Goal: Task Accomplishment & Management: Manage account settings

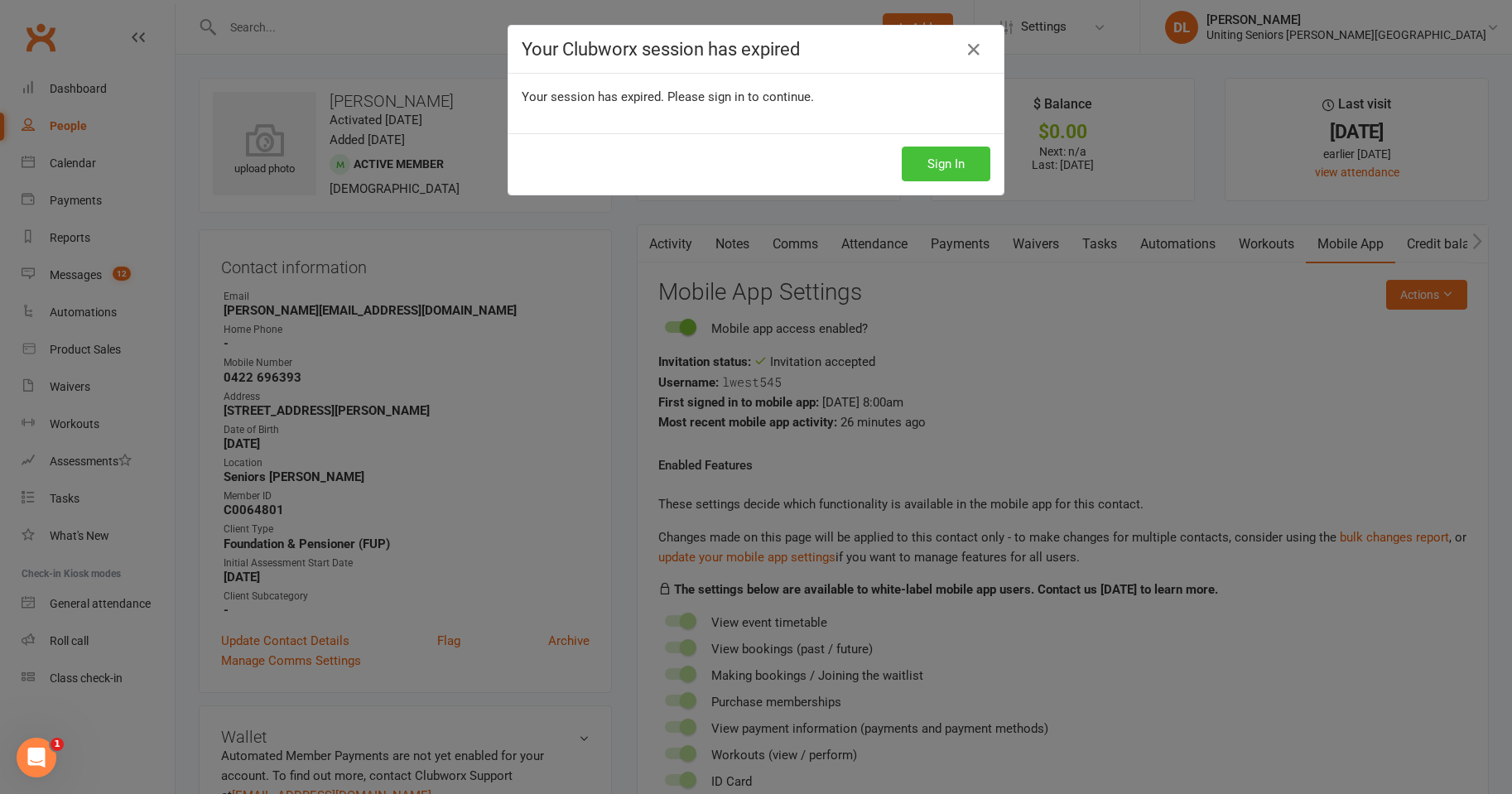
click at [930, 173] on button "Sign In" at bounding box center [946, 164] width 89 height 35
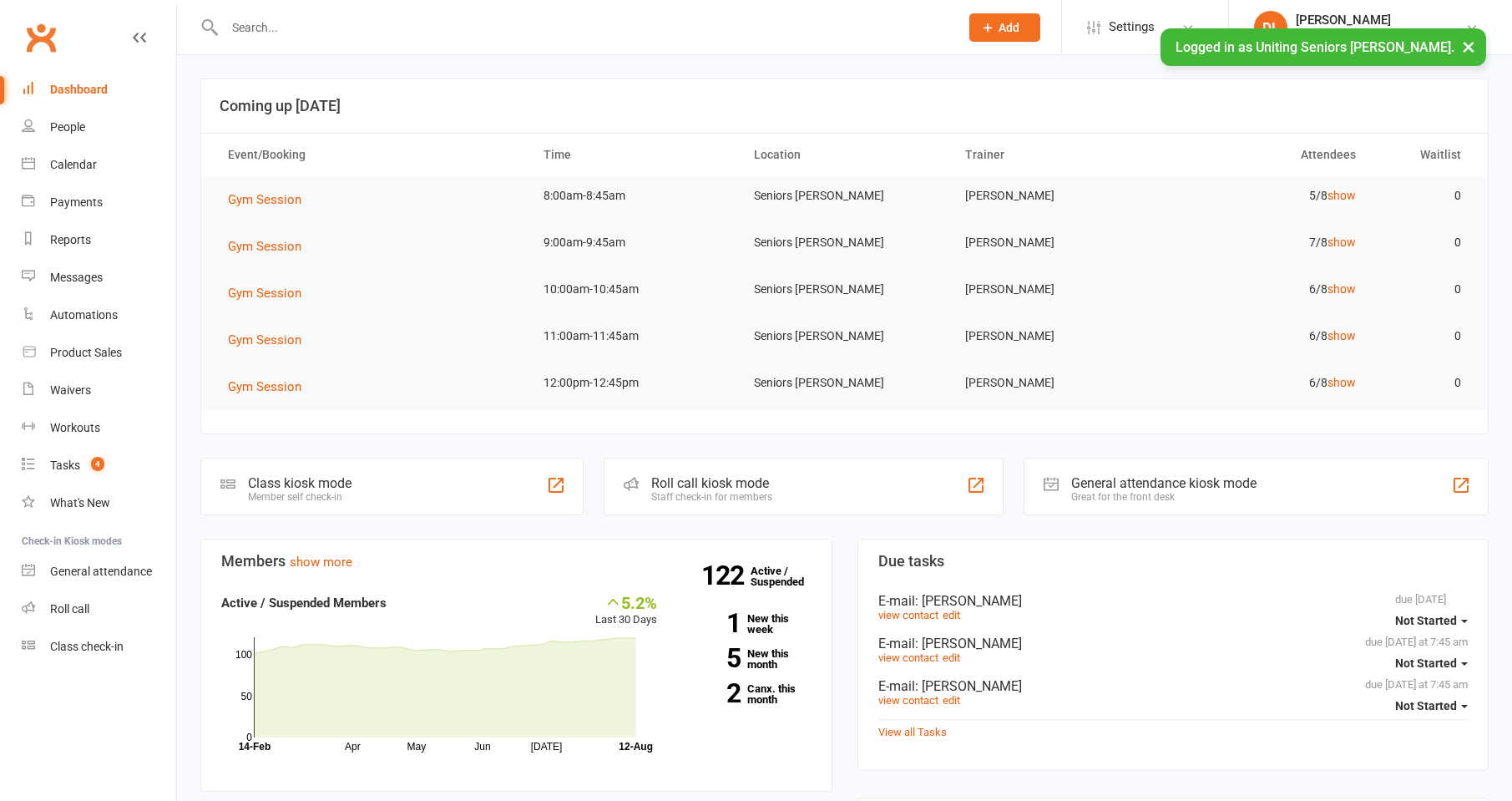
click at [253, 327] on td "Gym Session" at bounding box center [370, 339] width 315 height 47
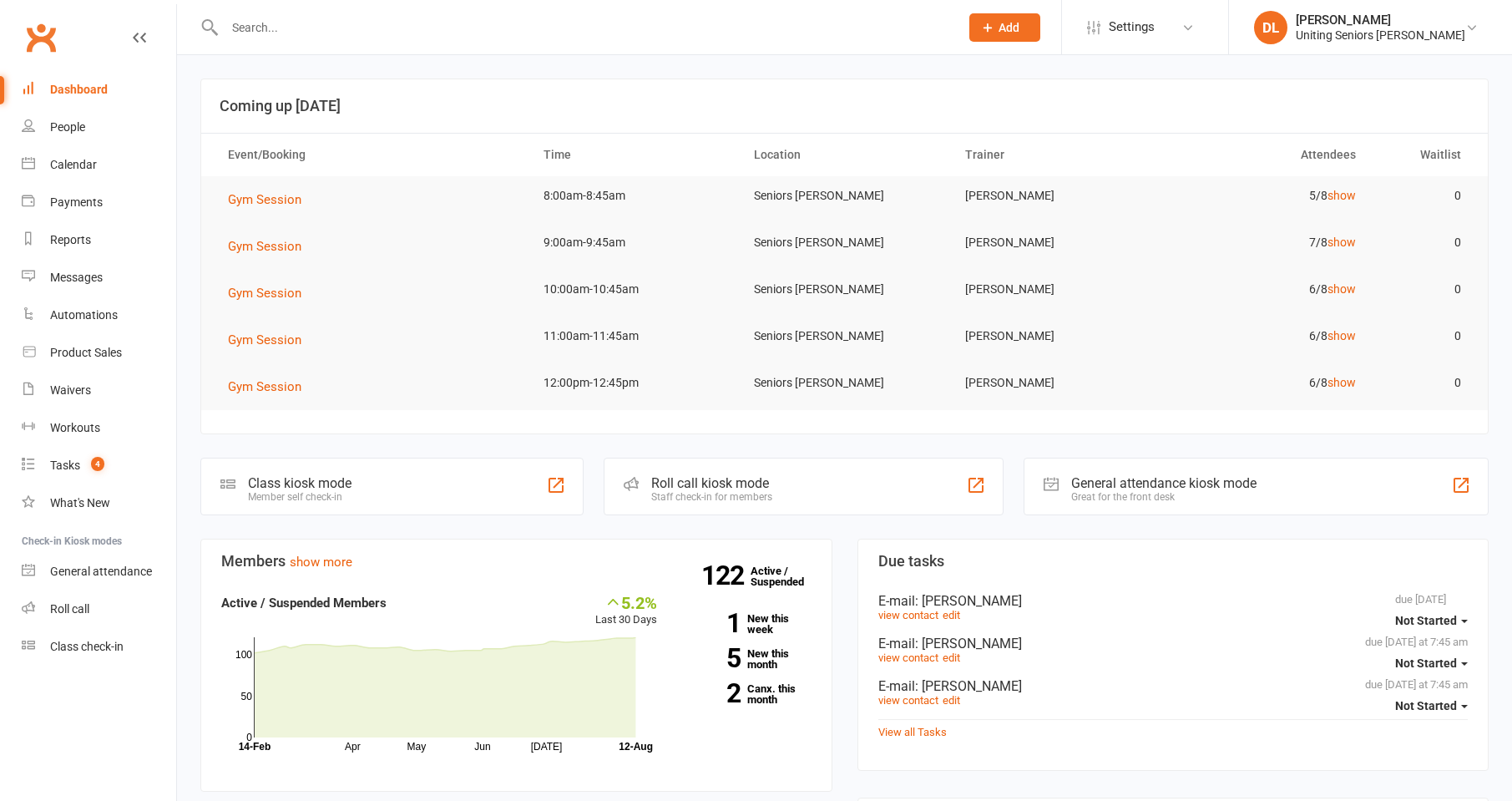
click at [287, 283] on td "Gym Session" at bounding box center [370, 293] width 315 height 47
click at [287, 289] on span "Gym Session" at bounding box center [265, 293] width 74 height 15
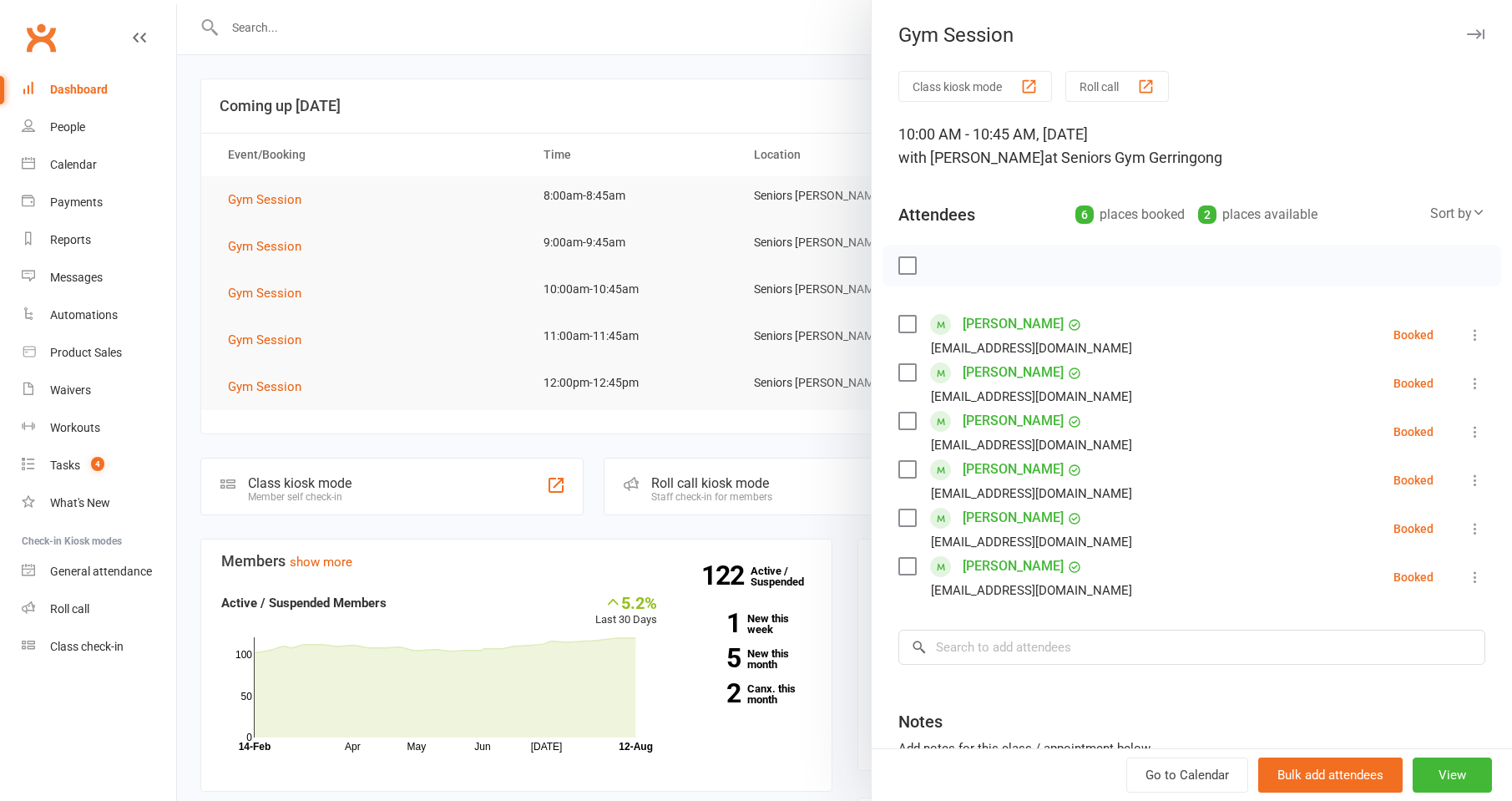
click at [209, 318] on div at bounding box center [845, 400] width 1335 height 801
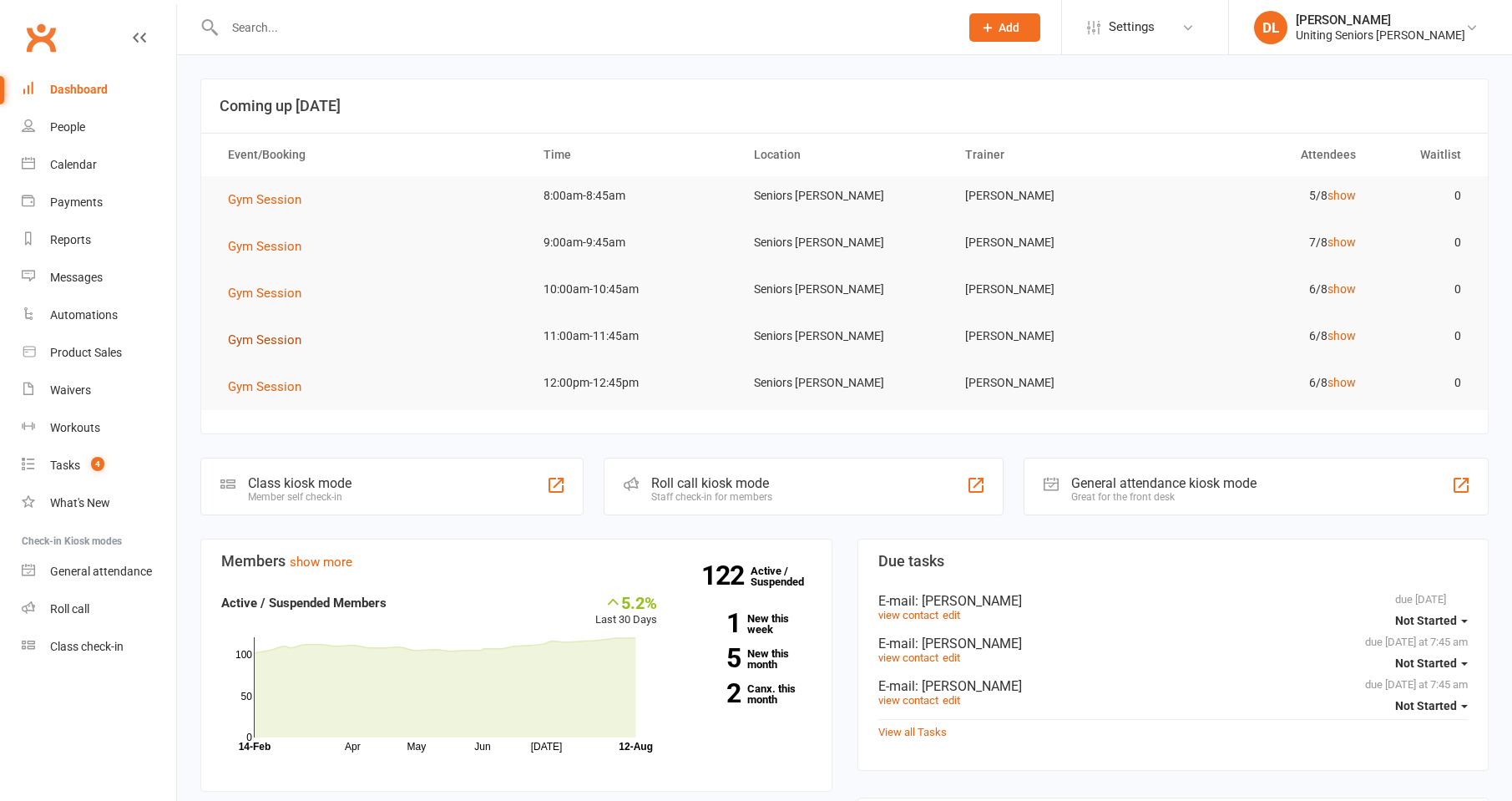
click at [255, 335] on span "Gym Session" at bounding box center [265, 339] width 74 height 15
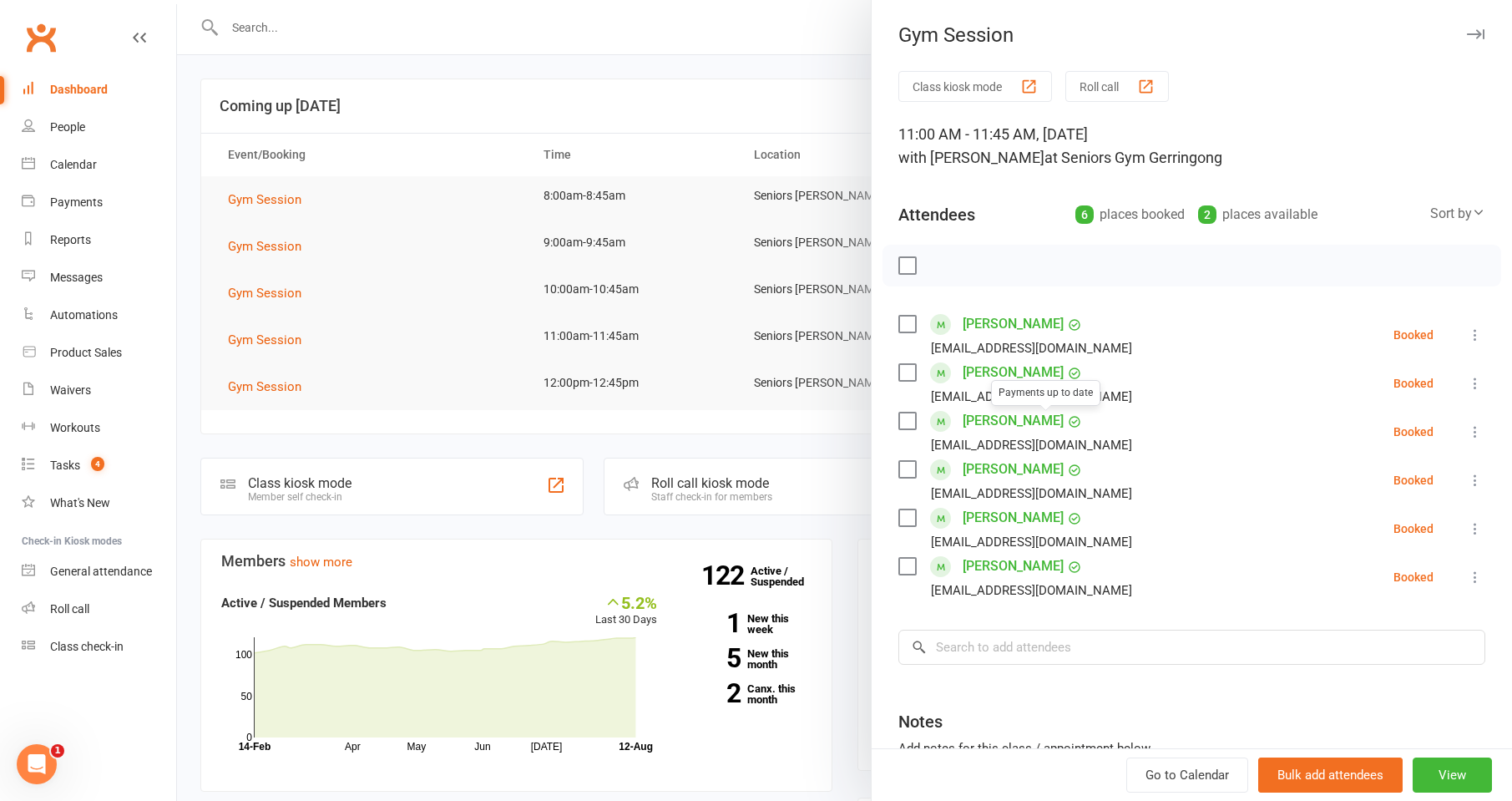
drag, startPoint x: 223, startPoint y: 261, endPoint x: 228, endPoint y: 250, distance: 12.1
click at [222, 260] on div at bounding box center [845, 400] width 1335 height 801
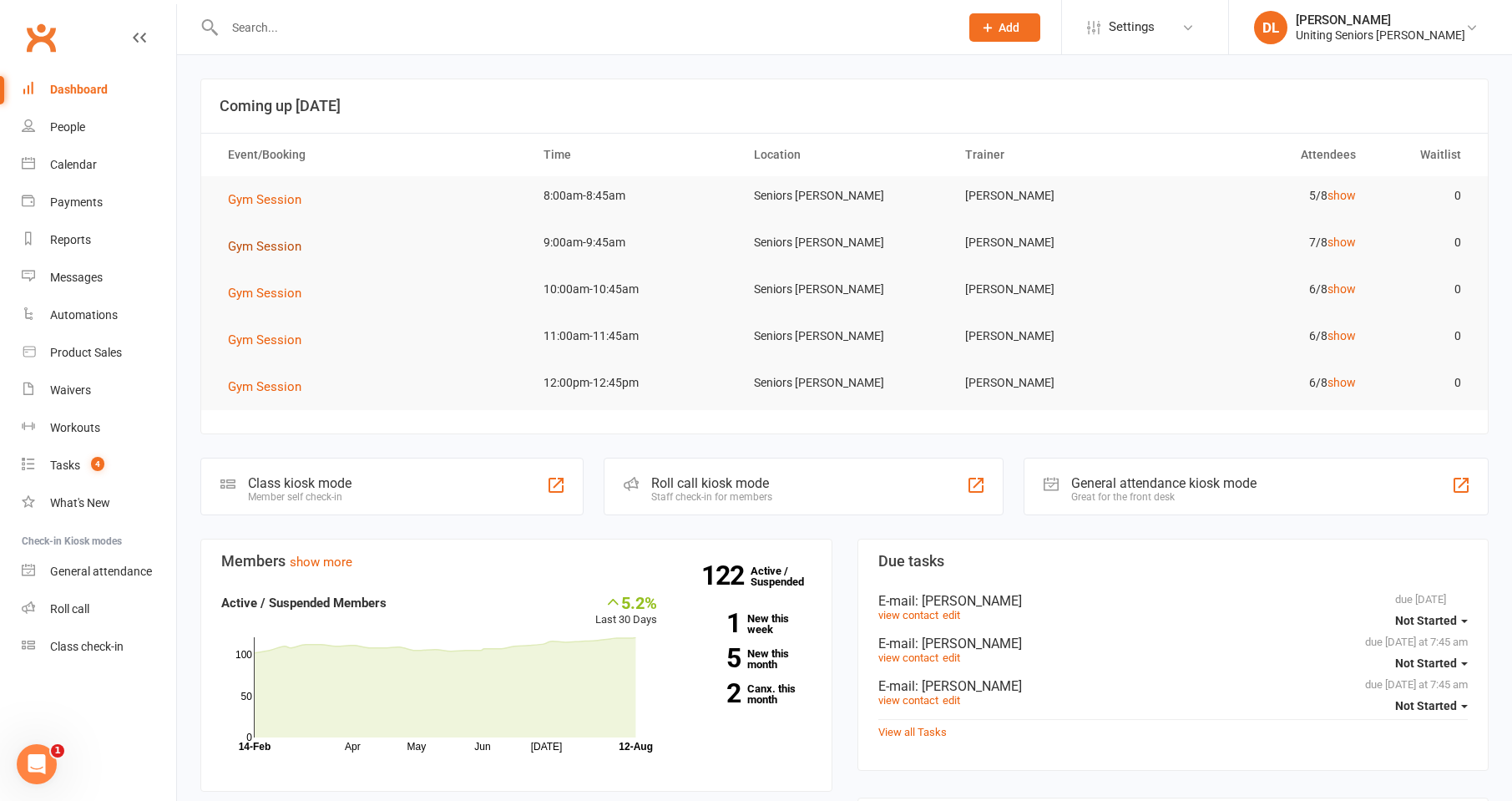
click at [245, 245] on span "Gym Session" at bounding box center [265, 246] width 74 height 15
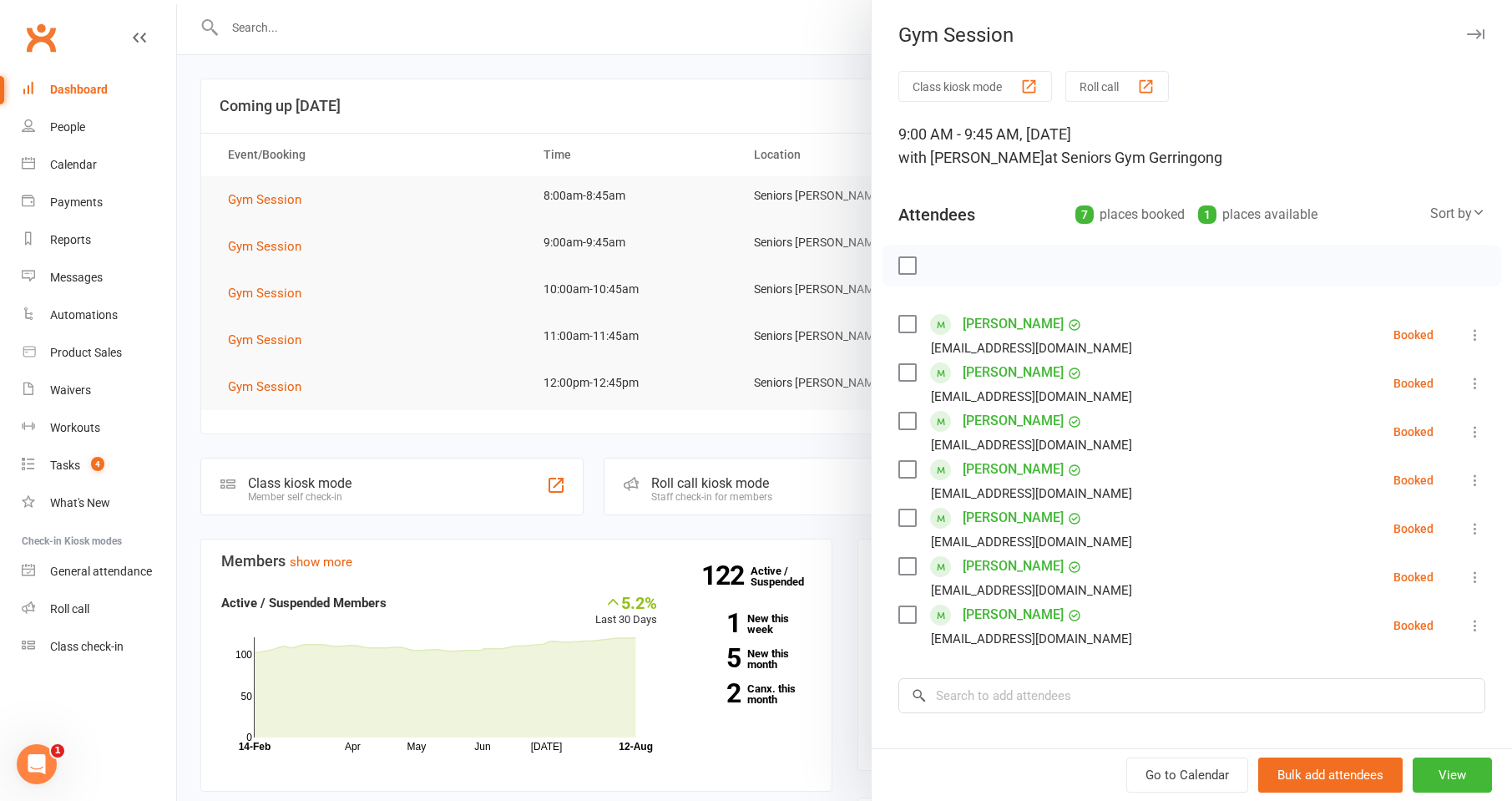
click at [256, 184] on div at bounding box center [845, 400] width 1335 height 801
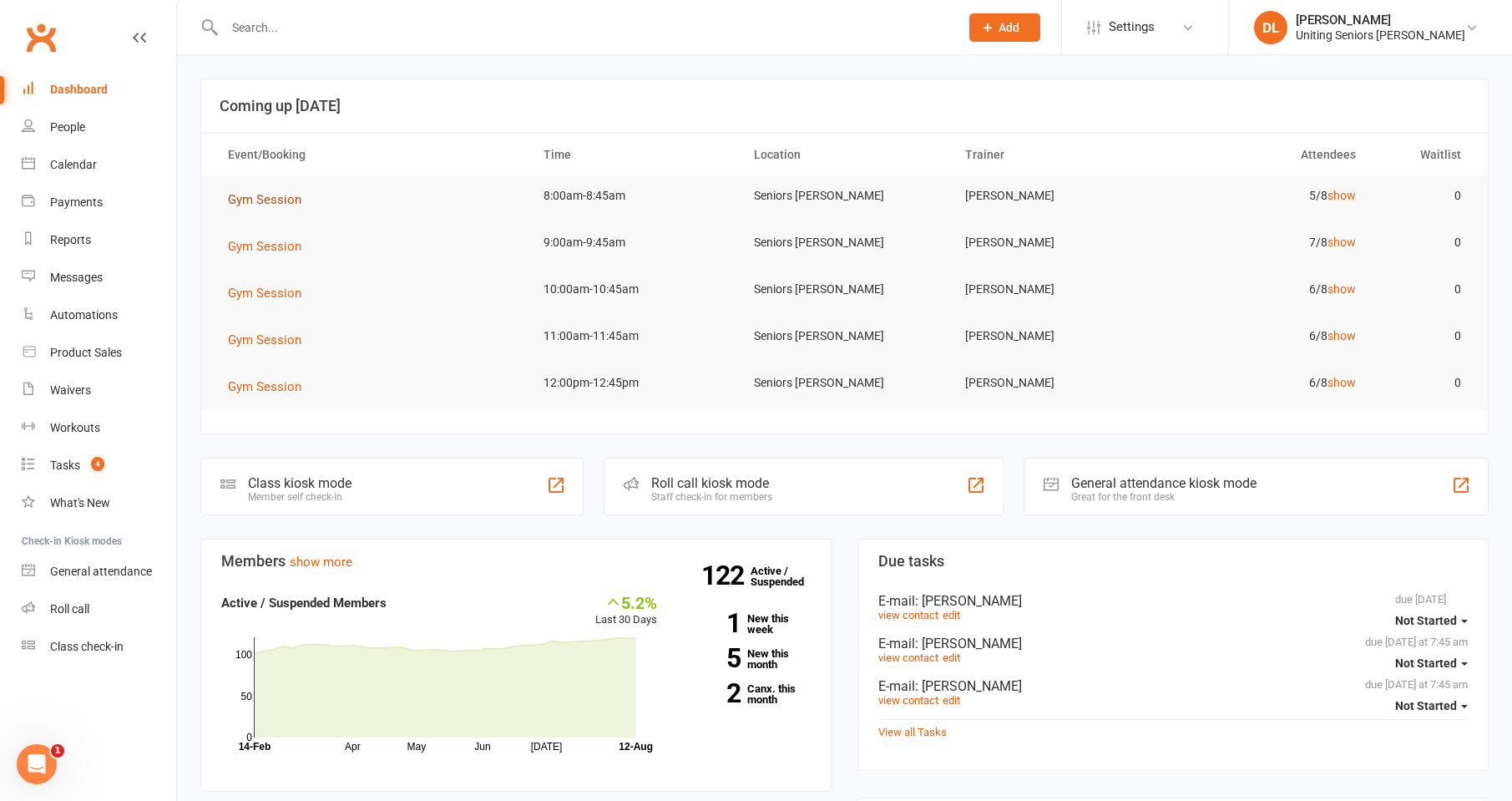
click at [241, 202] on span "Gym Session" at bounding box center [265, 199] width 74 height 15
click at [286, 291] on span "Gym Session" at bounding box center [265, 293] width 74 height 15
click at [247, 343] on span "Gym Session" at bounding box center [265, 339] width 74 height 15
click at [252, 244] on span "Gym Session" at bounding box center [265, 246] width 74 height 15
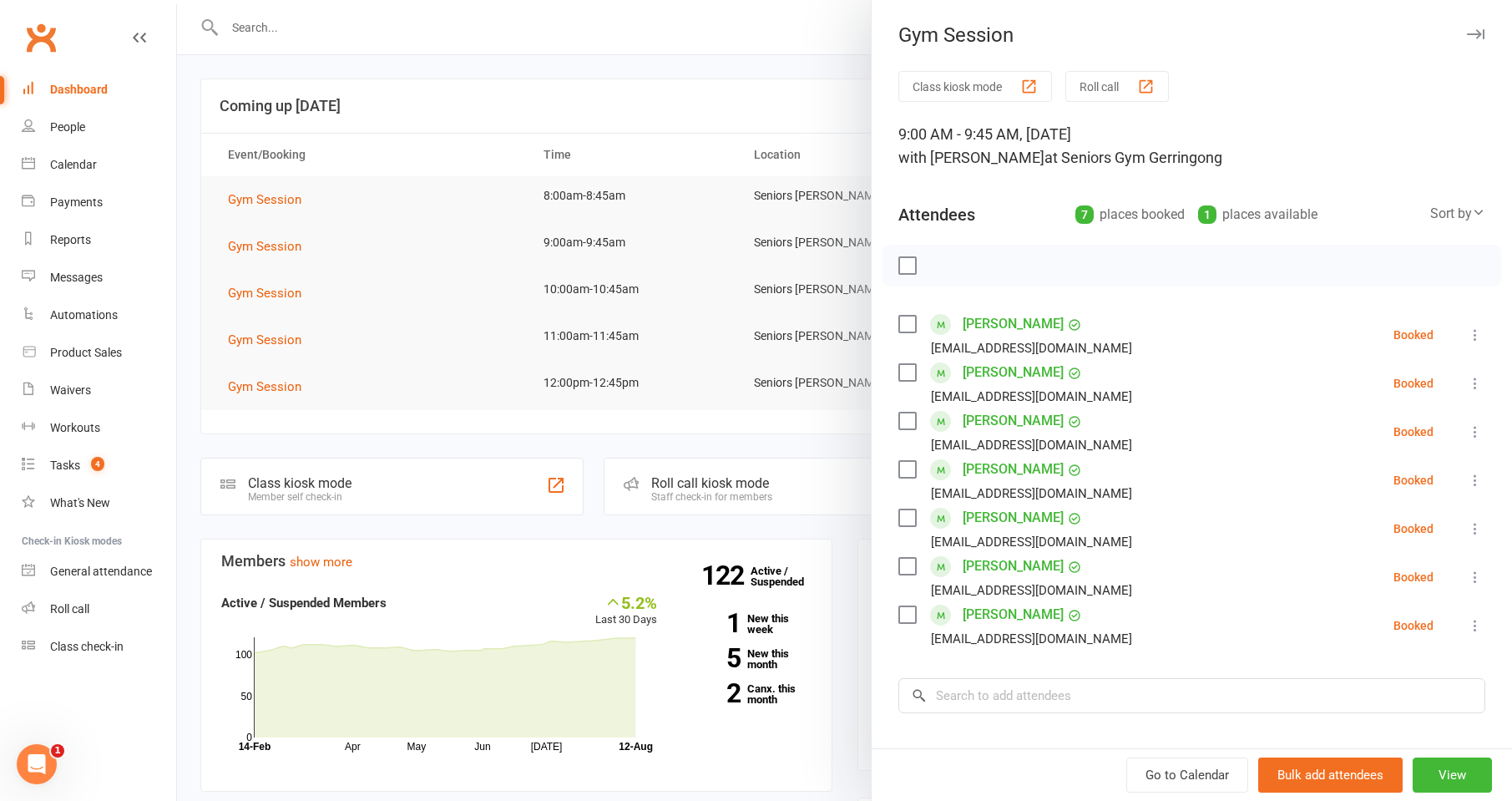
click at [274, 51] on div at bounding box center [845, 400] width 1335 height 801
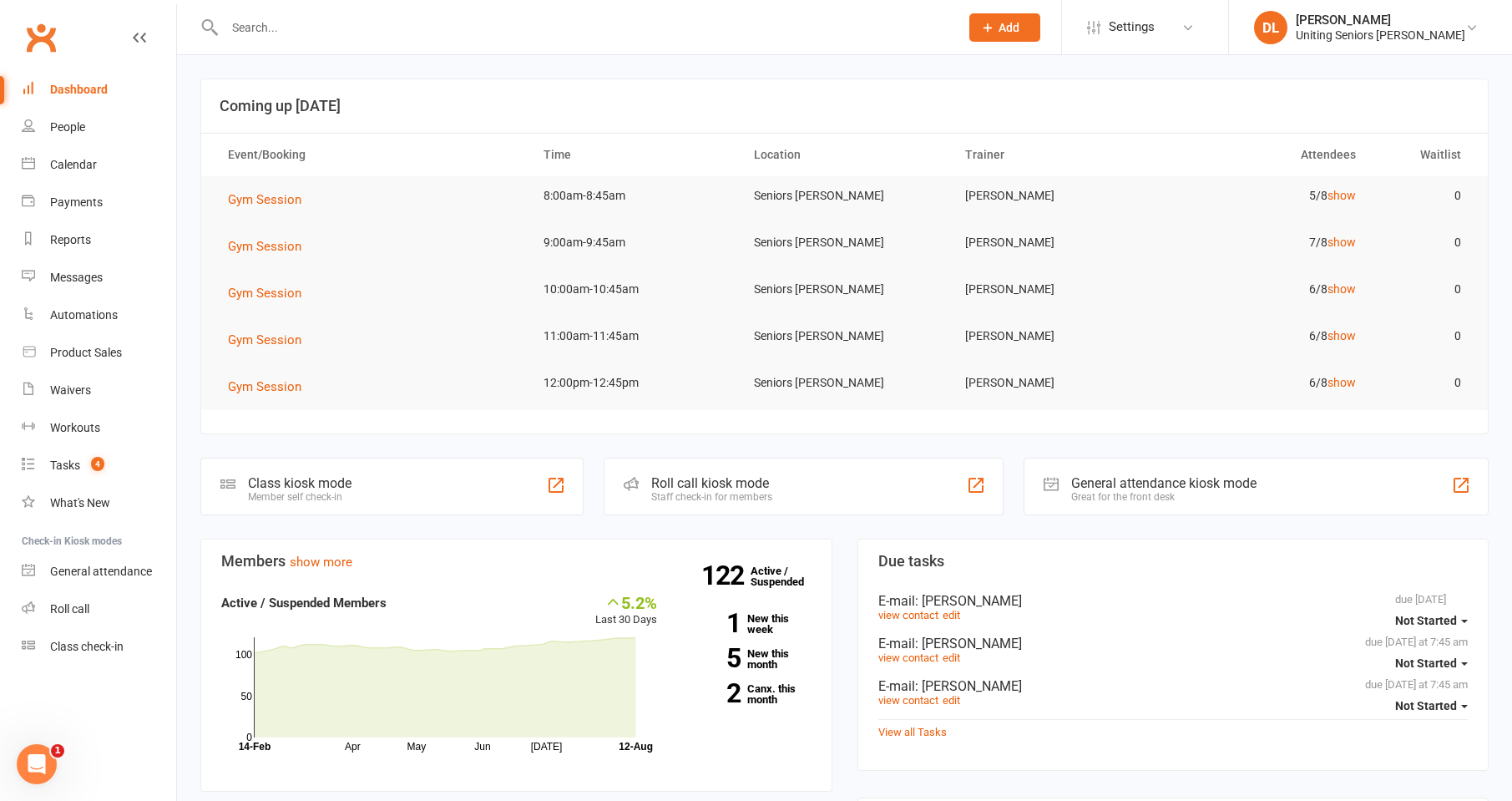
click at [303, 37] on input "text" at bounding box center [584, 28] width 728 height 24
type input "seaburn"
click at [1382, 45] on li "DL Darius Lui Uniting Seniors Gym Gerringong Signed in as: Uniting Seniors Gym …" at bounding box center [1370, 27] width 284 height 55
click at [1383, 48] on li "DL Darius Lui Uniting Seniors Gym Gerringong Signed in as: Uniting Seniors Gym …" at bounding box center [1370, 27] width 284 height 55
click at [1387, 41] on div "Uniting Seniors [PERSON_NAME]" at bounding box center [1381, 35] width 169 height 15
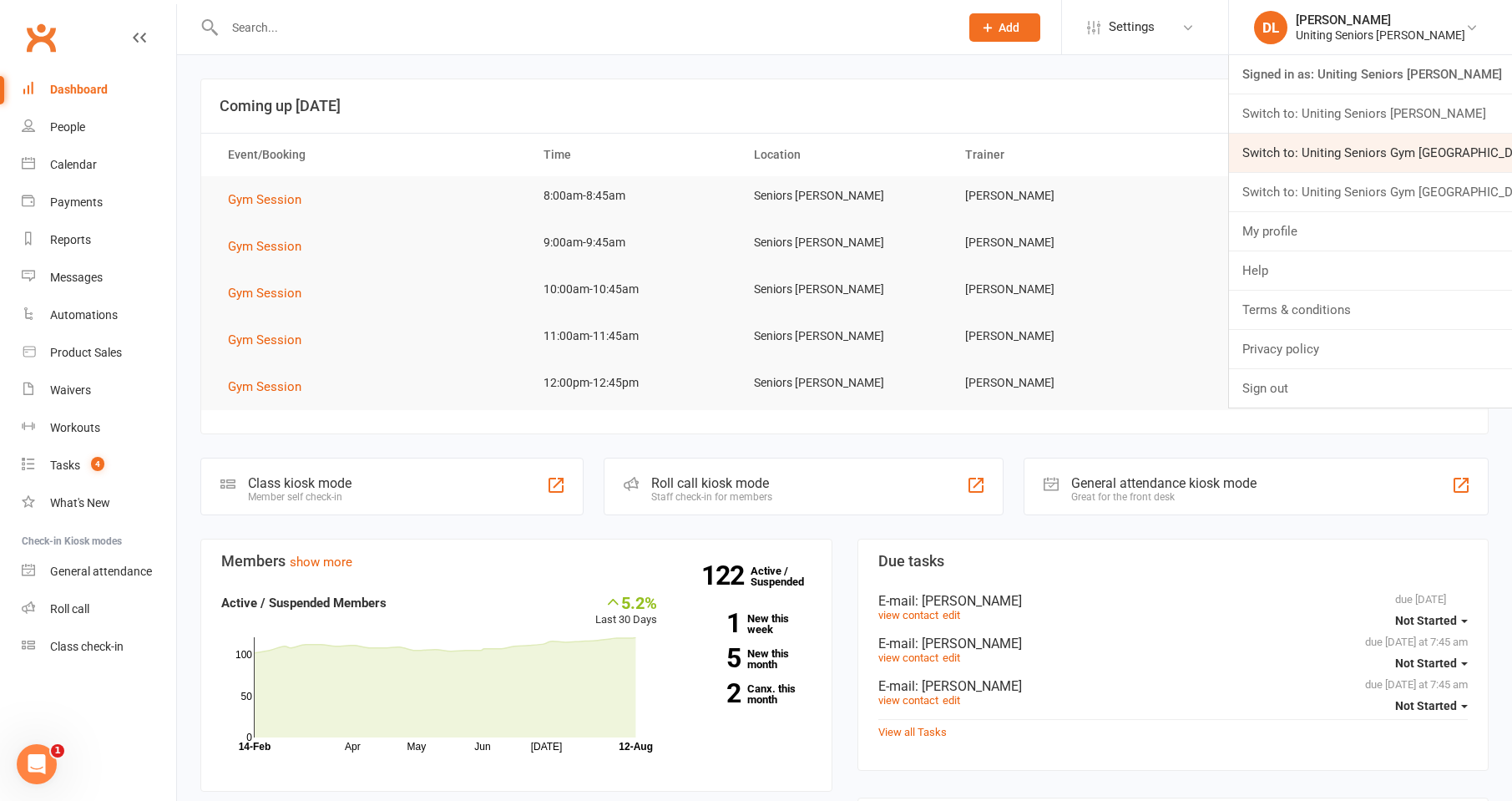
click at [1406, 167] on link "Switch to: Uniting Seniors Gym [GEOGRAPHIC_DATA]" at bounding box center [1370, 152] width 284 height 39
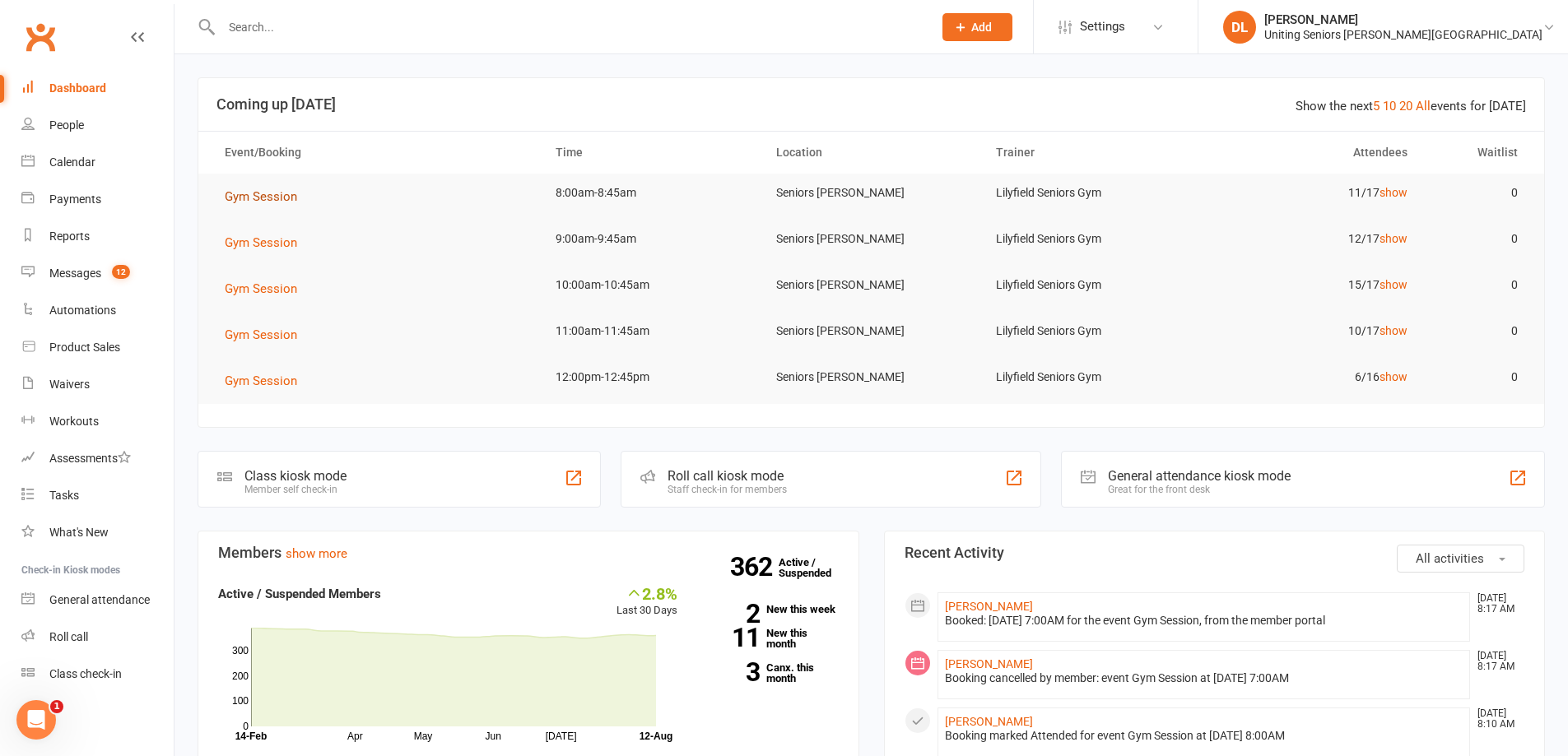
click at [274, 197] on span "Gym Session" at bounding box center [261, 196] width 73 height 15
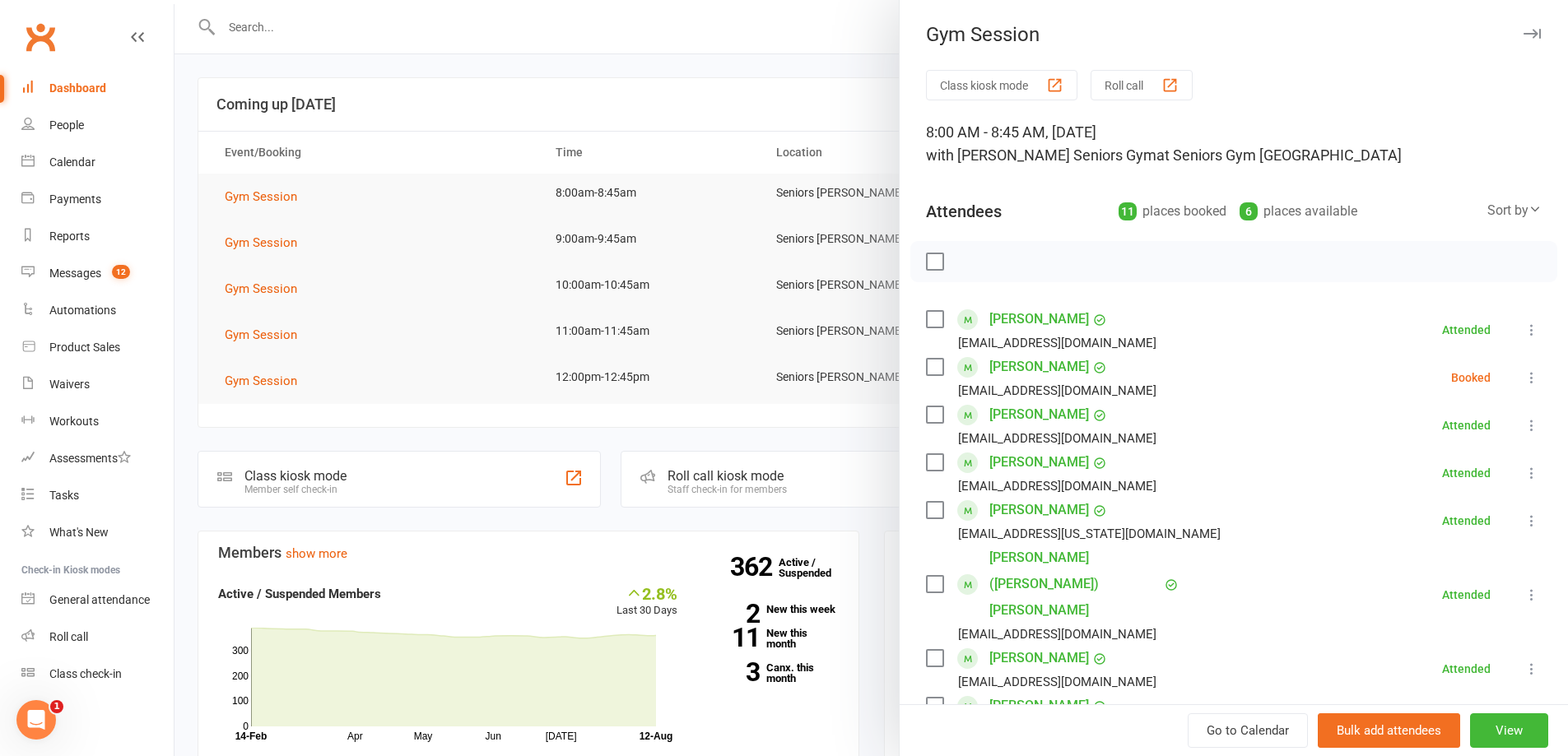
click at [533, 77] on div at bounding box center [871, 378] width 1393 height 756
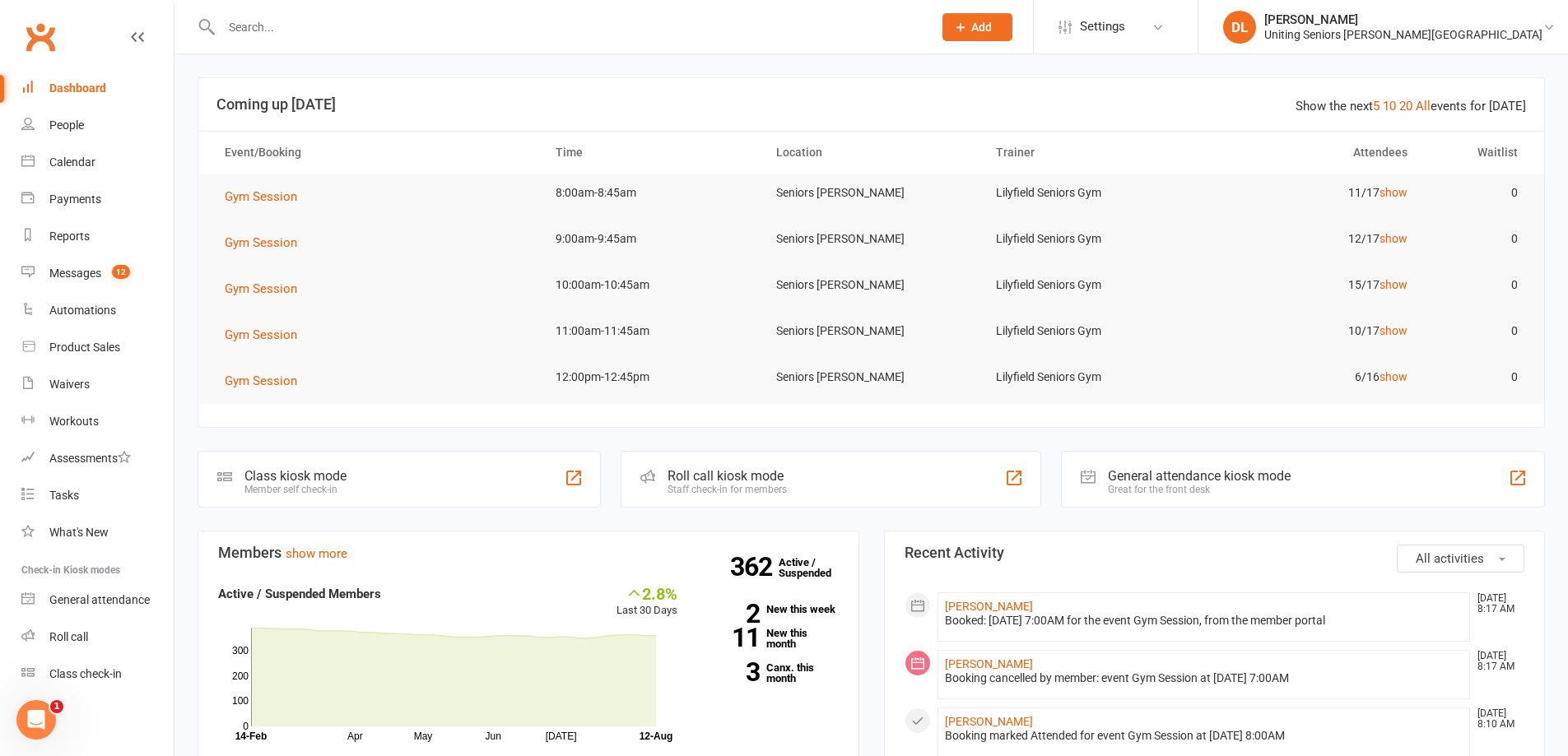
click at [411, 28] on div at bounding box center [871, 378] width 1393 height 756
click at [425, 29] on input "text" at bounding box center [569, 27] width 704 height 24
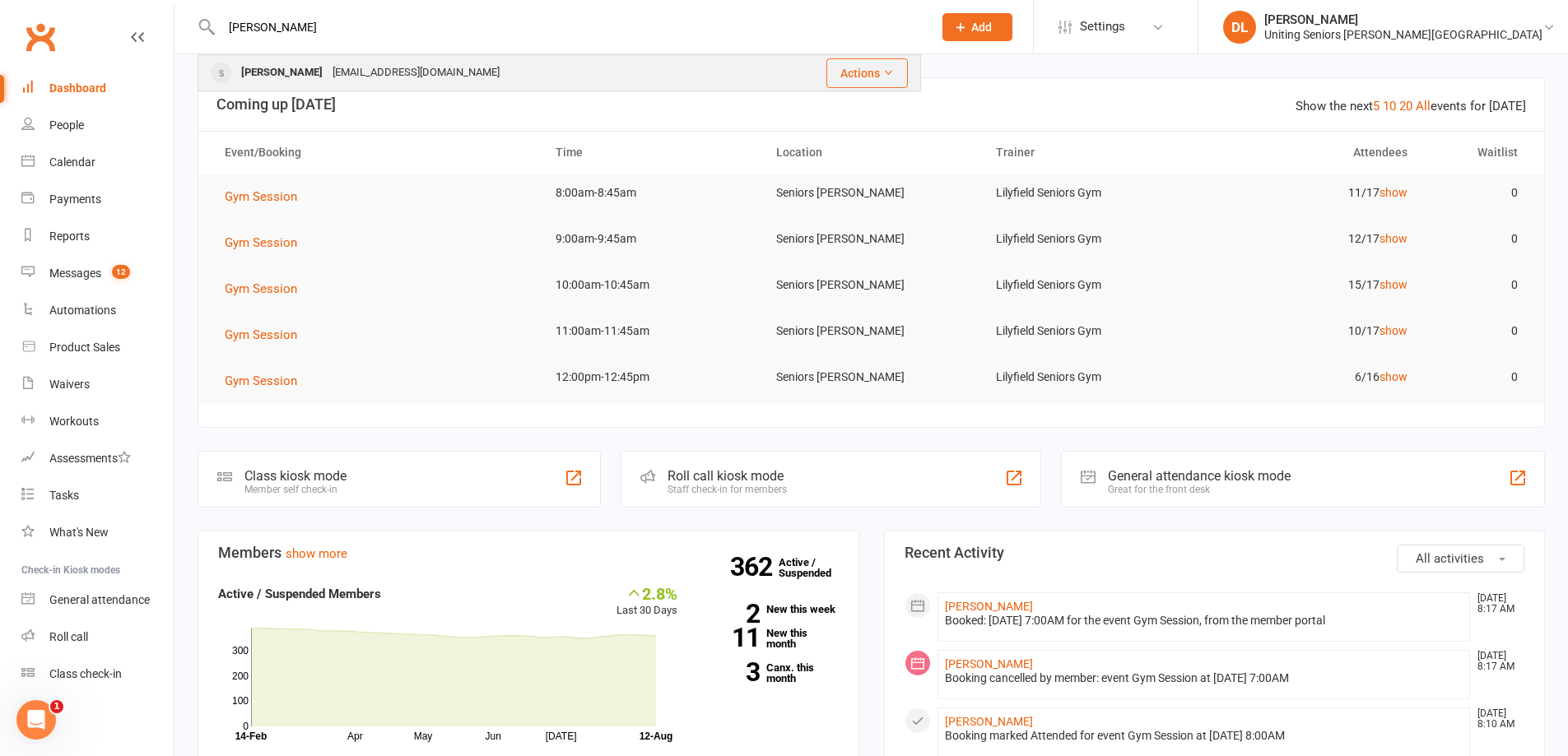
type input "seaburn"
click at [409, 71] on div "jaseaburn@gmail.com" at bounding box center [416, 73] width 177 height 24
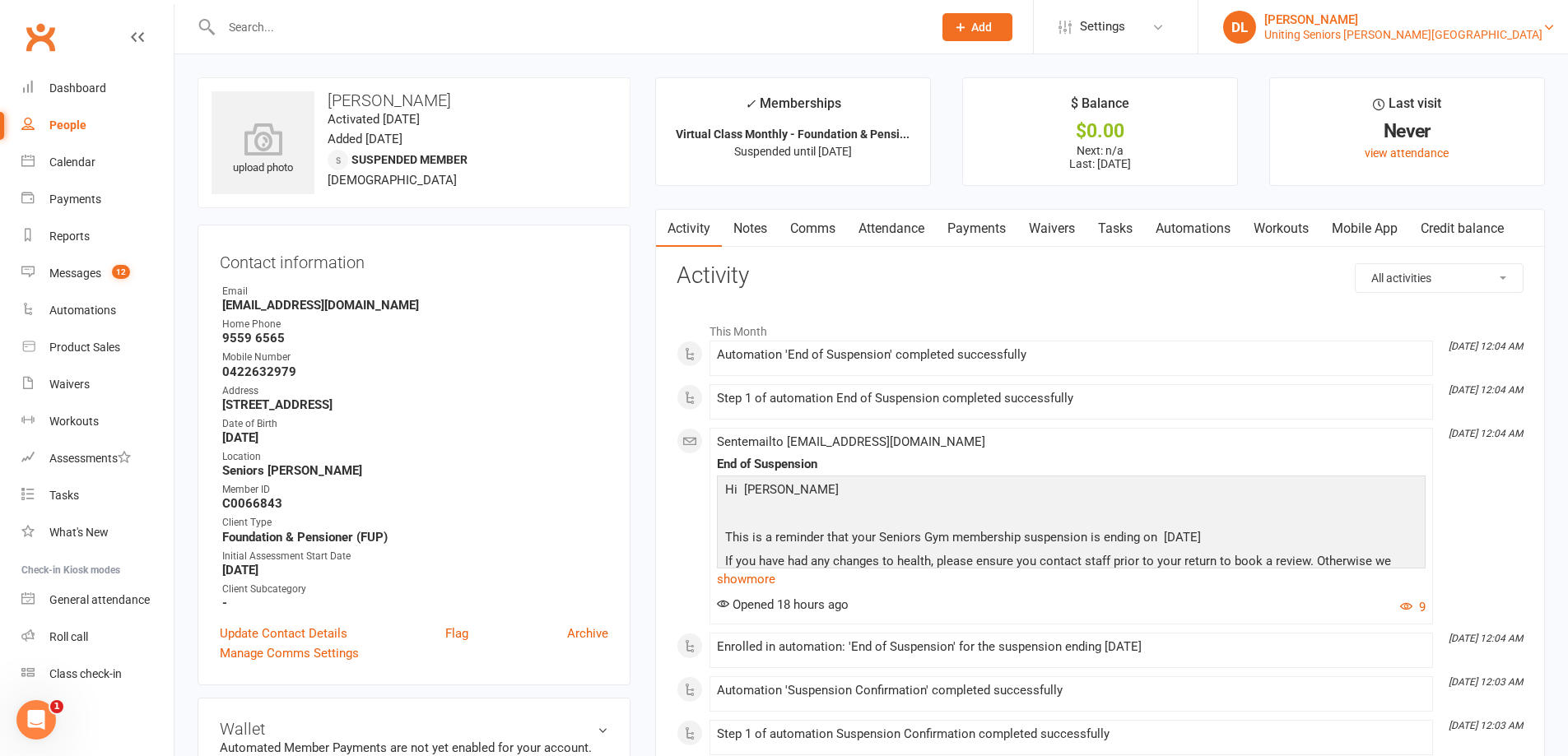
click at [1026, 24] on div "[PERSON_NAME]" at bounding box center [1403, 20] width 278 height 15
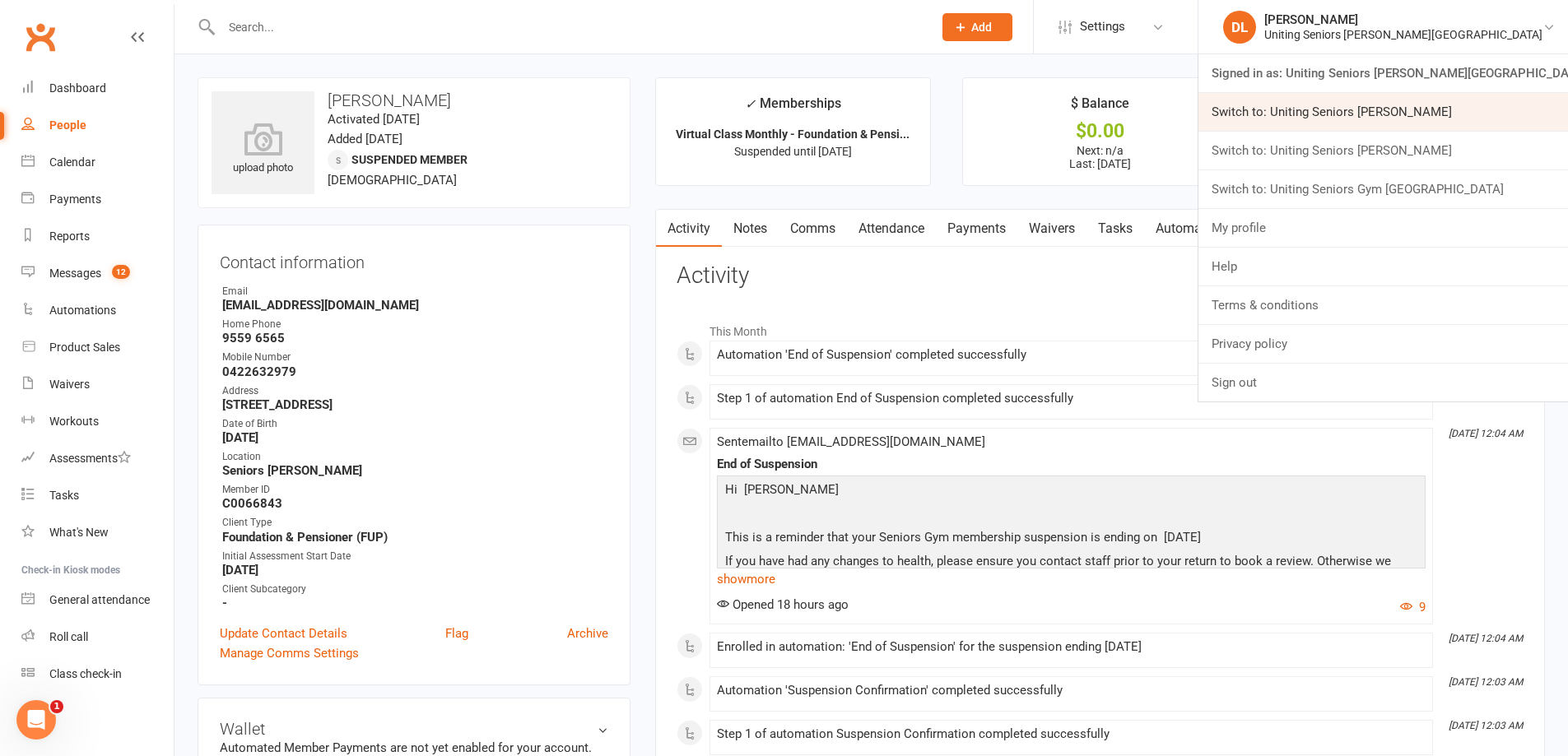
click at [1026, 116] on link "Switch to: Uniting Seniors [PERSON_NAME]" at bounding box center [1383, 112] width 370 height 38
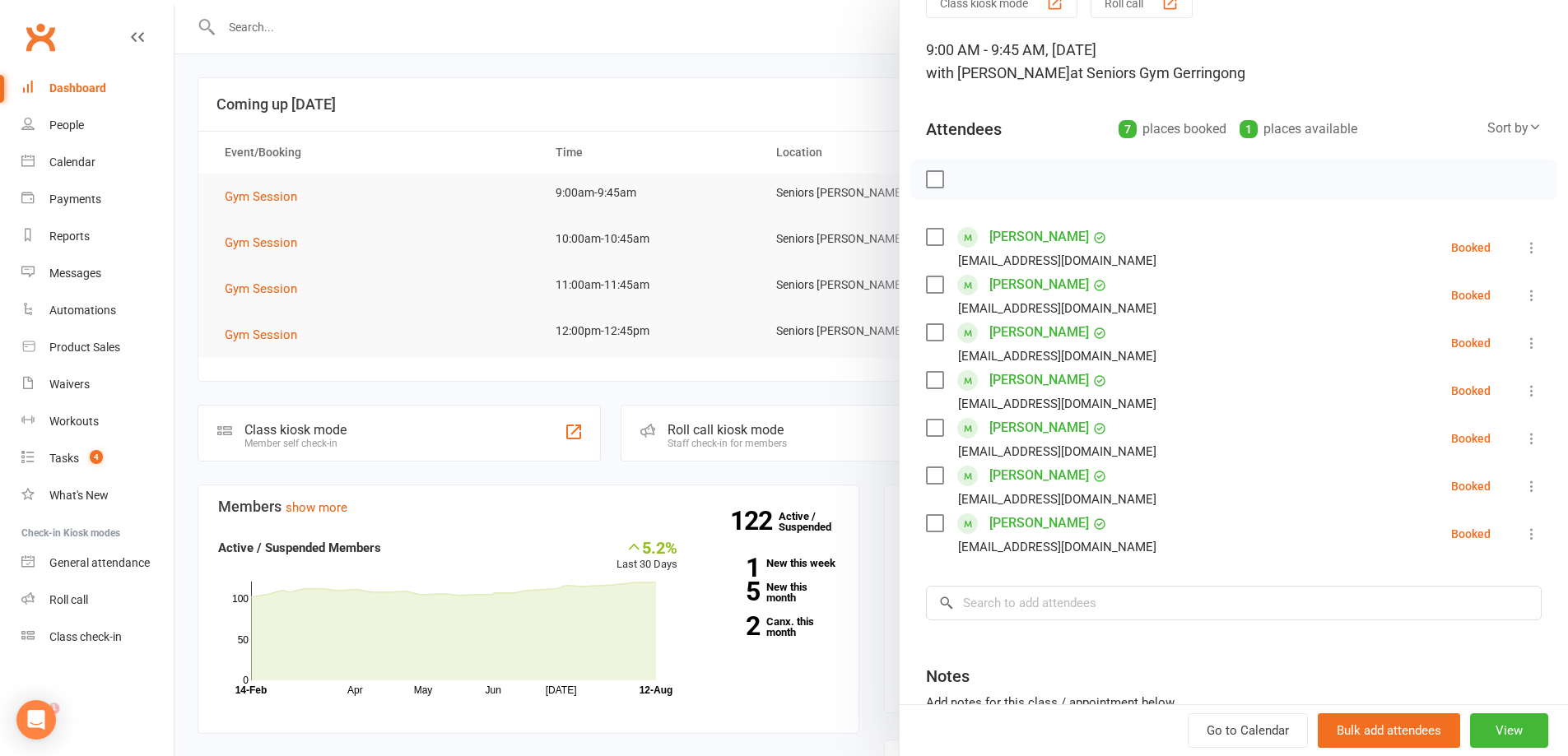
click at [623, 105] on div at bounding box center [871, 378] width 1393 height 756
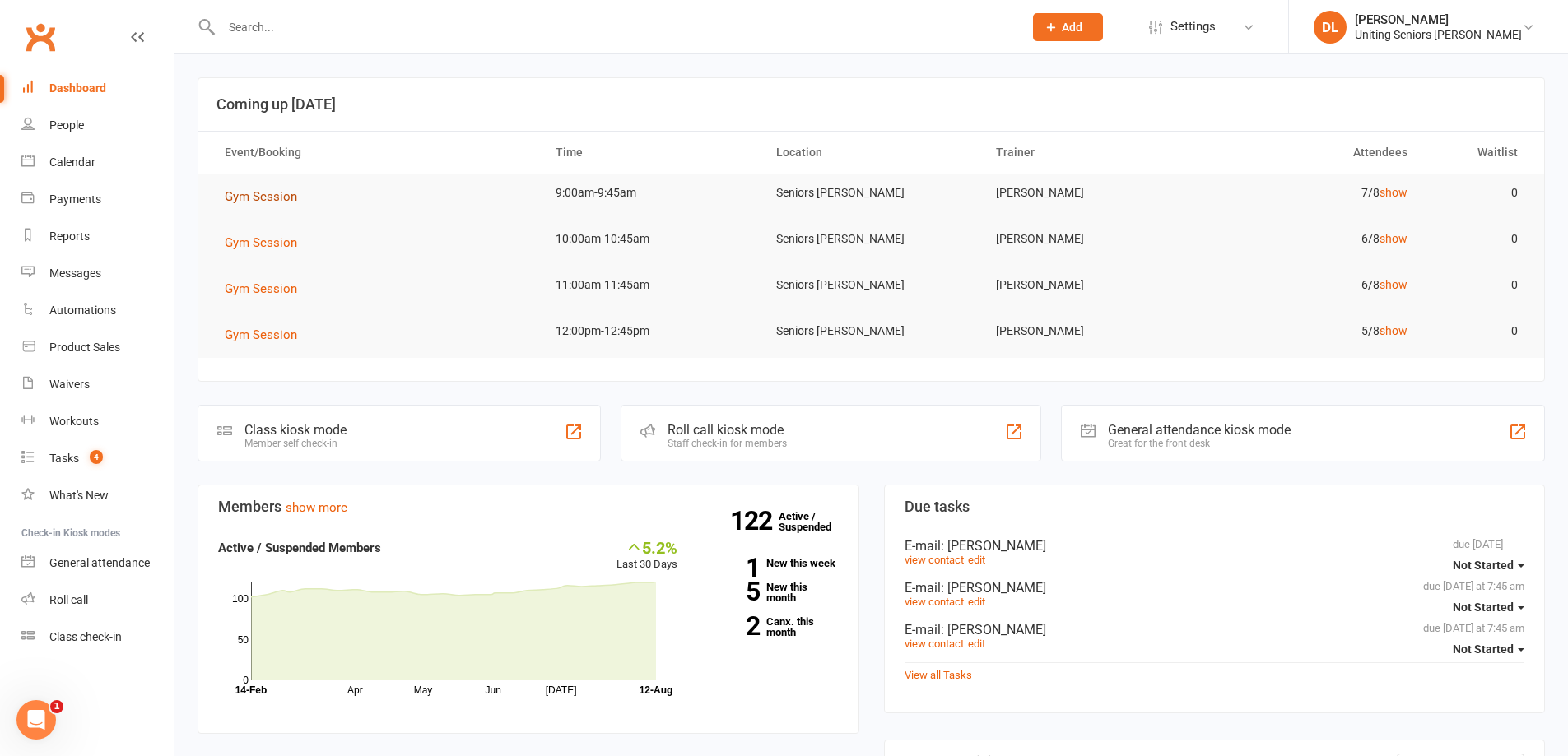
click at [235, 194] on span "Gym Session" at bounding box center [261, 196] width 73 height 15
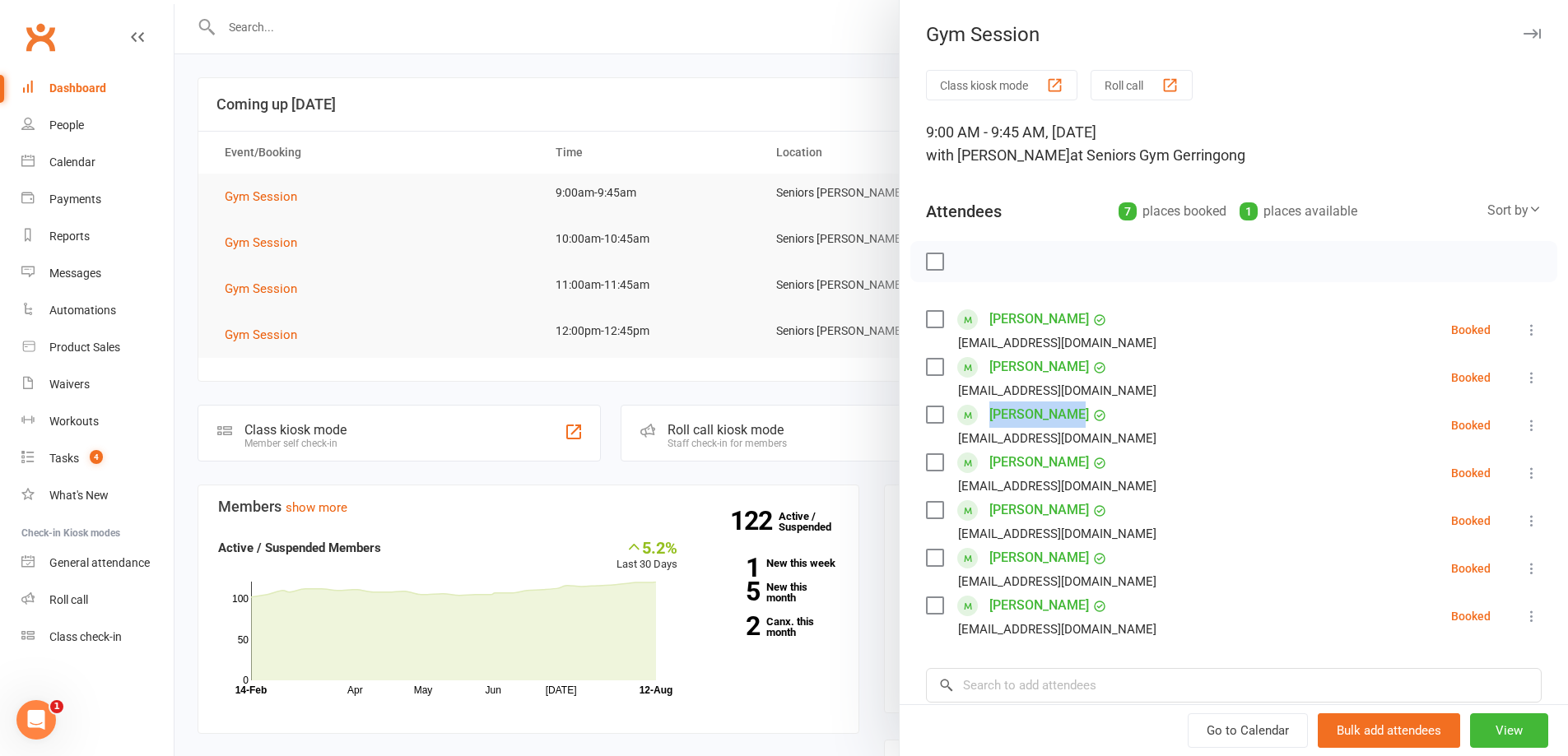
drag, startPoint x: 976, startPoint y: 419, endPoint x: 1062, endPoint y: 426, distance: 86.3
click at [1062, 426] on div "Frances Egan eganf10@yahoo.com" at bounding box center [1044, 426] width 237 height 48
copy link "Frances Egan"
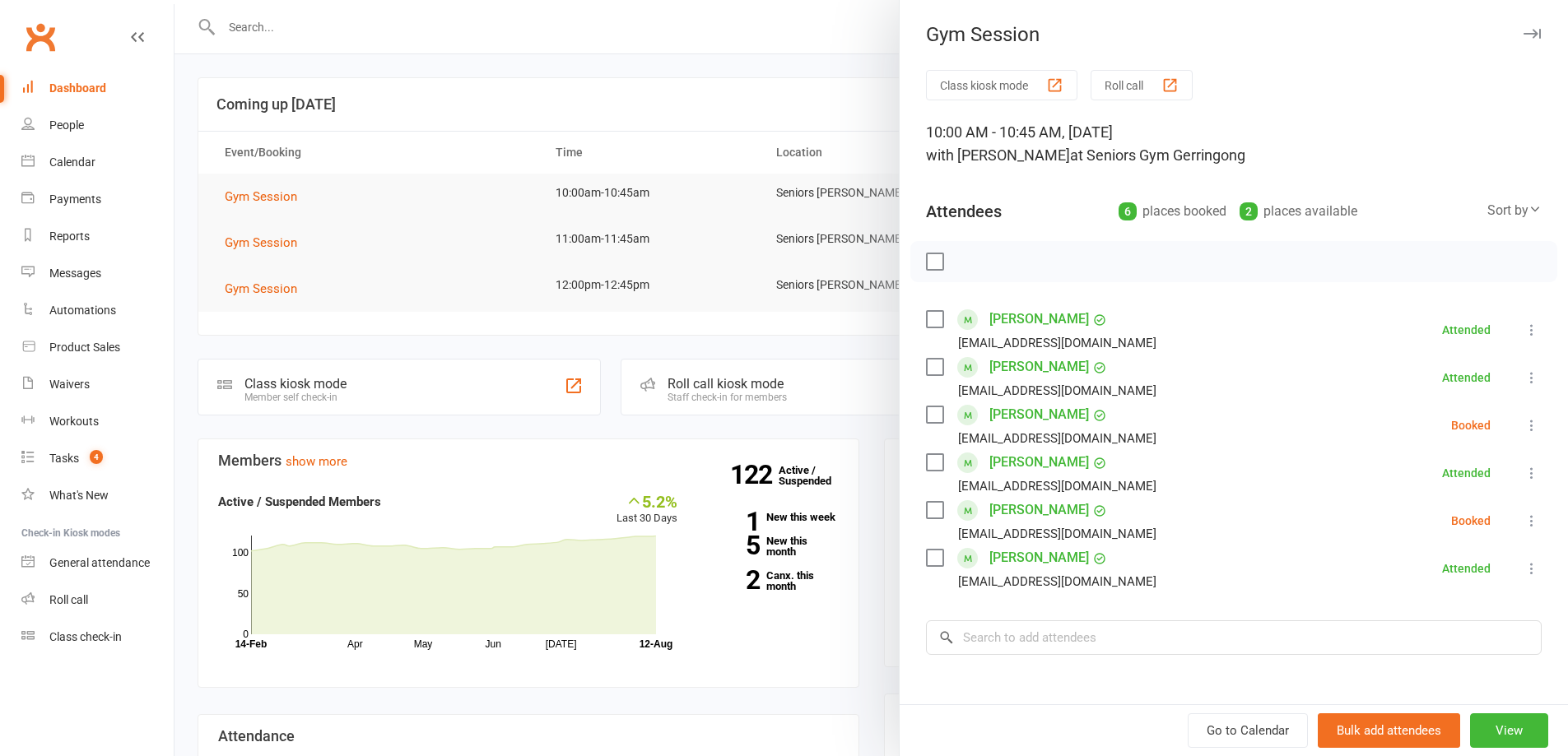
click at [565, 93] on div at bounding box center [871, 378] width 1393 height 756
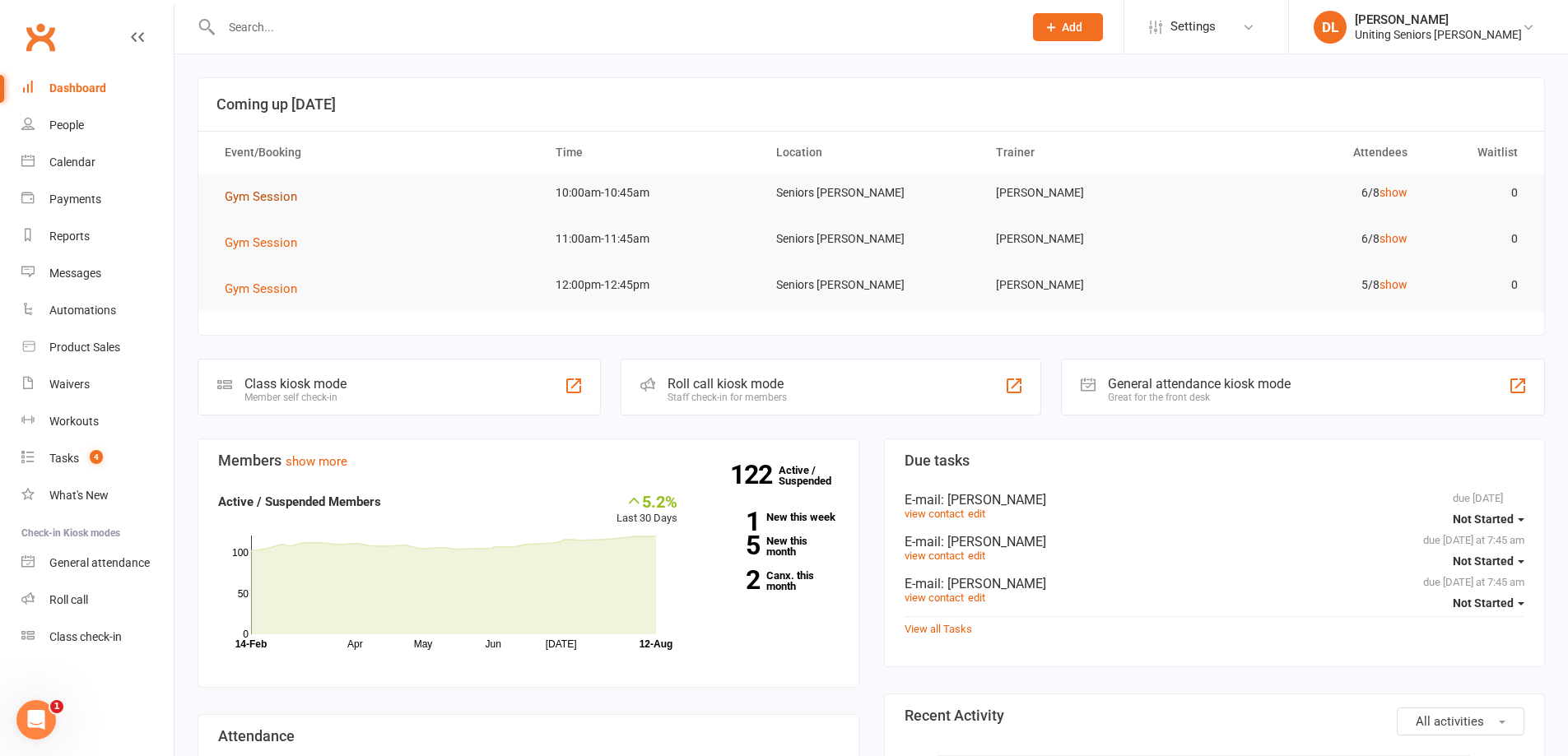
click at [256, 205] on button "Gym Session" at bounding box center [267, 197] width 84 height 20
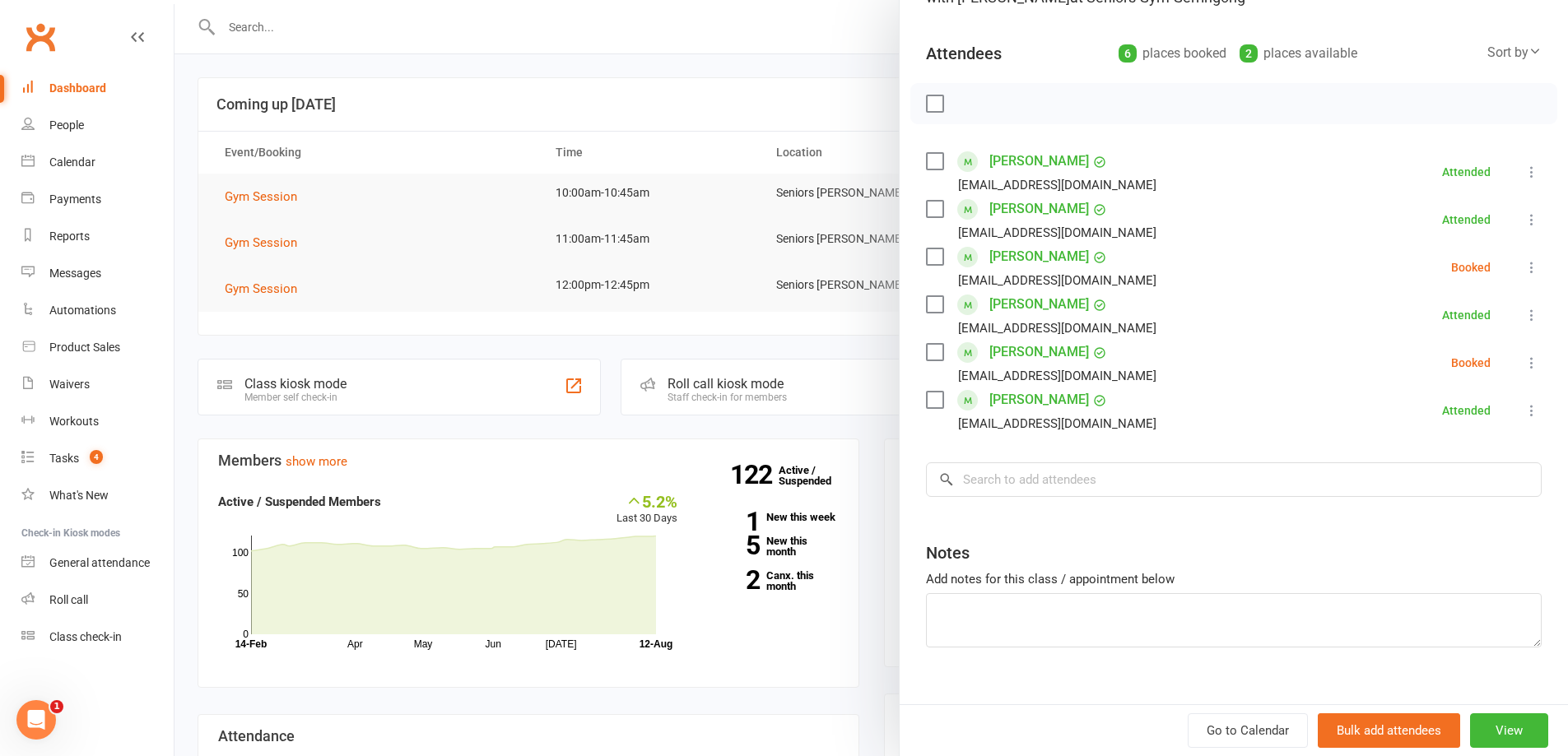
scroll to position [165, 0]
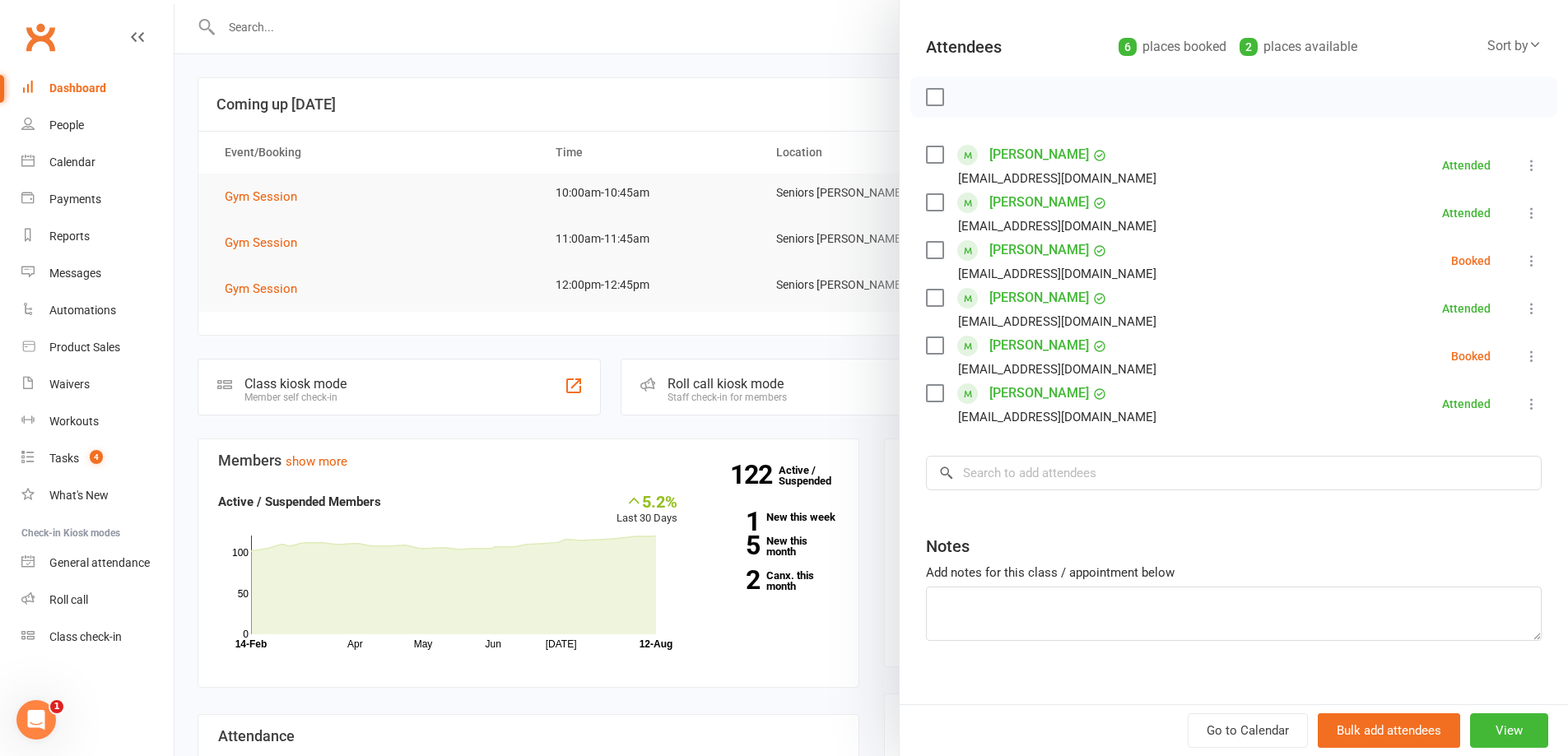
click at [282, 146] on div at bounding box center [871, 378] width 1393 height 756
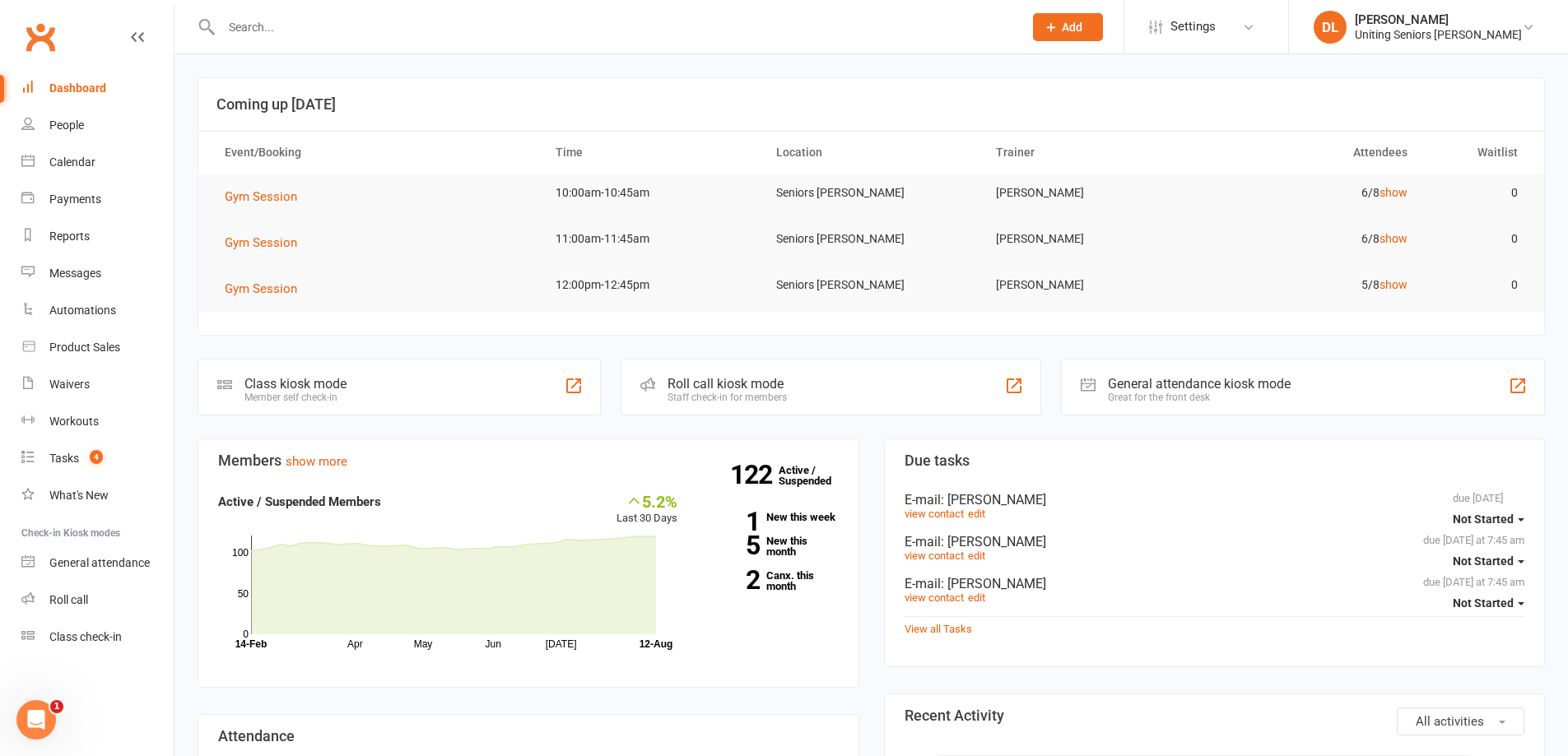
click at [1269, 323] on section "Coming up Today Event/Booking Time Location Trainer Attendees Waitlist Gym Sess…" at bounding box center [871, 207] width 1347 height 259
click at [215, 183] on td "Gym Session" at bounding box center [375, 196] width 330 height 46
click at [243, 185] on td "Gym Session" at bounding box center [375, 196] width 330 height 46
click at [247, 192] on span "Gym Session" at bounding box center [261, 196] width 73 height 15
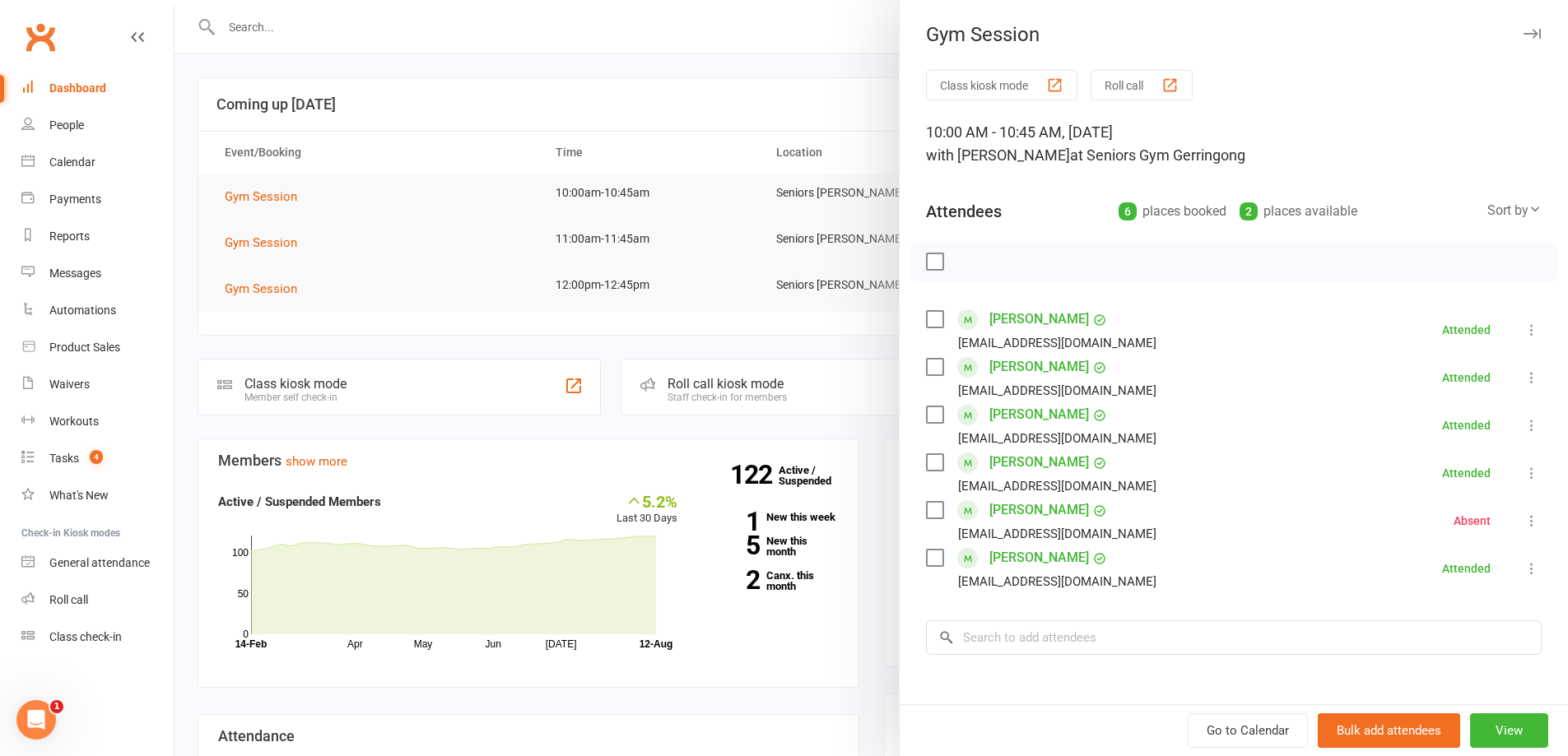
click at [505, 248] on div at bounding box center [871, 378] width 1393 height 756
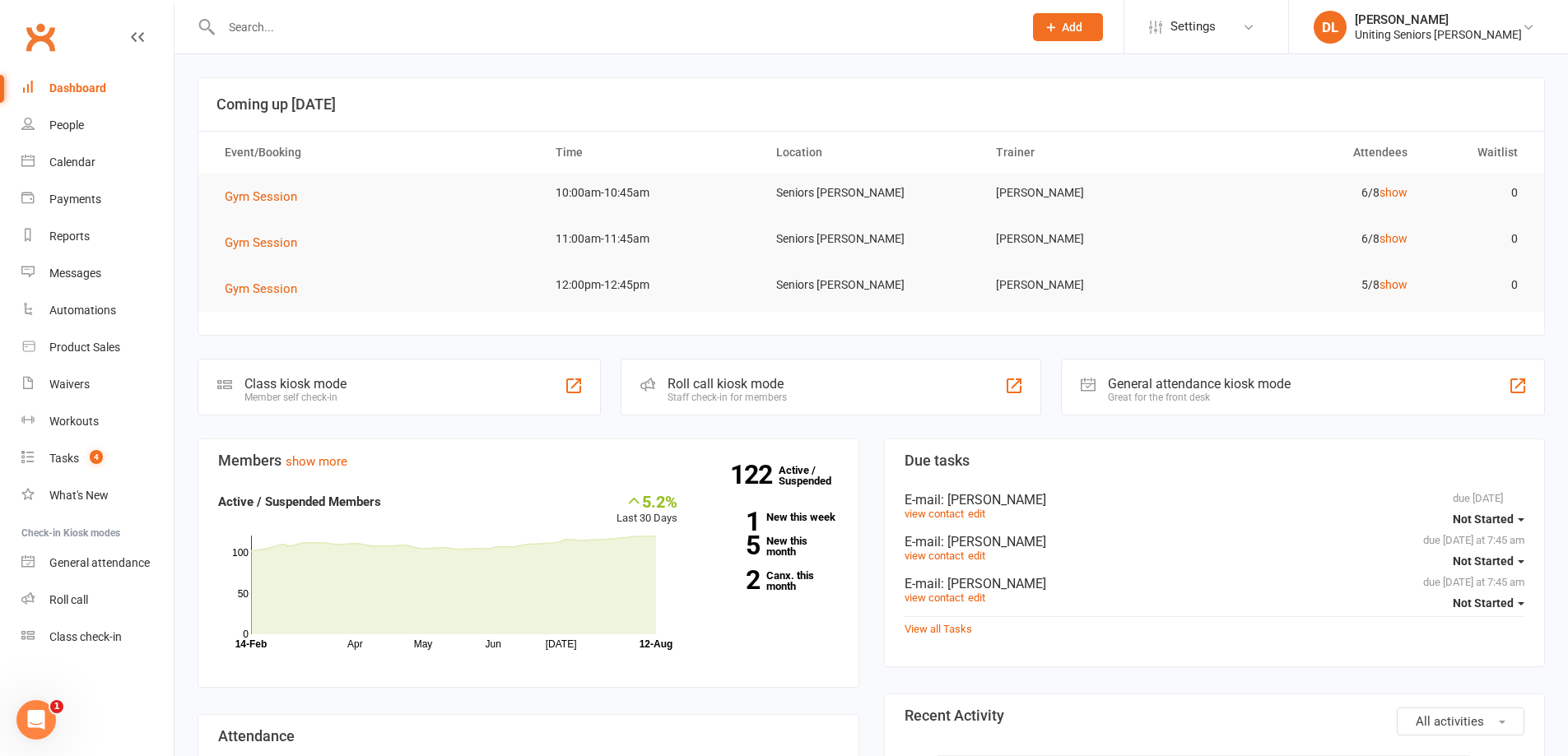
click at [1466, 51] on li "DL Darius Lui Uniting Seniors Gym Gerringong Signed in as: Uniting Seniors Gym …" at bounding box center [1428, 26] width 279 height 54
click at [1467, 43] on li "DL Darius Lui Uniting Seniors Gym Gerringong Signed in as: Uniting Seniors Gym …" at bounding box center [1428, 26] width 279 height 54
click at [1465, 38] on div "Uniting Seniors Gym Gerringong" at bounding box center [1438, 34] width 167 height 15
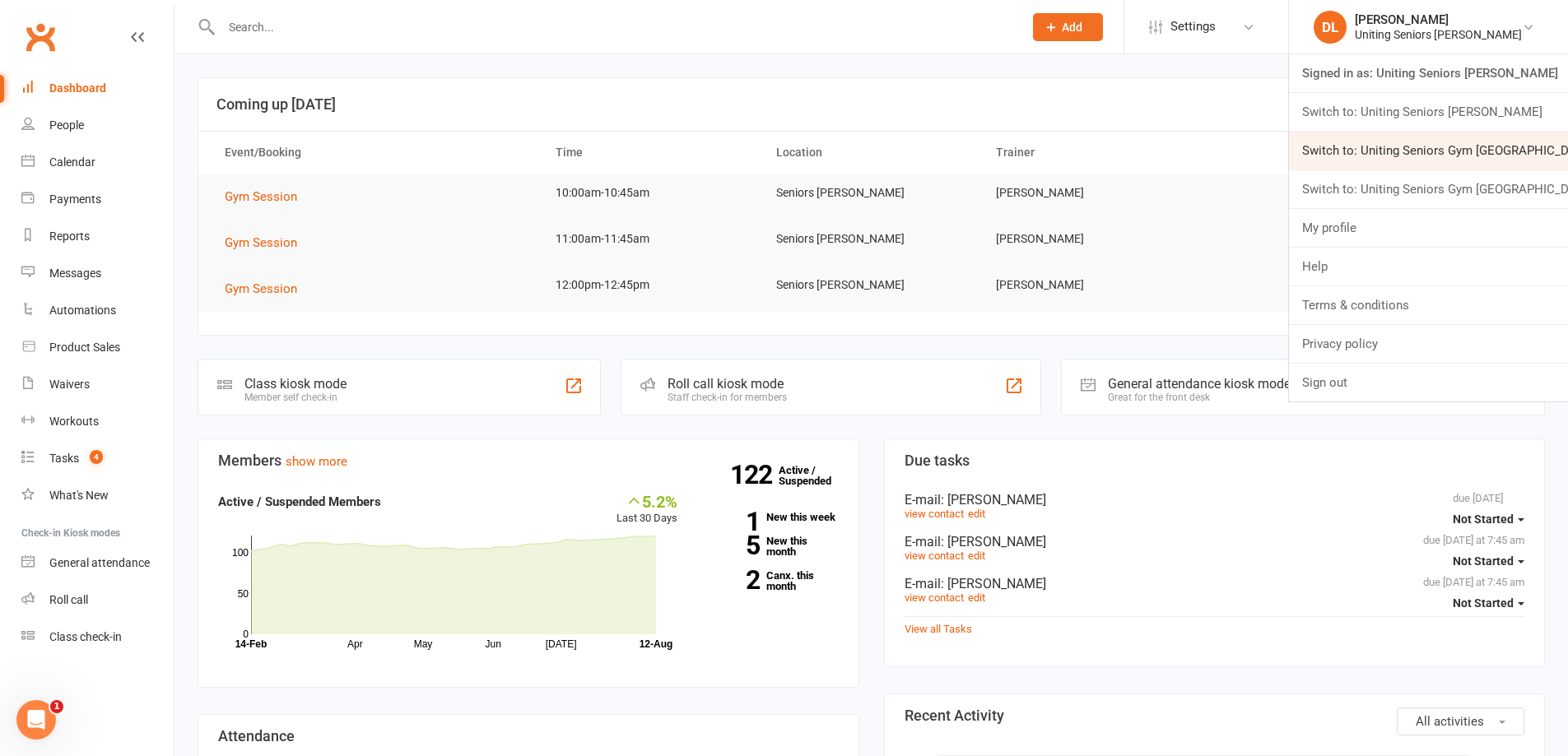
click at [1504, 149] on link "Switch to: Uniting Seniors Gym Lilyfield" at bounding box center [1428, 150] width 279 height 38
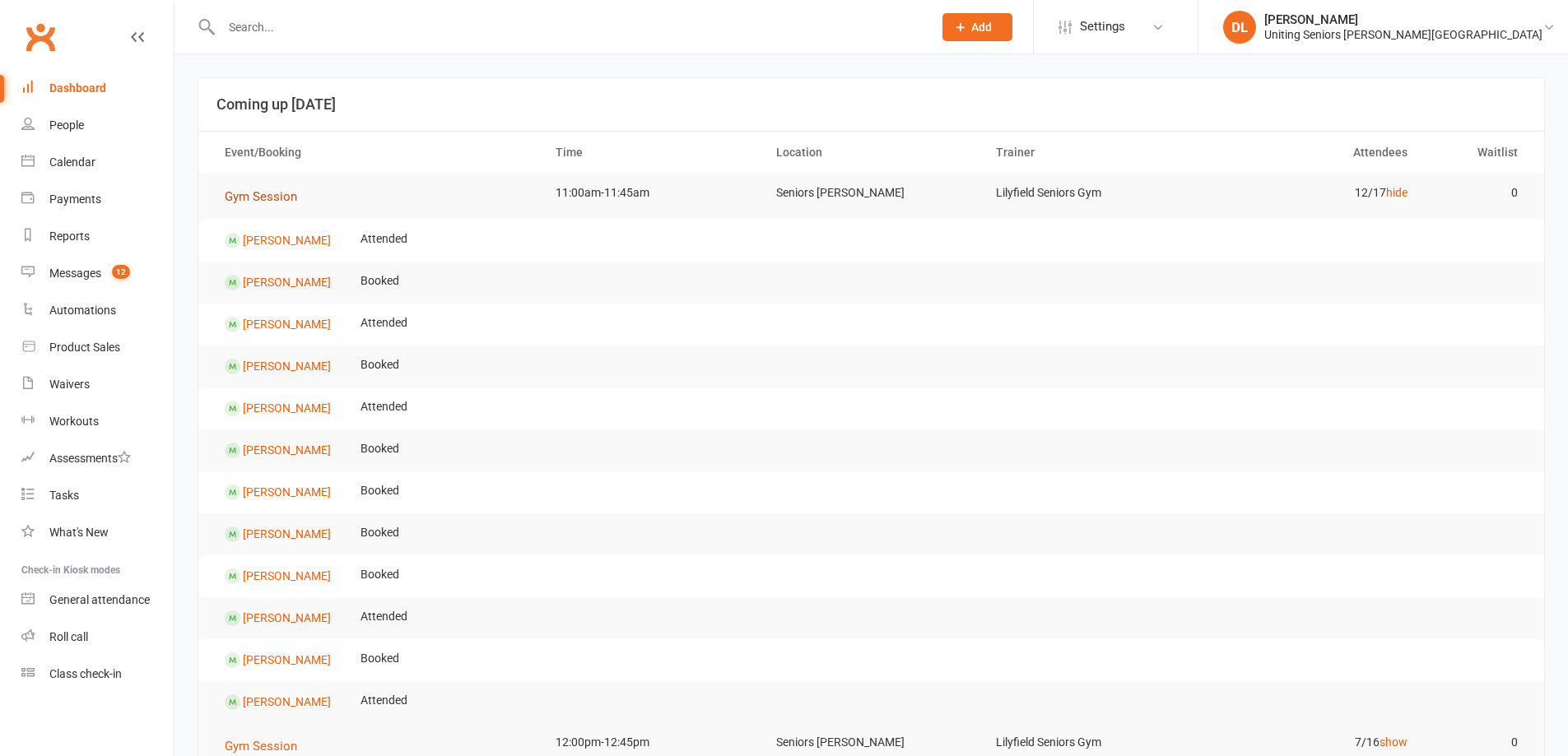
click at [270, 191] on span "Gym Session" at bounding box center [261, 196] width 73 height 15
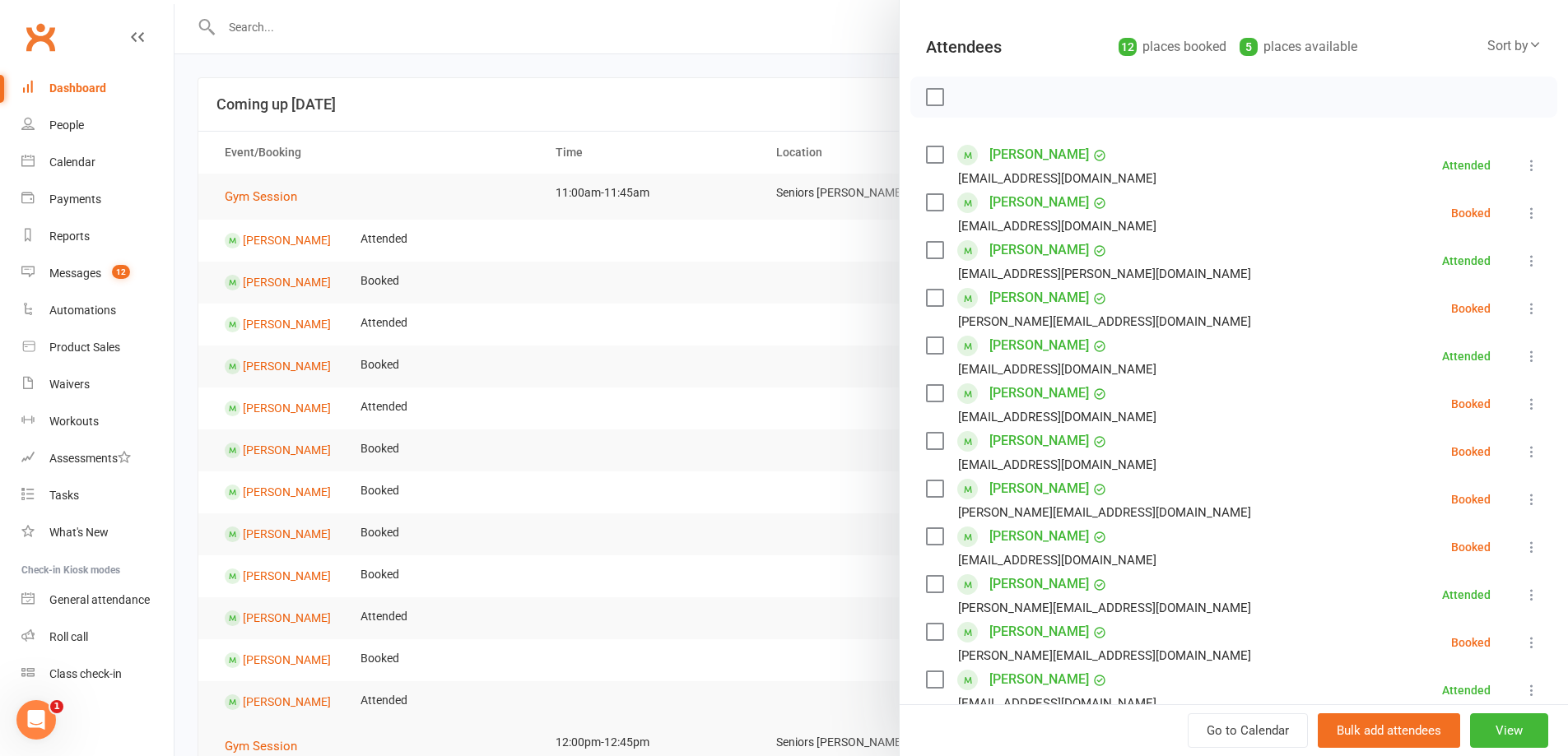
scroll to position [247, 0]
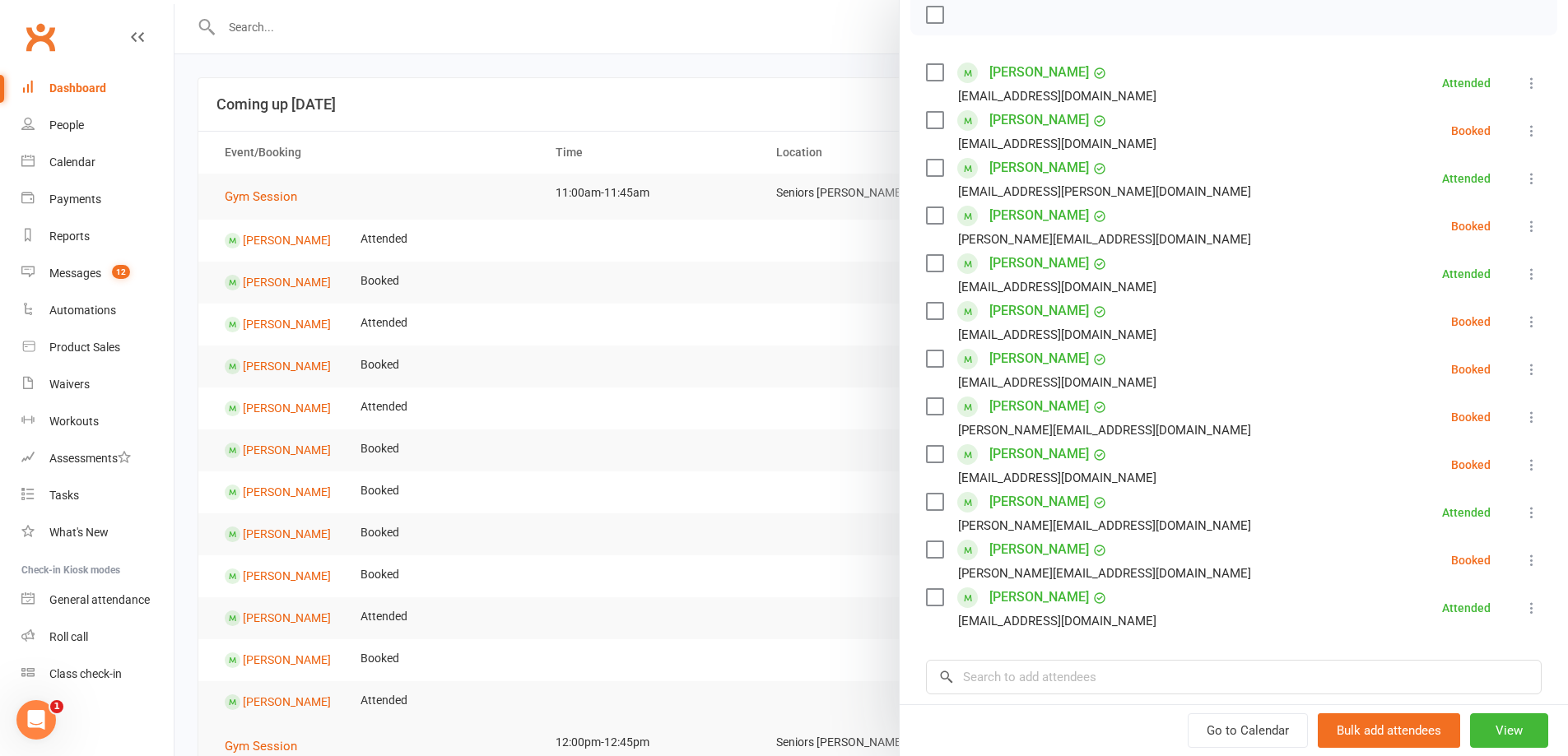
click at [620, 332] on div at bounding box center [871, 378] width 1393 height 756
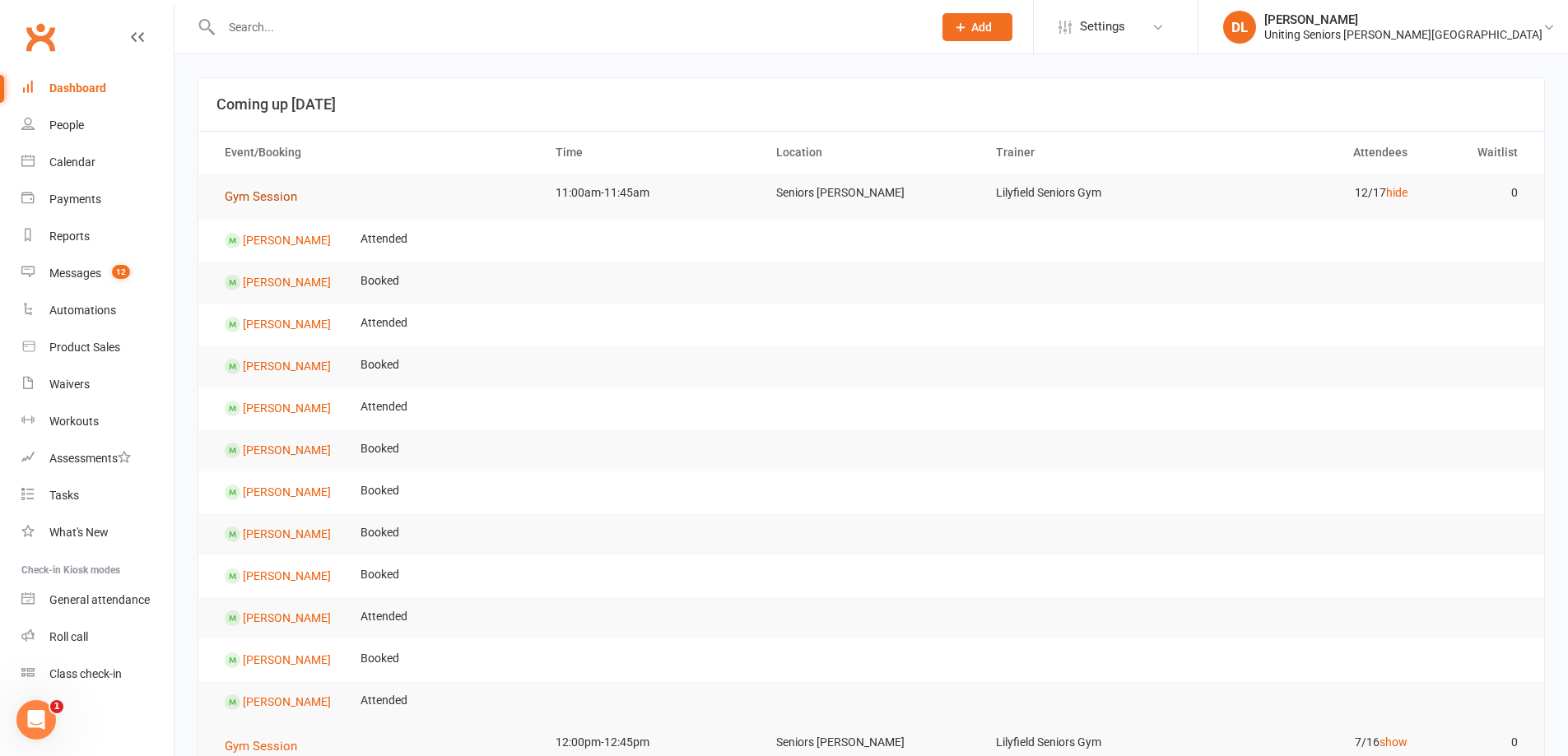
click at [284, 195] on span "Gym Session" at bounding box center [261, 196] width 73 height 15
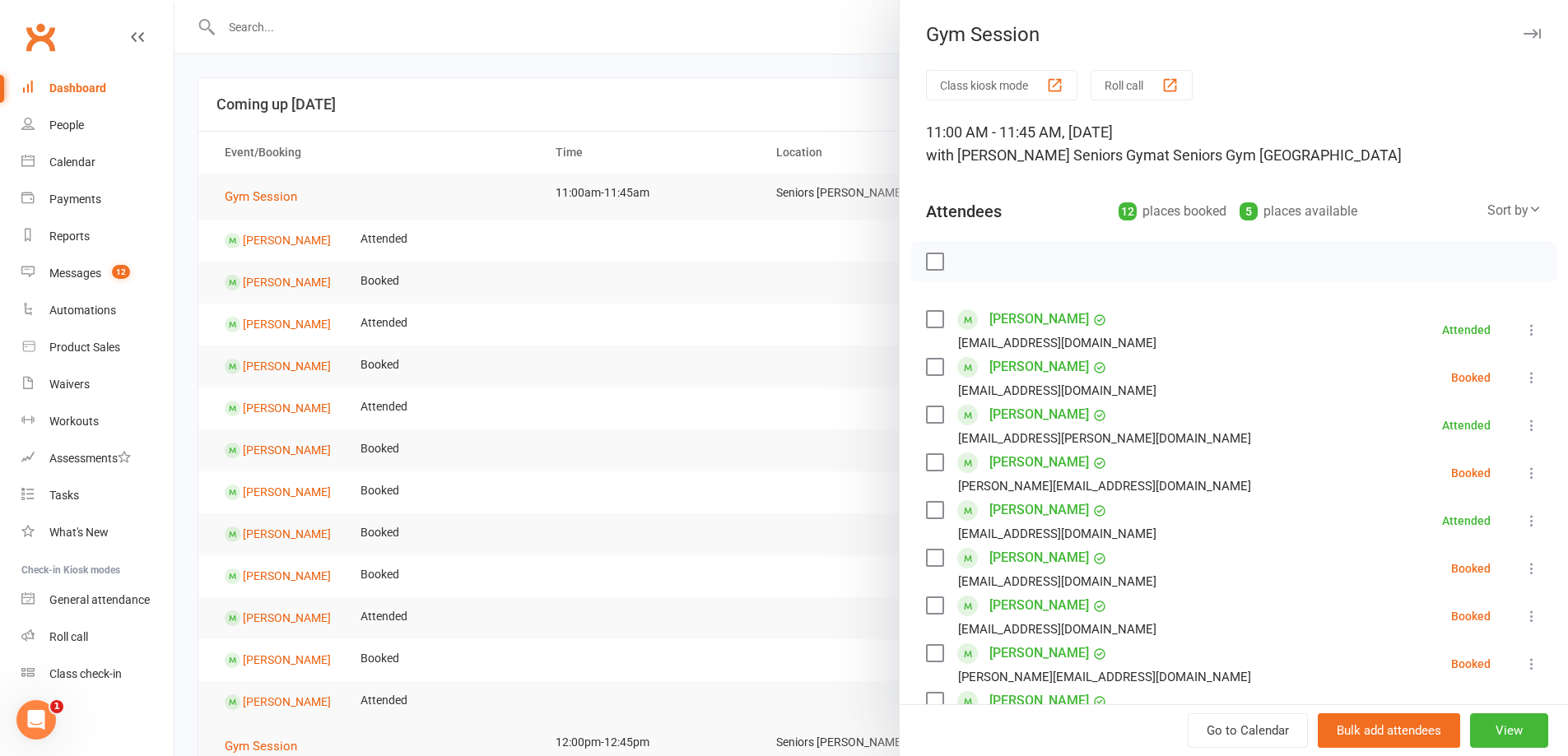
click at [637, 264] on div at bounding box center [871, 378] width 1393 height 756
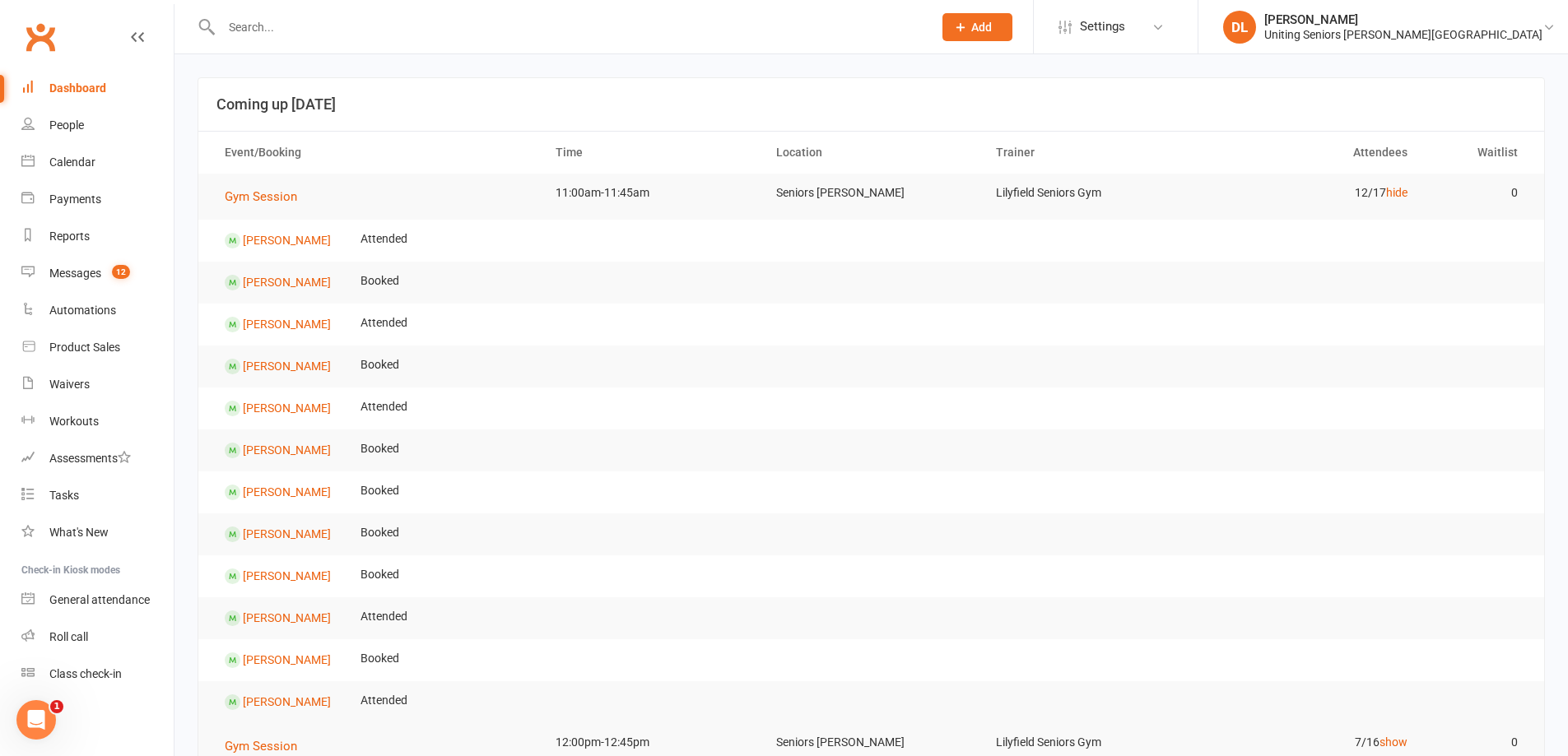
click at [1411, 192] on td "12/17 hide" at bounding box center [1311, 192] width 221 height 38
click at [1391, 196] on link "hide" at bounding box center [1396, 192] width 22 height 13
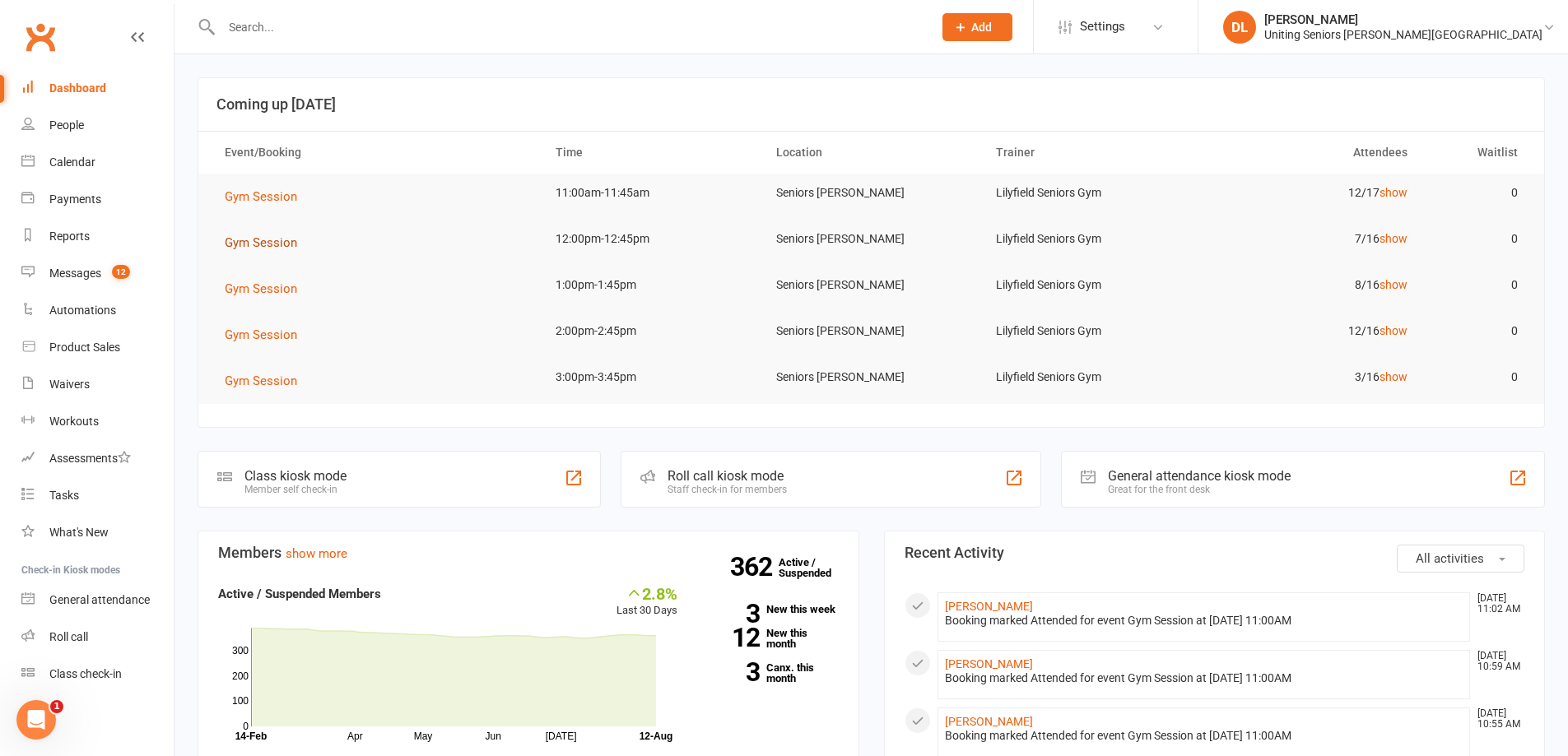
click at [278, 240] on span "Gym Session" at bounding box center [261, 242] width 73 height 15
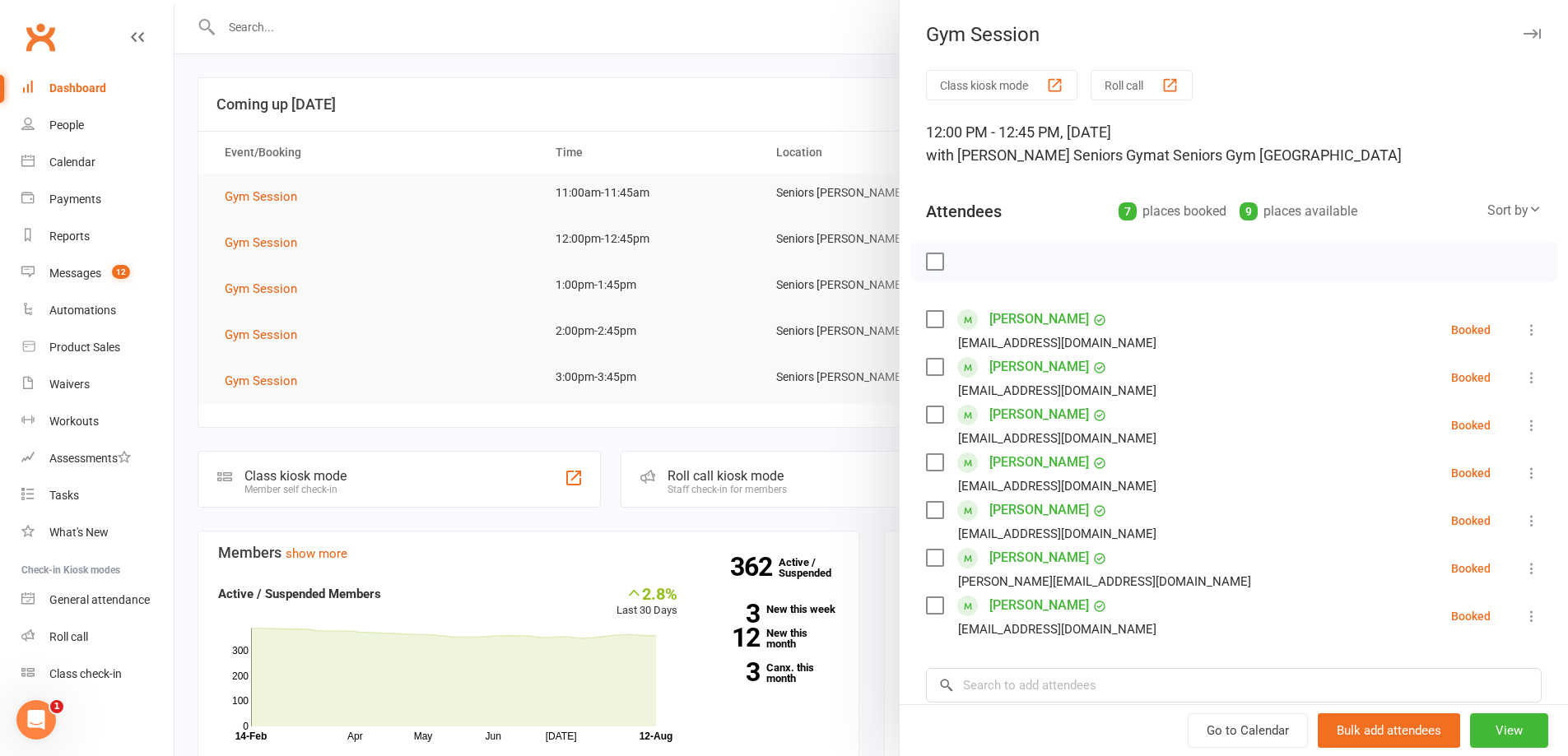
click at [407, 196] on div at bounding box center [871, 378] width 1393 height 756
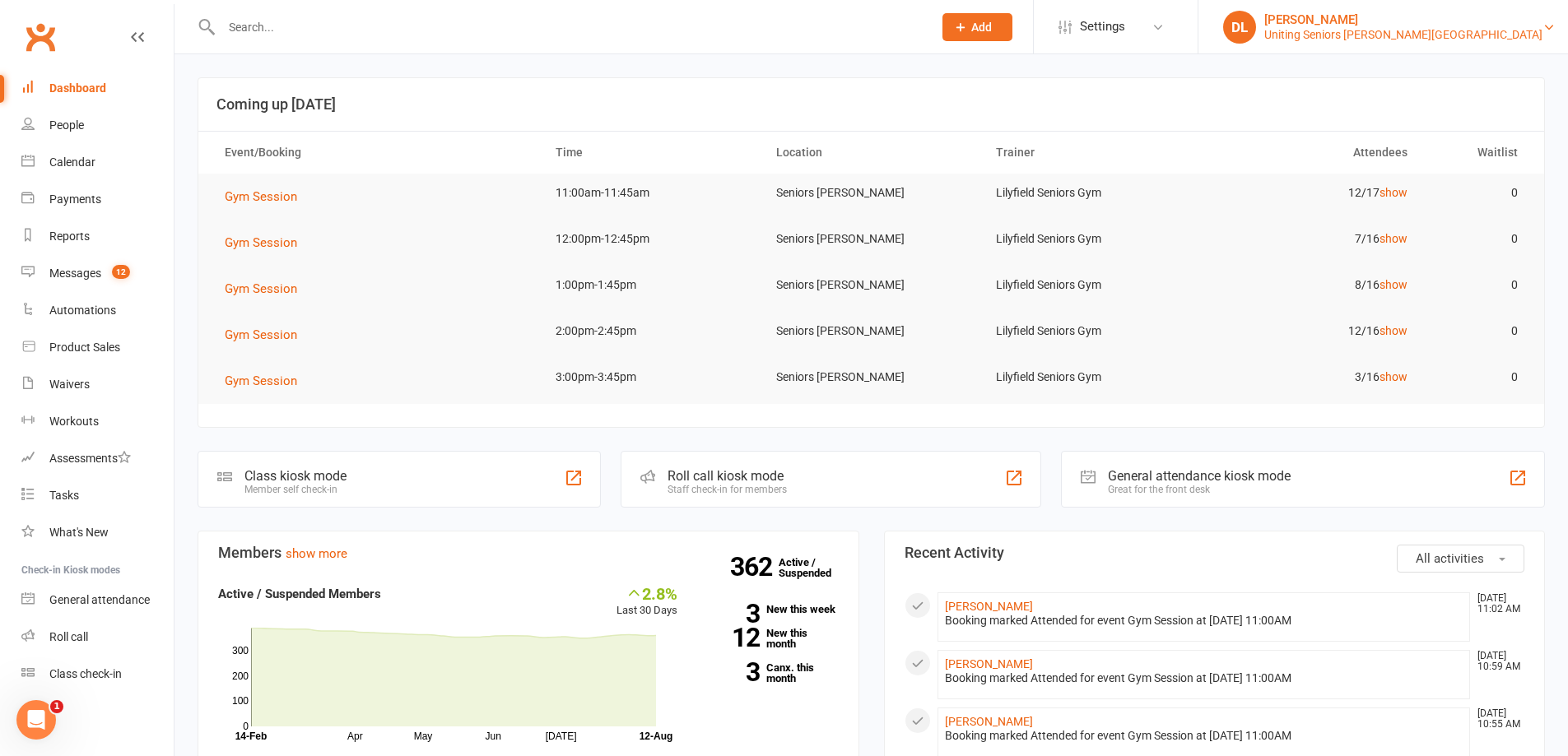
click at [1462, 38] on div "Uniting Seniors [PERSON_NAME][GEOGRAPHIC_DATA]" at bounding box center [1403, 34] width 278 height 15
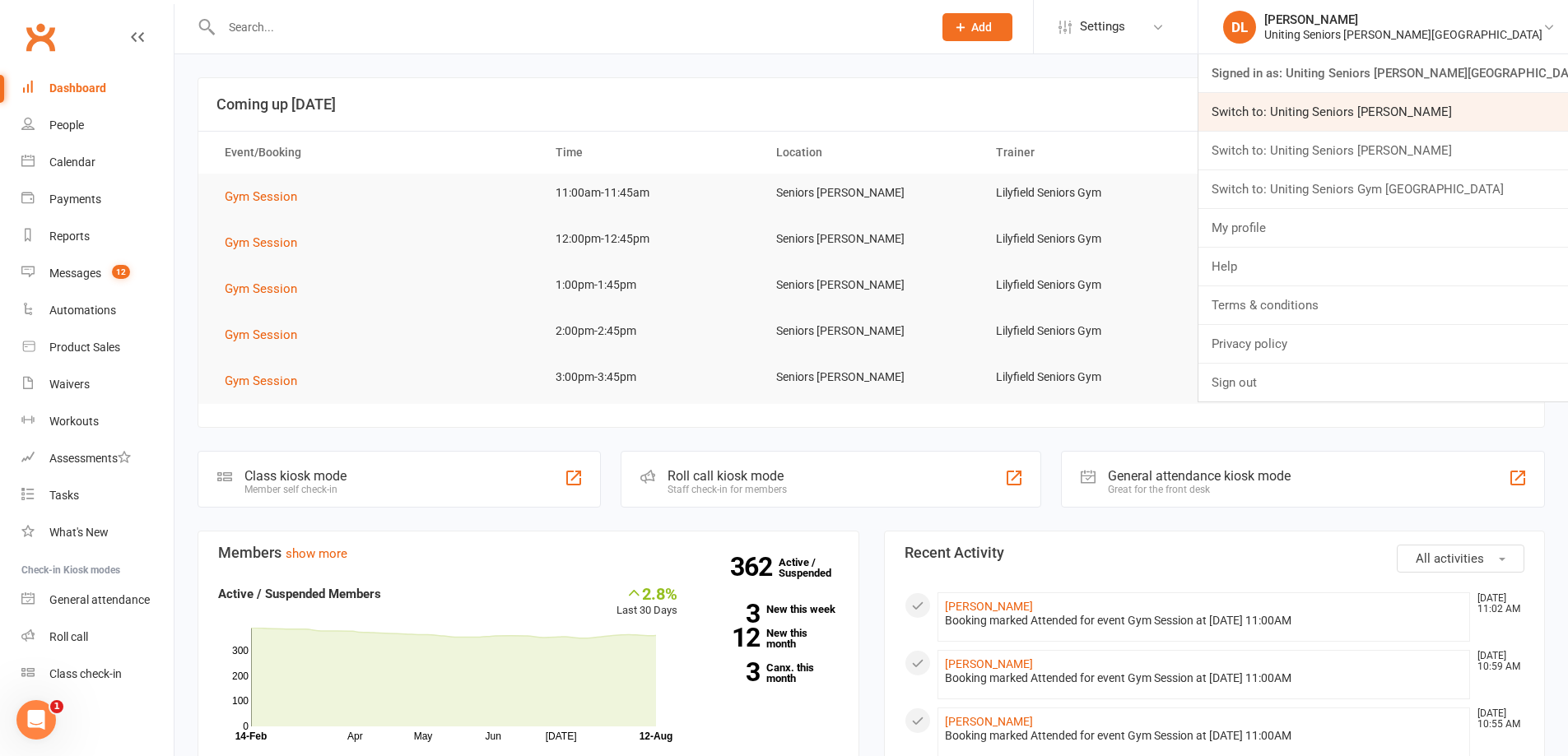
click at [1509, 122] on link "Switch to: Uniting Seniors [PERSON_NAME]" at bounding box center [1383, 112] width 370 height 38
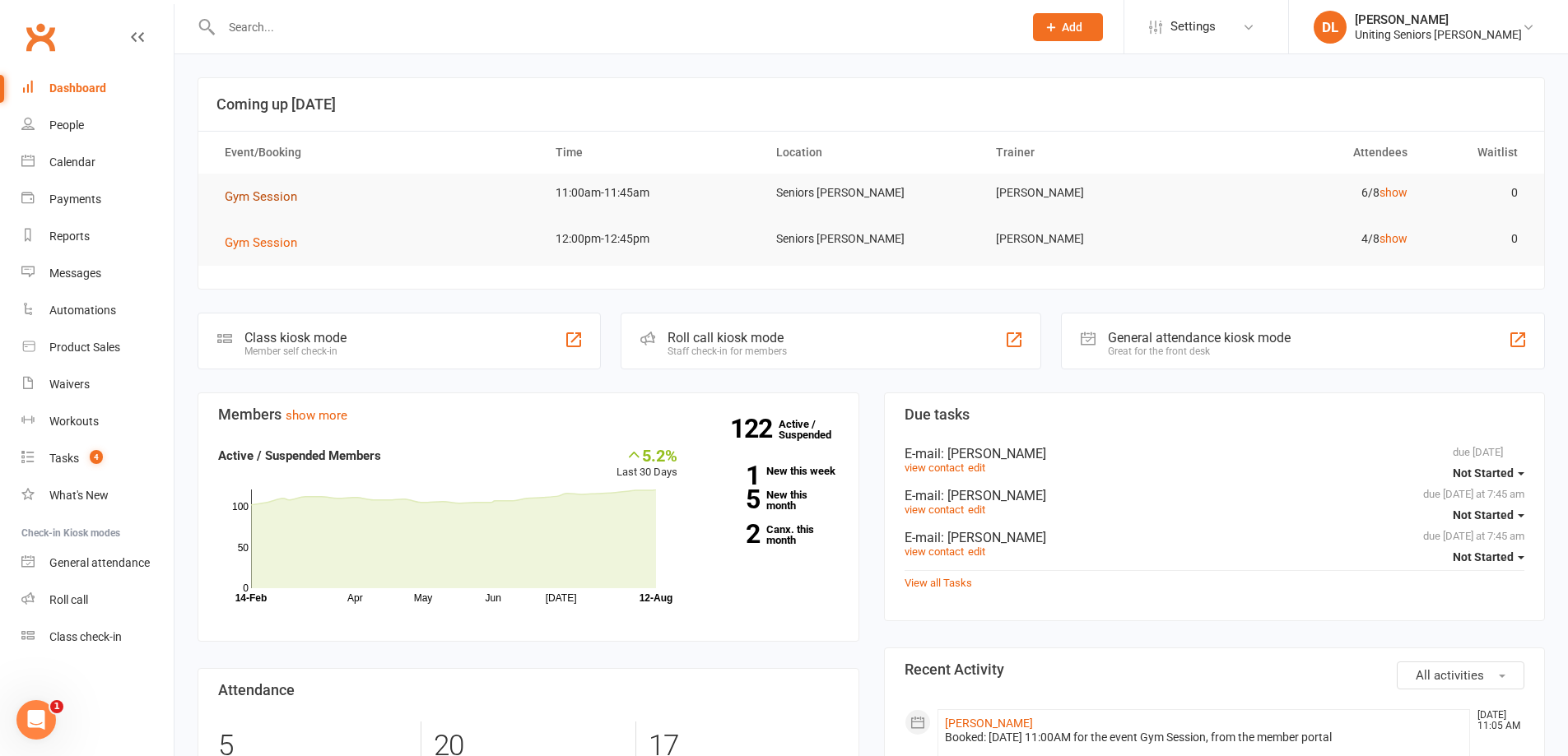
click at [294, 198] on span "Gym Session" at bounding box center [261, 196] width 73 height 15
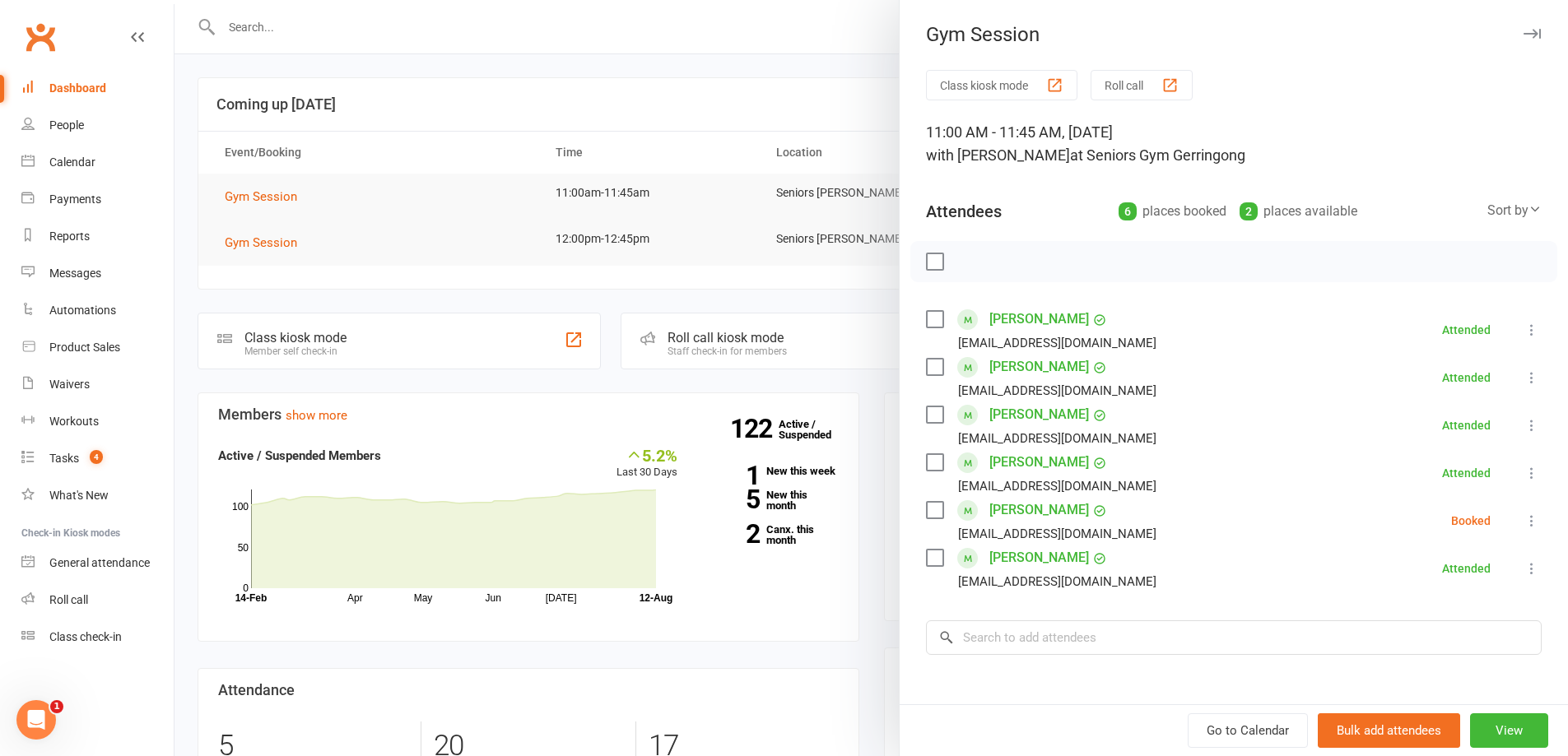
click at [309, 173] on div at bounding box center [871, 378] width 1393 height 756
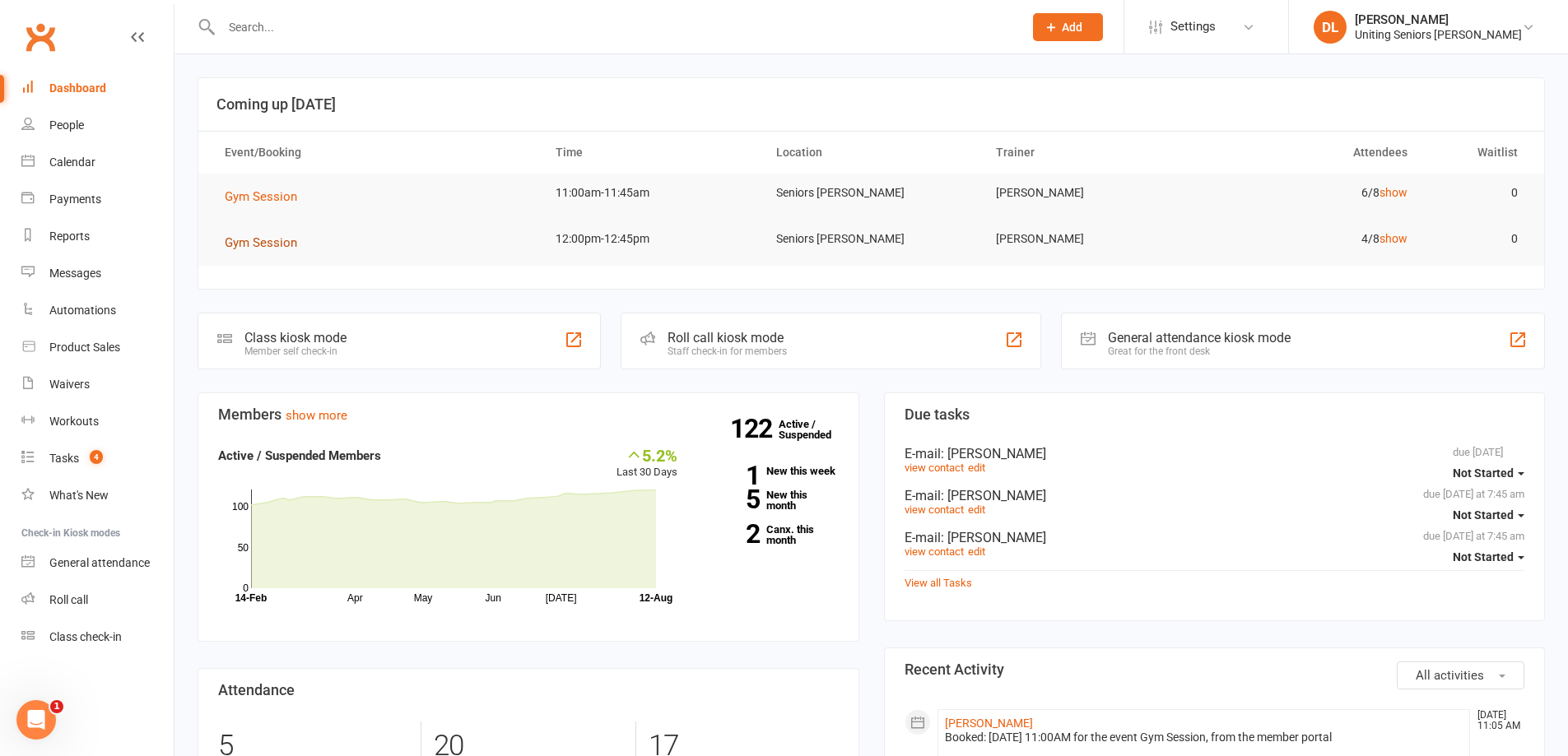
click at [255, 245] on span "Gym Session" at bounding box center [261, 242] width 73 height 15
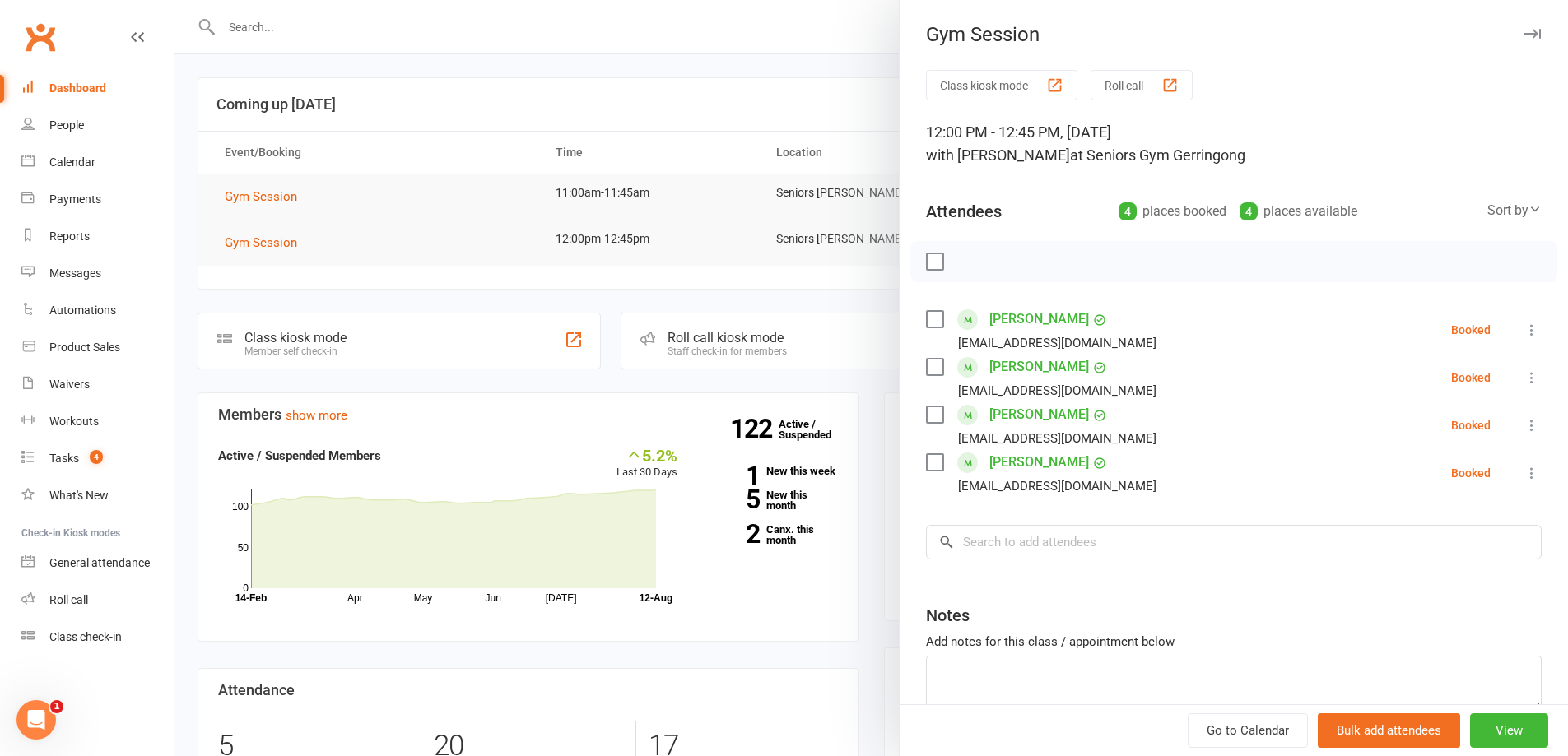
drag, startPoint x: 404, startPoint y: 172, endPoint x: 454, endPoint y: 240, distance: 84.4
click at [405, 172] on div at bounding box center [871, 378] width 1393 height 756
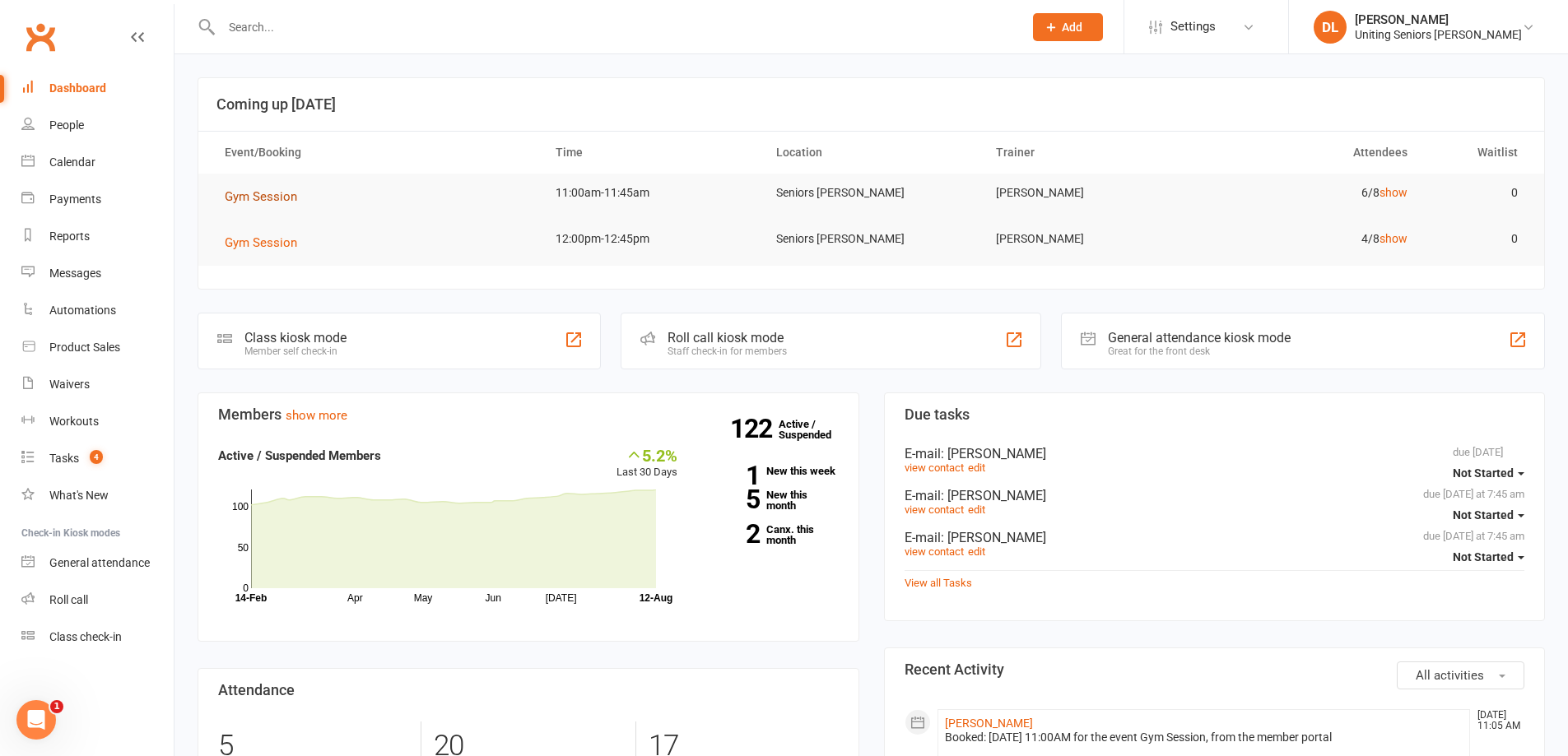
click at [254, 188] on button "Gym Session" at bounding box center [267, 197] width 84 height 20
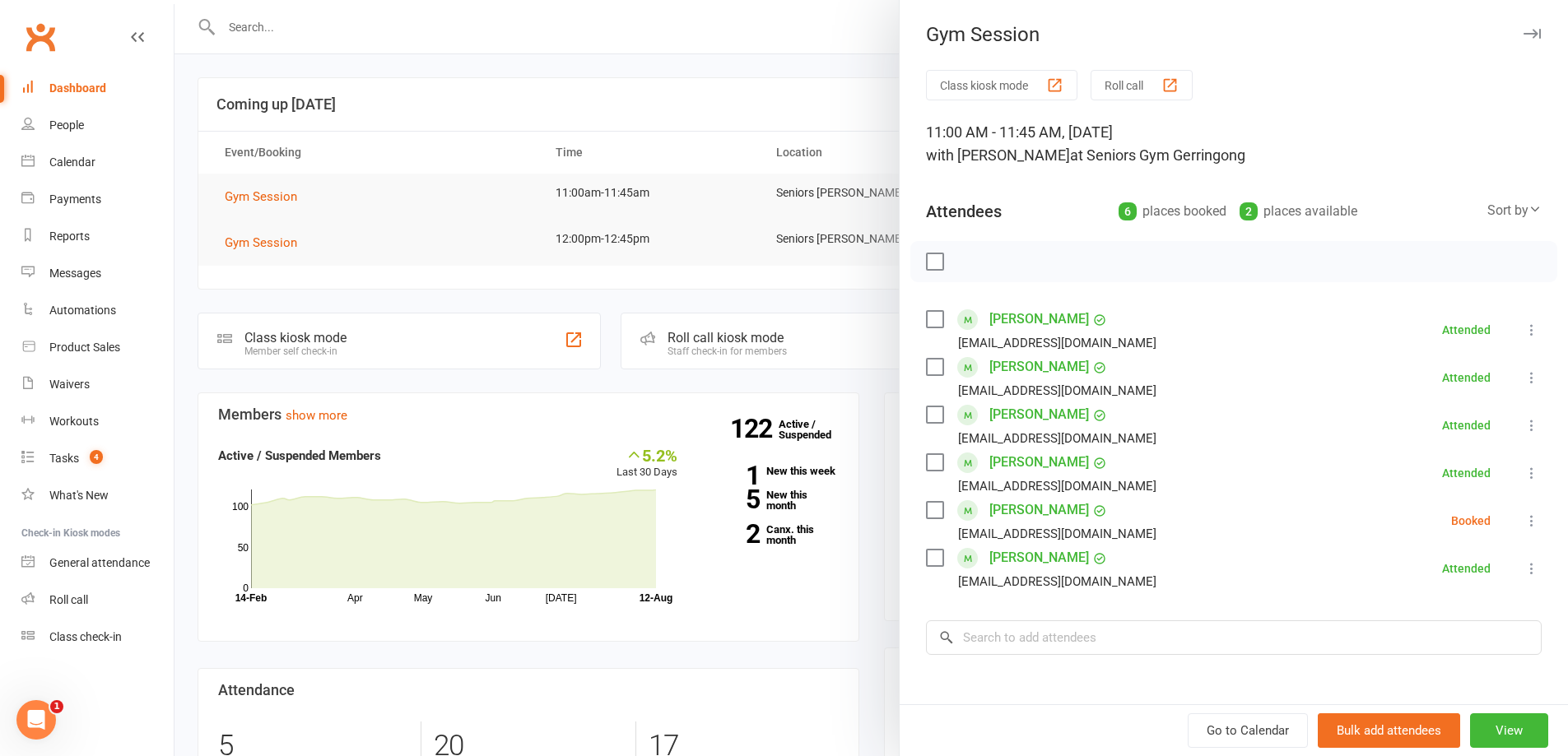
click at [430, 107] on div at bounding box center [871, 378] width 1393 height 756
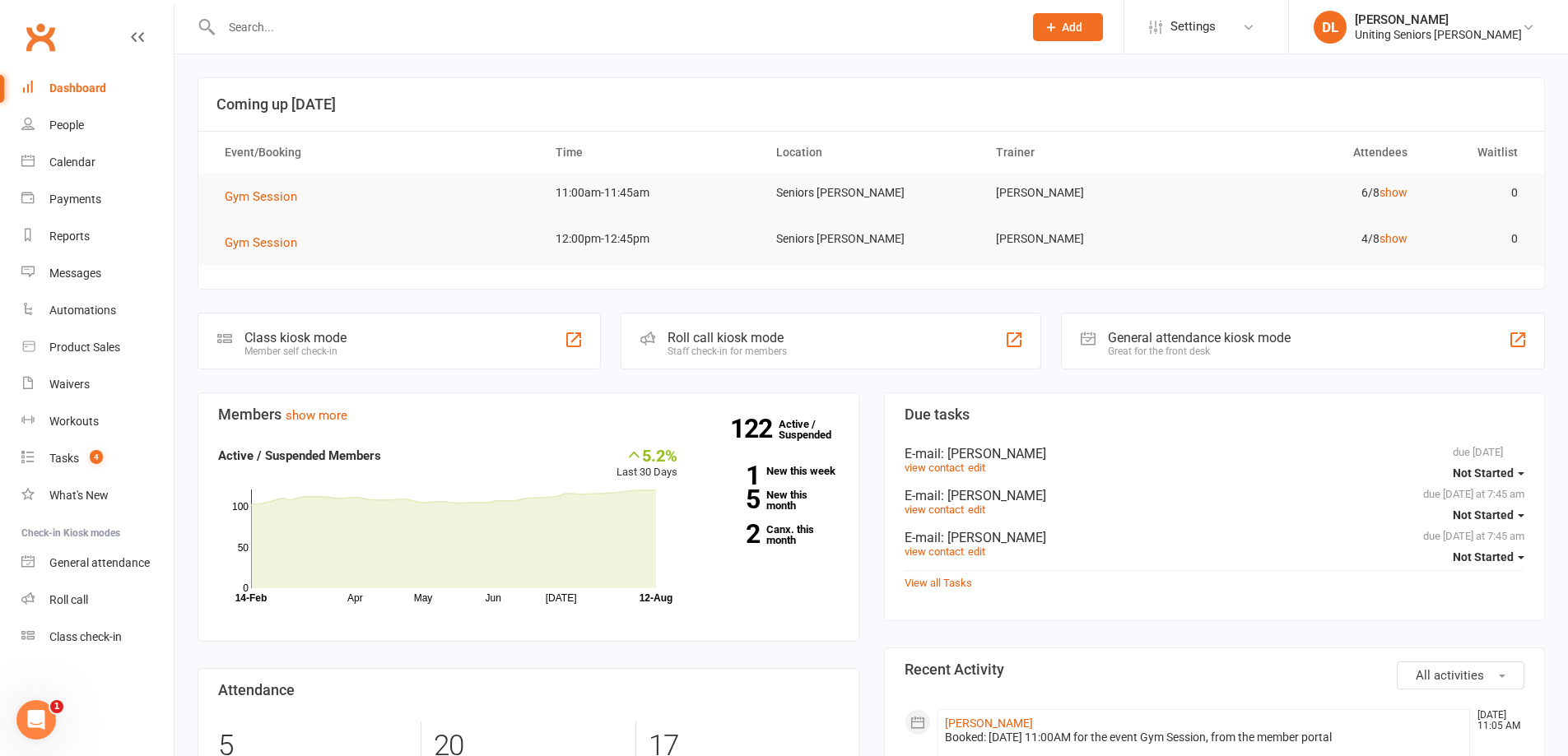
click at [1458, 45] on li "DL Darius Lui Uniting Seniors Gym Gerringong Signed in as: Uniting Seniors Gym …" at bounding box center [1428, 26] width 279 height 54
click at [1463, 30] on div "Uniting Seniors Gym Gerringong" at bounding box center [1438, 34] width 167 height 15
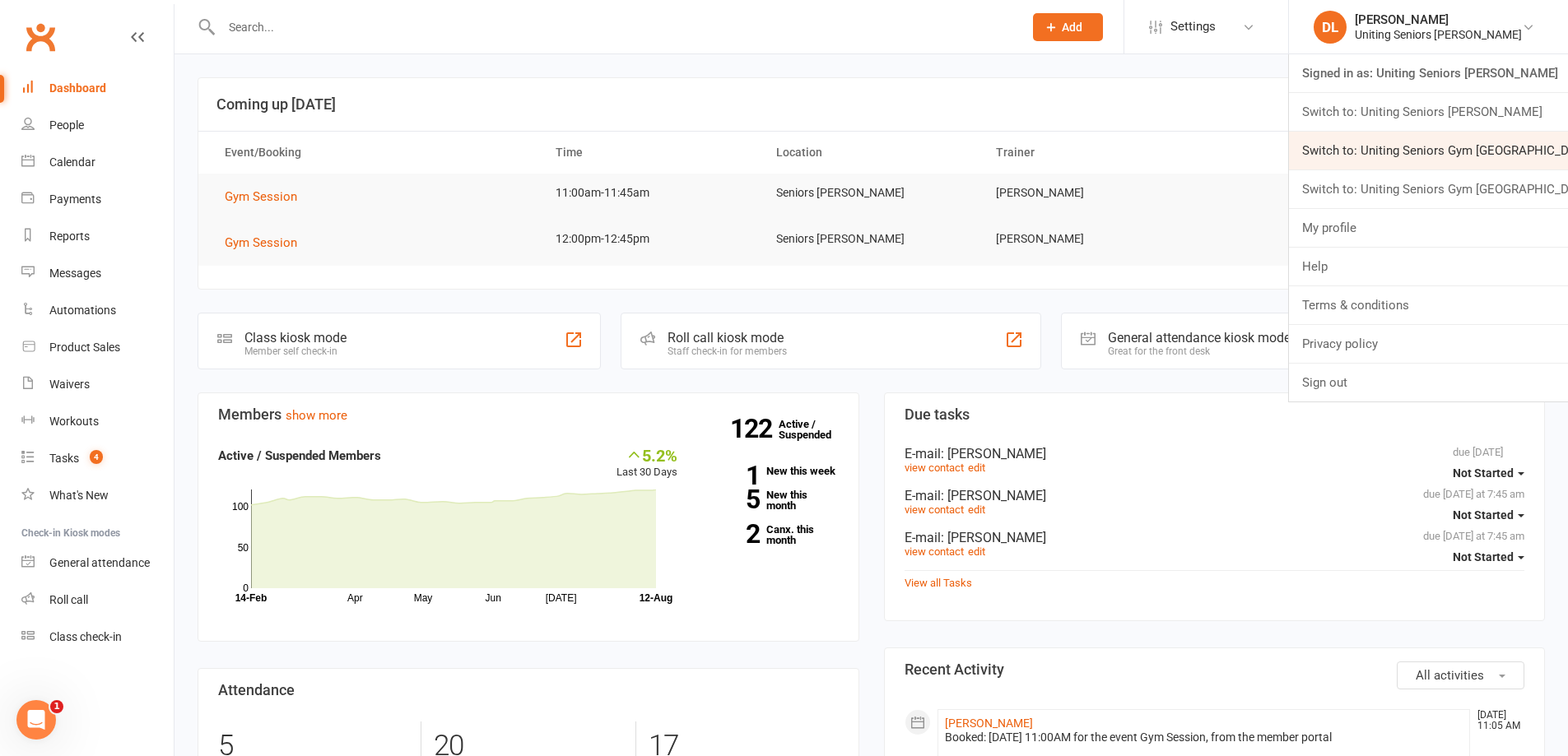
click at [1524, 151] on link "Switch to: Uniting Seniors Gym Lilyfield" at bounding box center [1428, 150] width 279 height 38
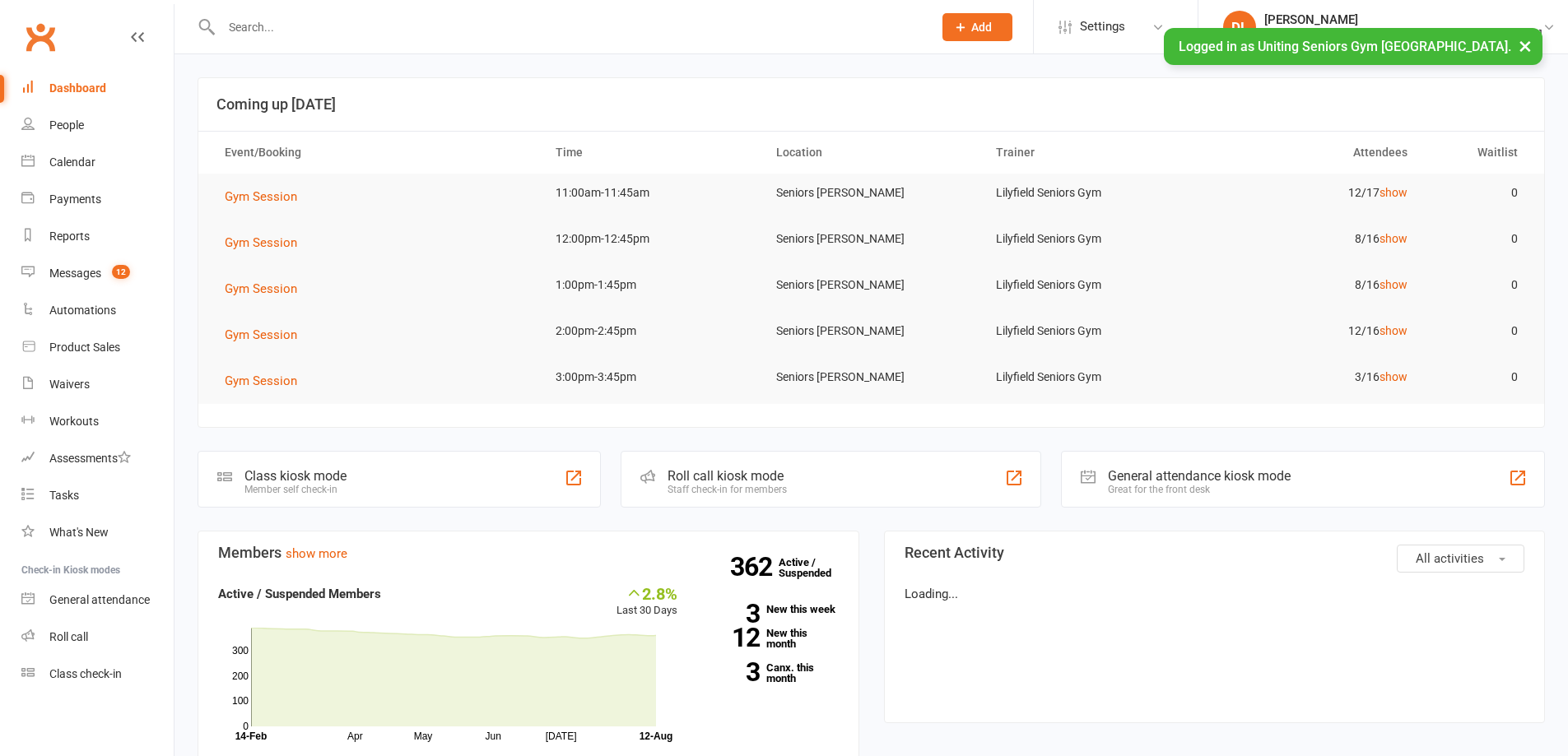
click at [669, 8] on div at bounding box center [559, 26] width 724 height 54
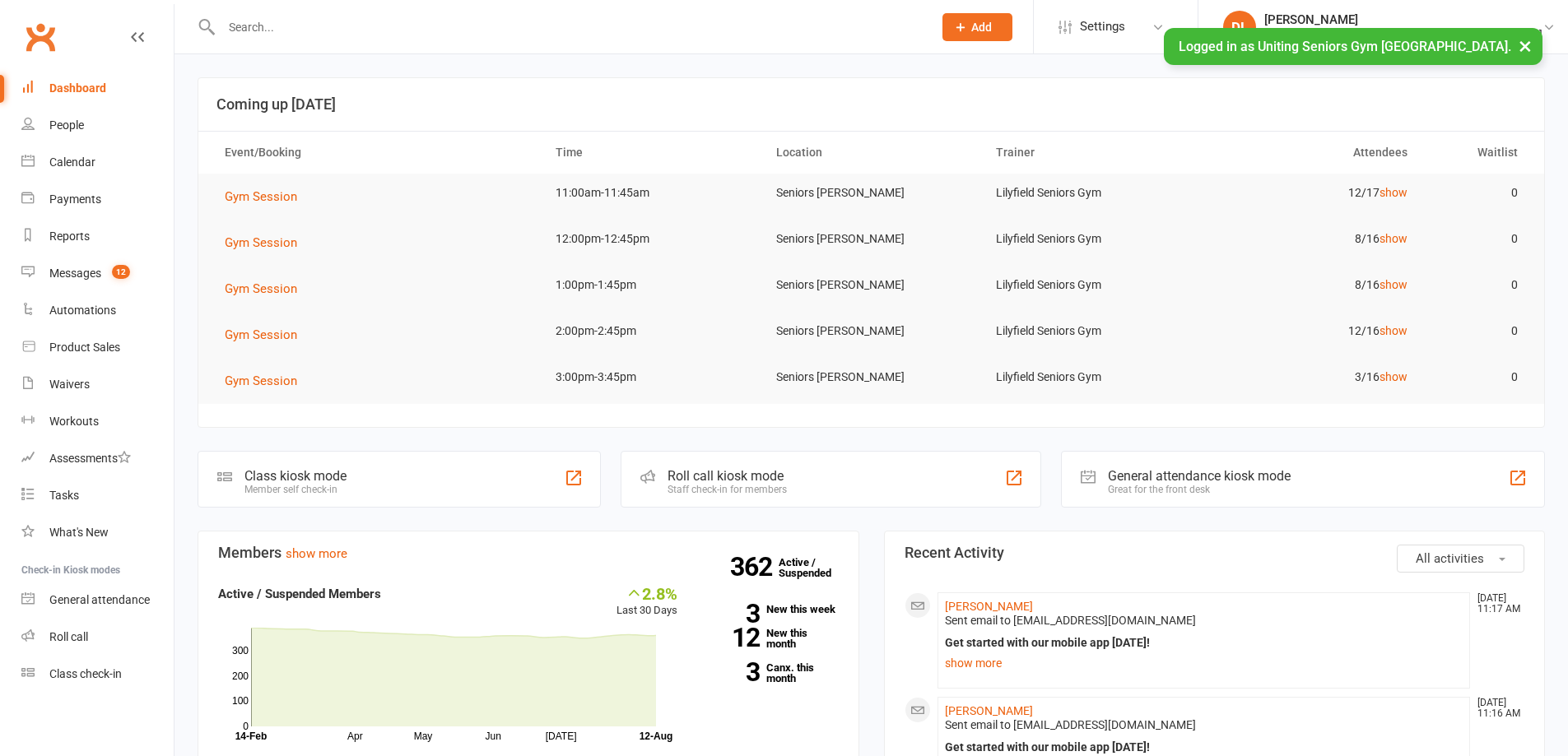
click at [661, 16] on input "text" at bounding box center [569, 27] width 704 height 24
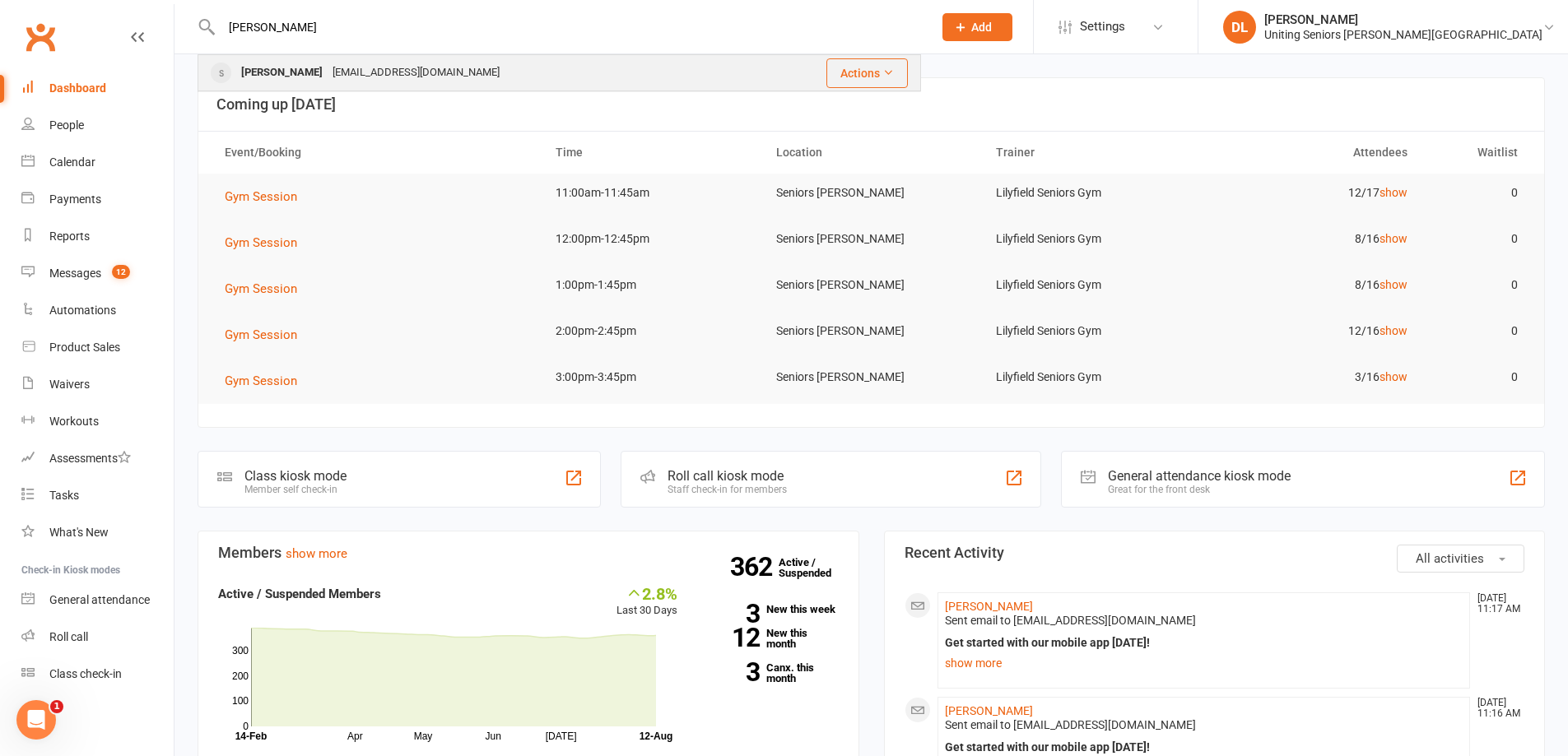
type input "[PERSON_NAME]"
click at [669, 82] on div "[PERSON_NAME] [EMAIL_ADDRESS][DOMAIN_NAME]" at bounding box center [476, 73] width 553 height 33
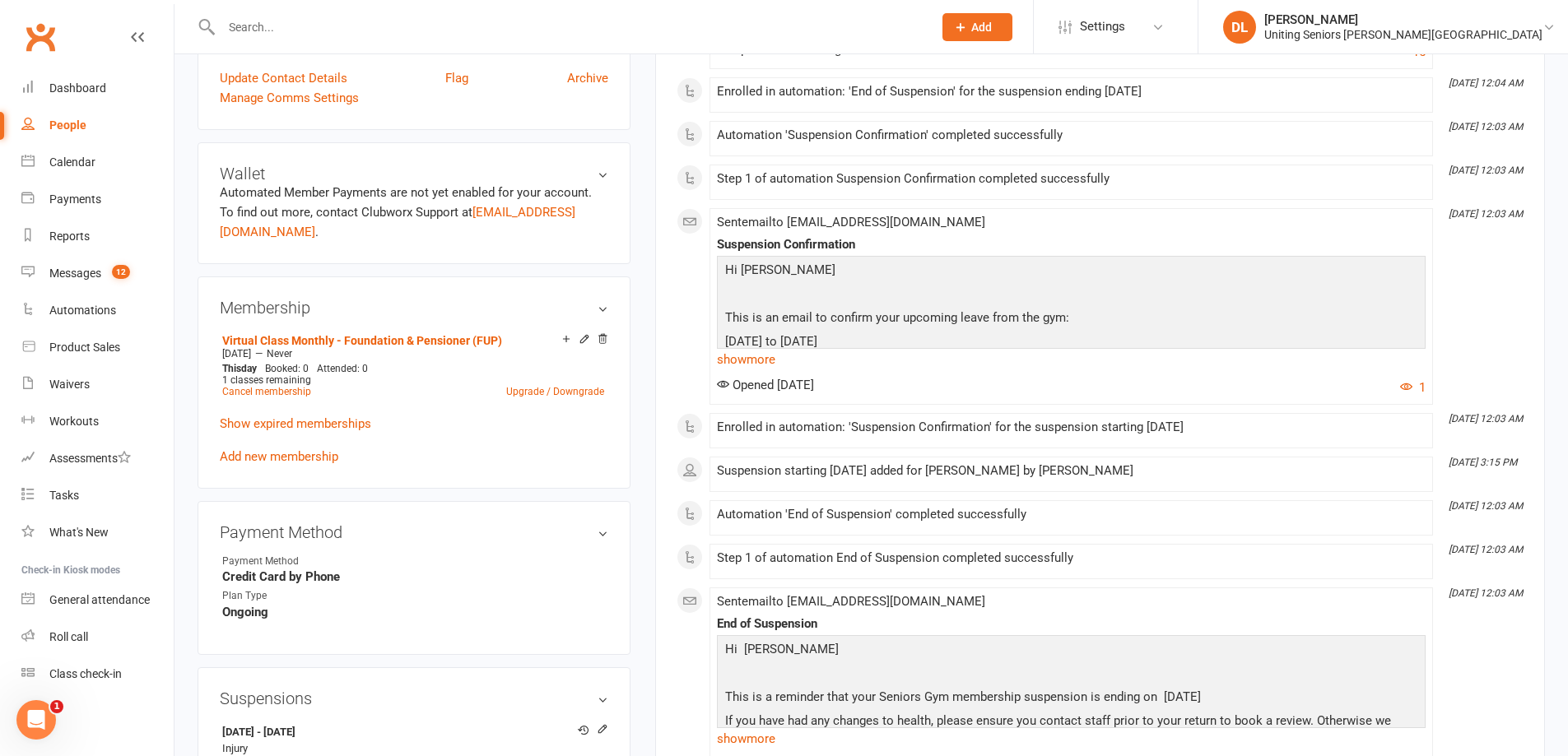
scroll to position [823, 0]
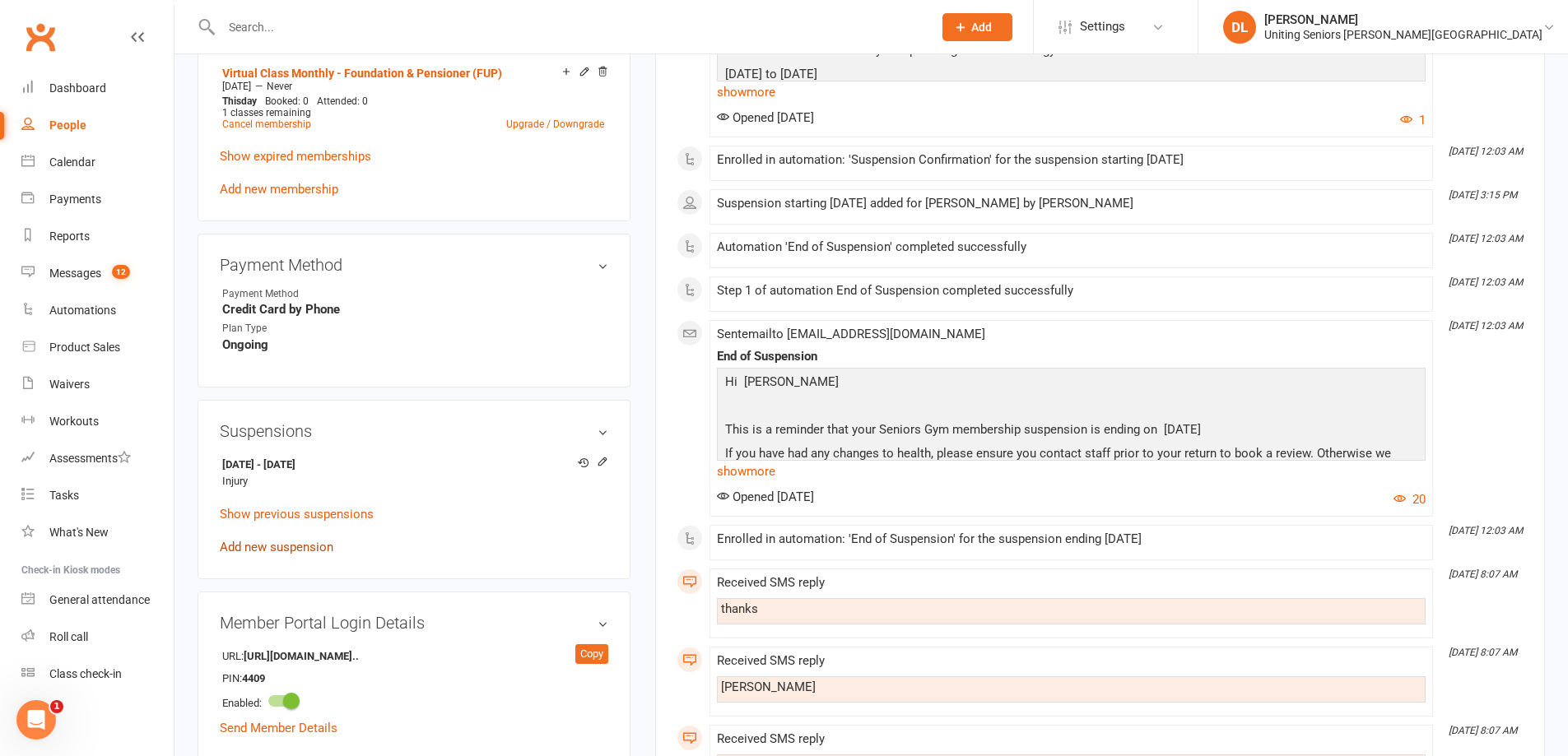
click at [294, 540] on link "Add new suspension" at bounding box center [277, 547] width 114 height 15
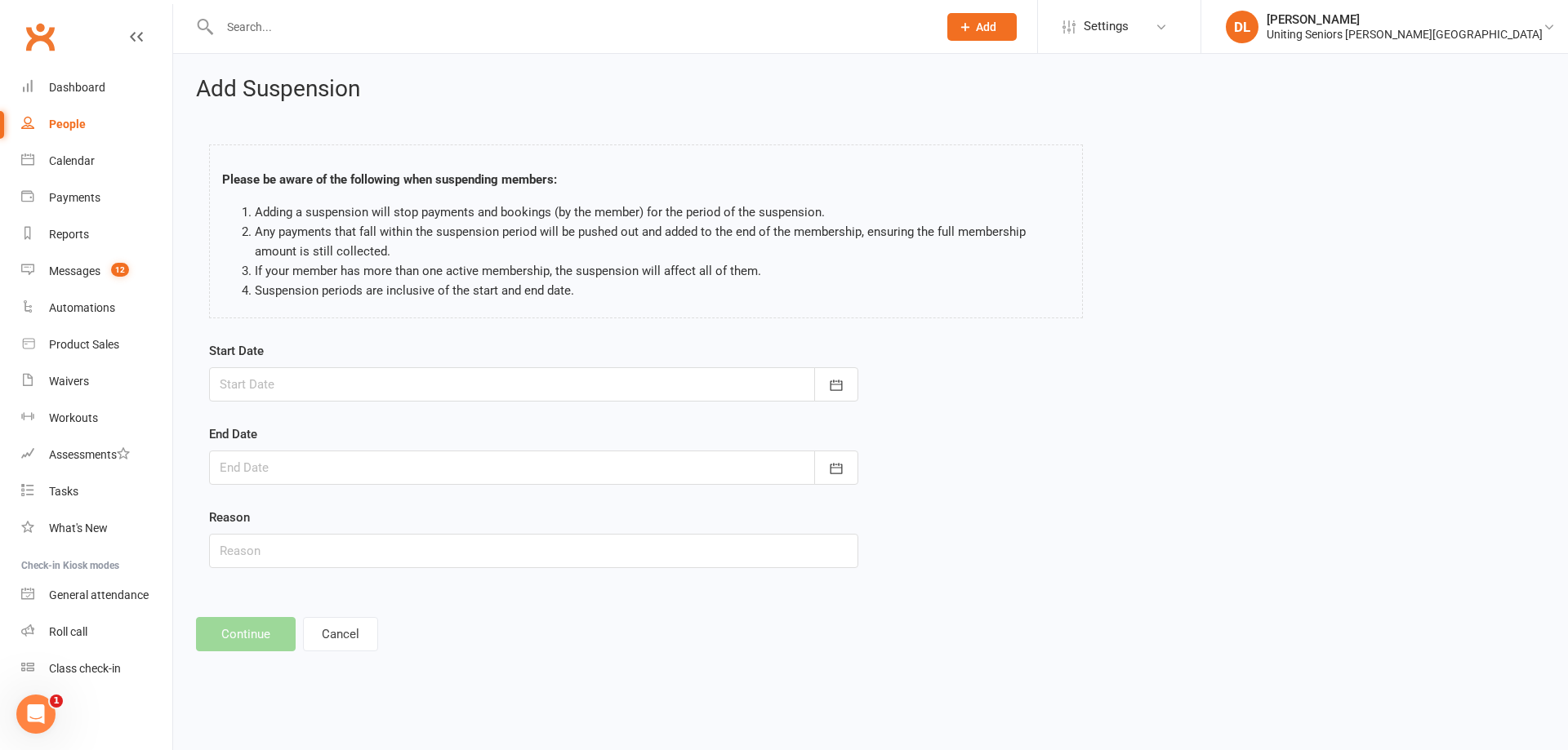
click at [313, 409] on form "Start Date [DATE] Sun Mon Tue Wed Thu Fri Sat 31 27 28 29 30 31 01 02 32 03 04 …" at bounding box center [533, 454] width 649 height 227
click at [343, 391] on div at bounding box center [533, 384] width 649 height 34
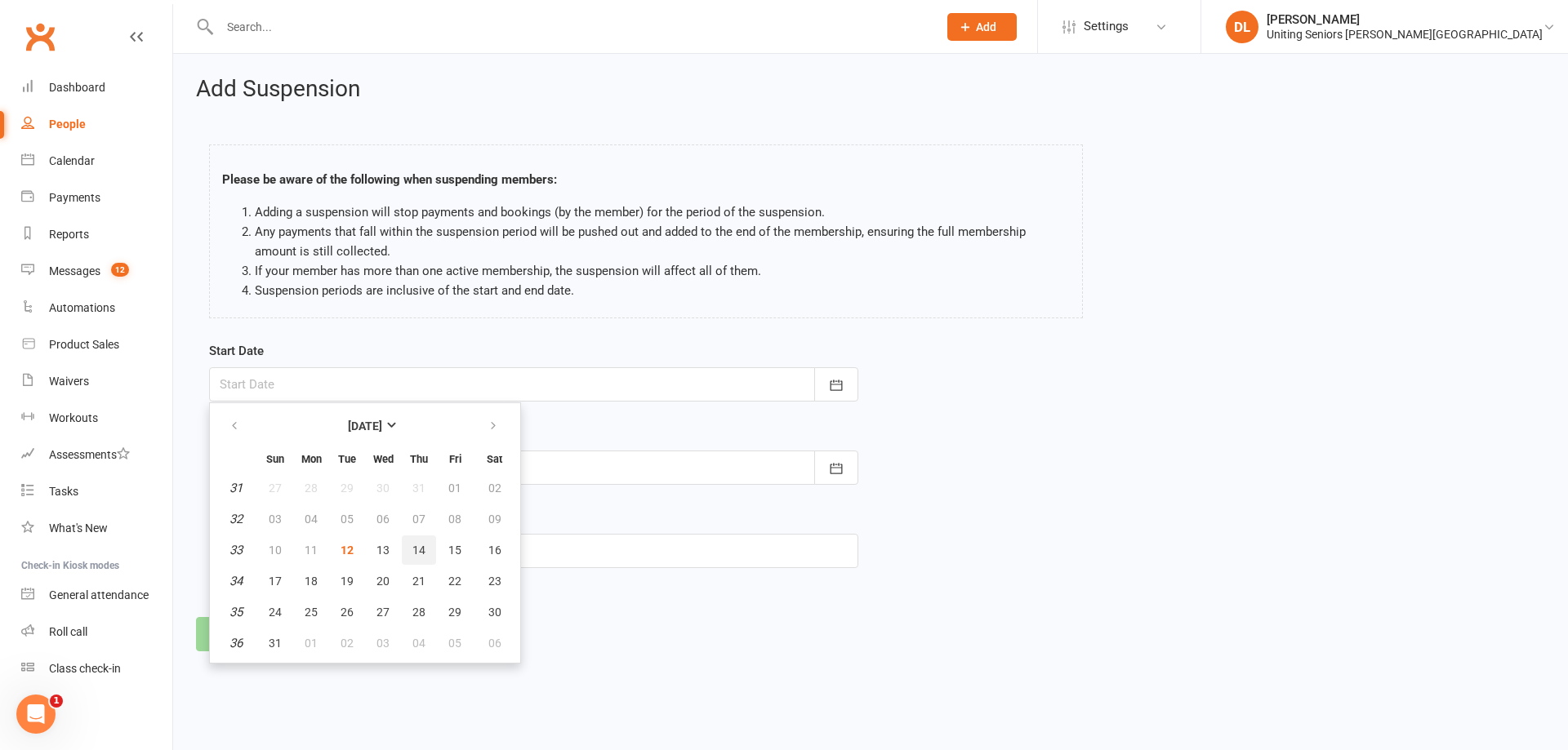
click at [420, 551] on span "14" at bounding box center [419, 550] width 13 height 13
type input "14 Aug 2025"
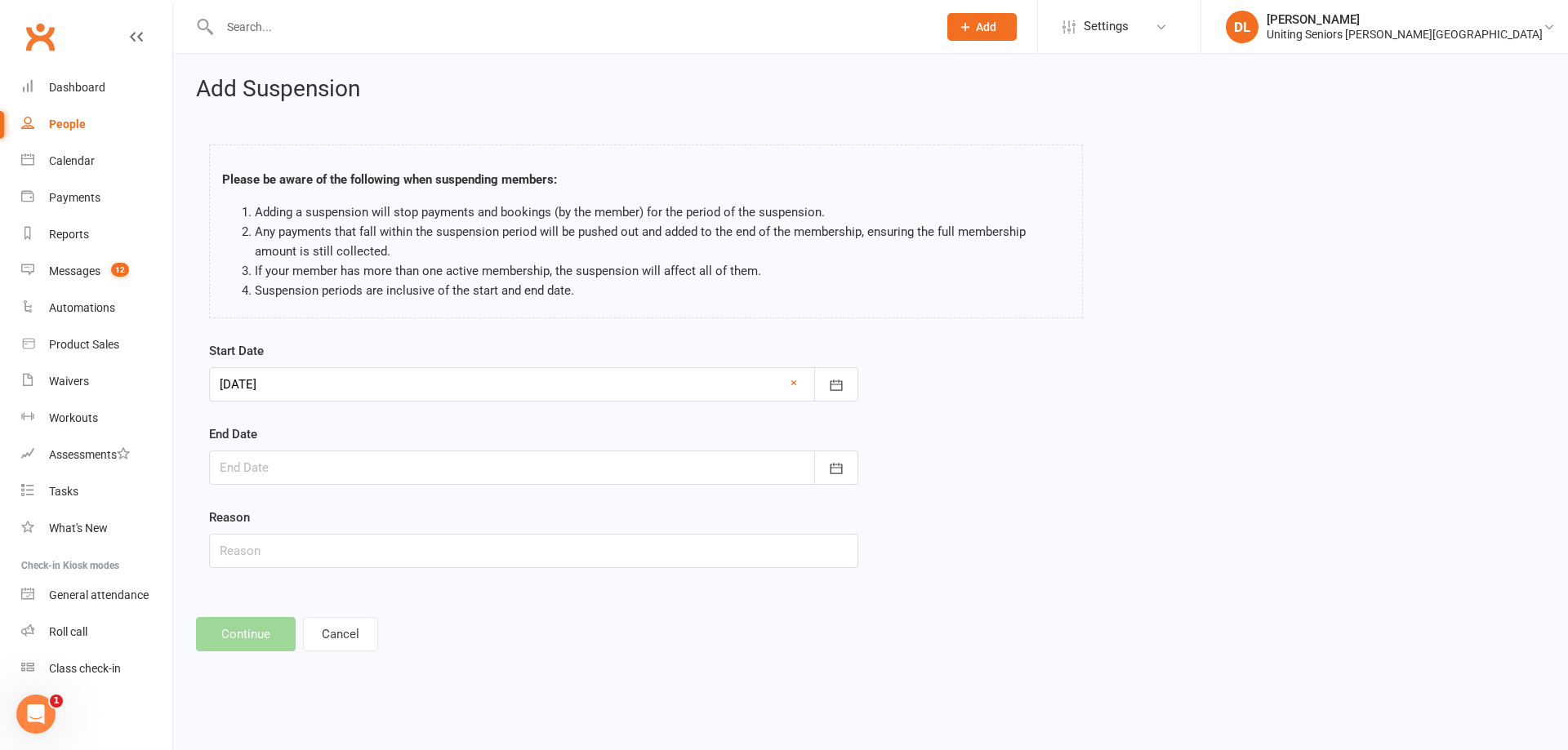
click at [435, 458] on div at bounding box center [533, 467] width 649 height 34
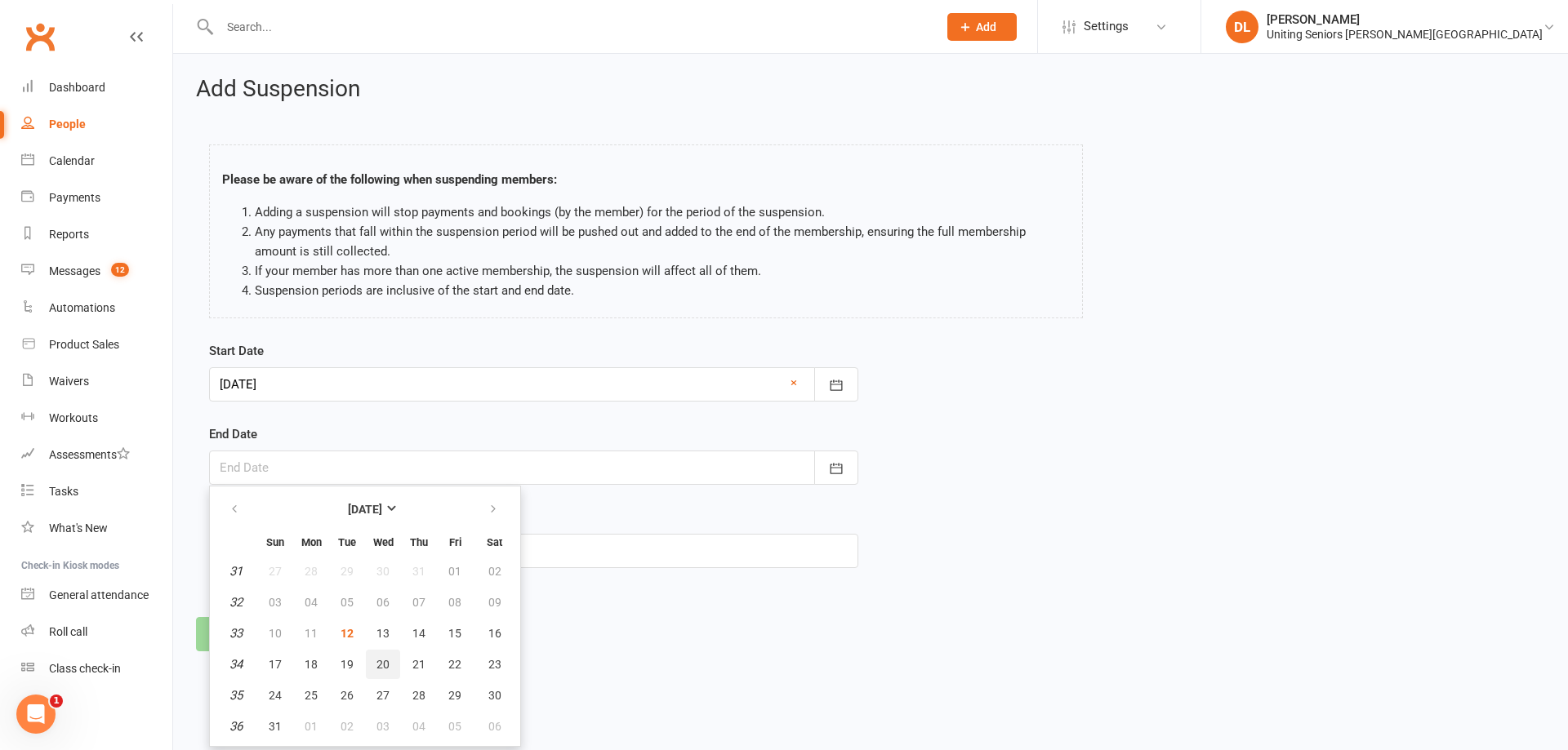
click at [387, 660] on span "20" at bounding box center [383, 663] width 13 height 13
type input "20 Aug 2025"
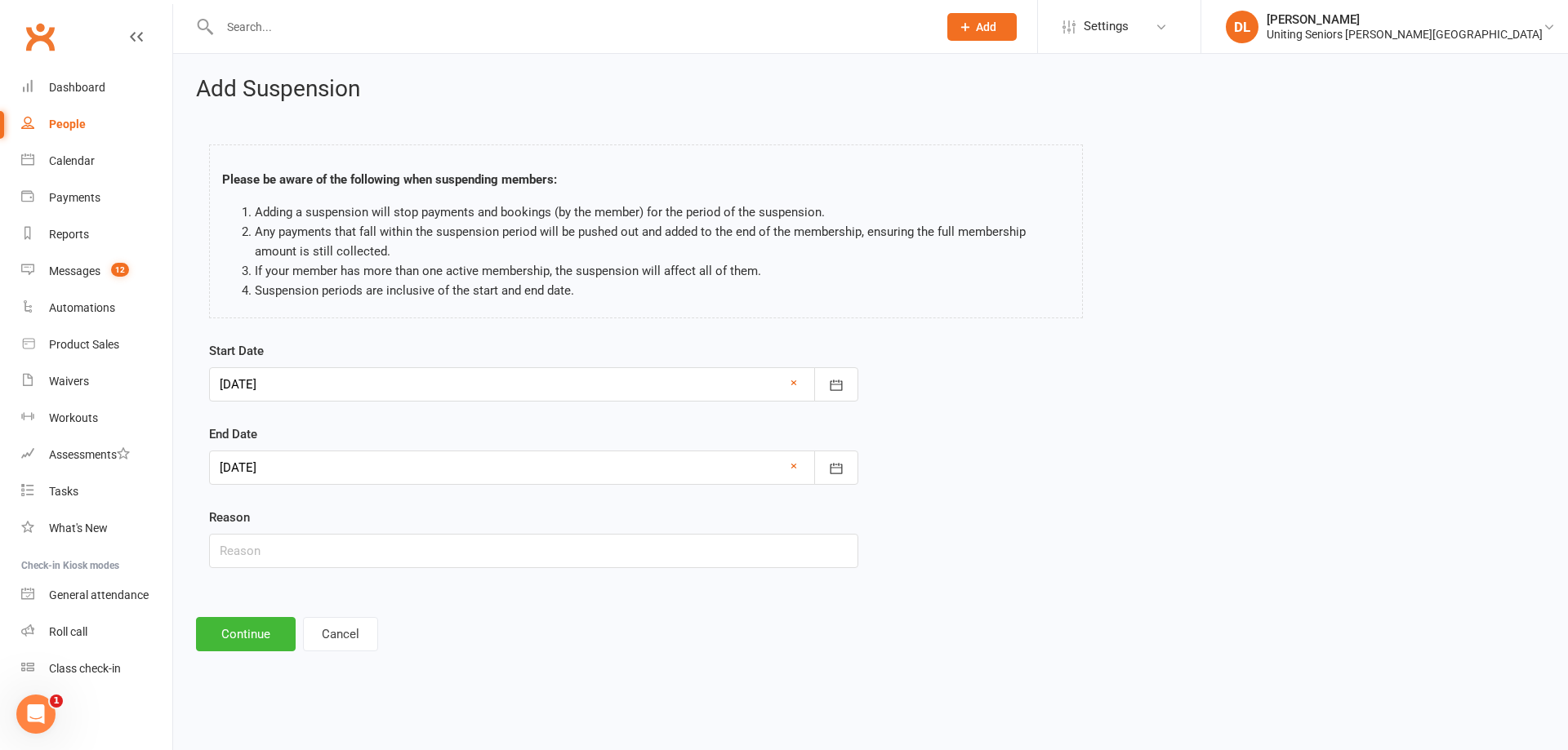
click at [366, 531] on div "Reason" at bounding box center [533, 538] width 649 height 60
click at [362, 559] on input "text" at bounding box center [533, 551] width 649 height 34
click at [388, 553] on input "Injury" at bounding box center [533, 551] width 649 height 34
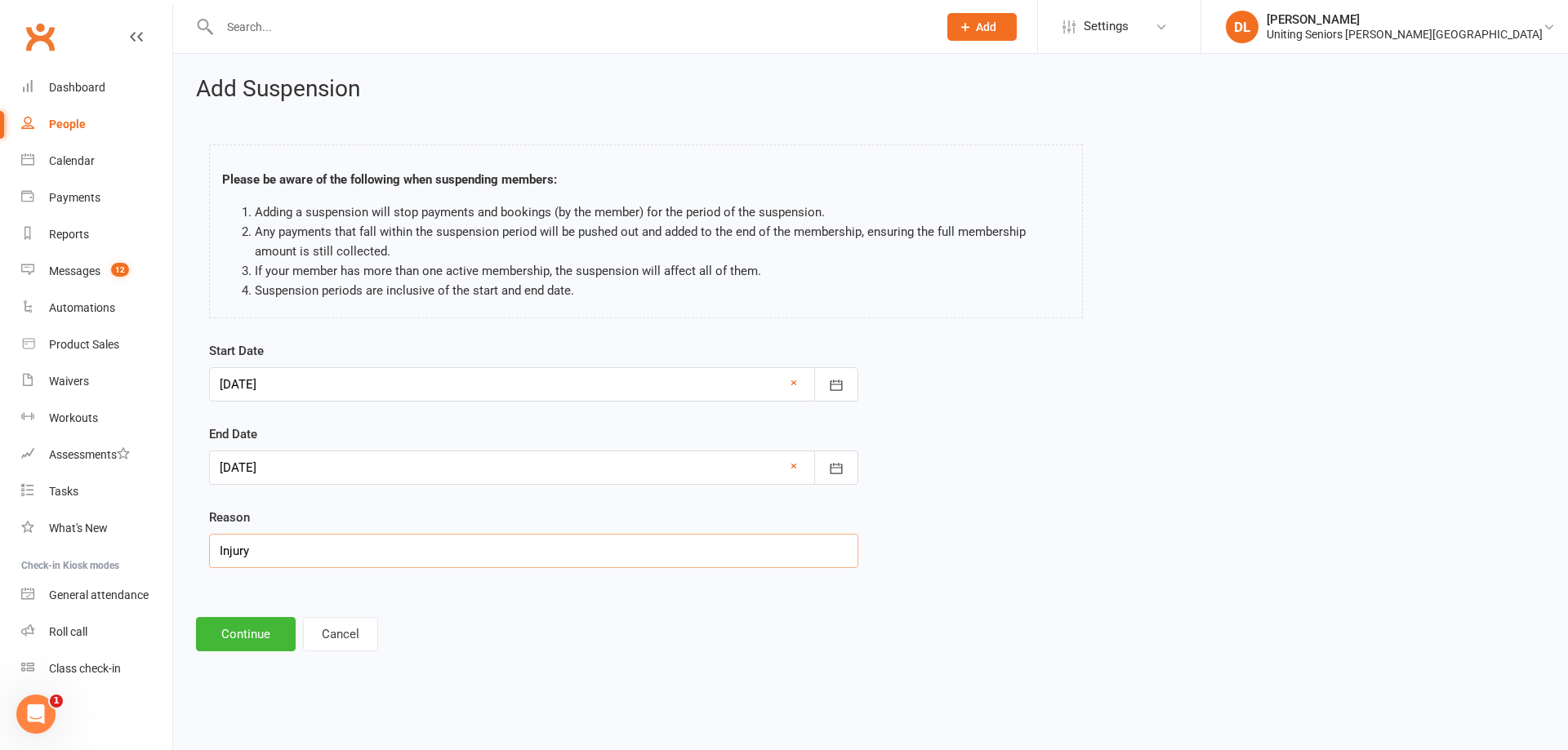
type input "I"
type input "Sick"
click at [213, 609] on div "Add Suspension Please be aware of the following when suspending members: Adding…" at bounding box center [871, 364] width 1396 height 621
click at [232, 623] on button "Continue" at bounding box center [245, 634] width 99 height 34
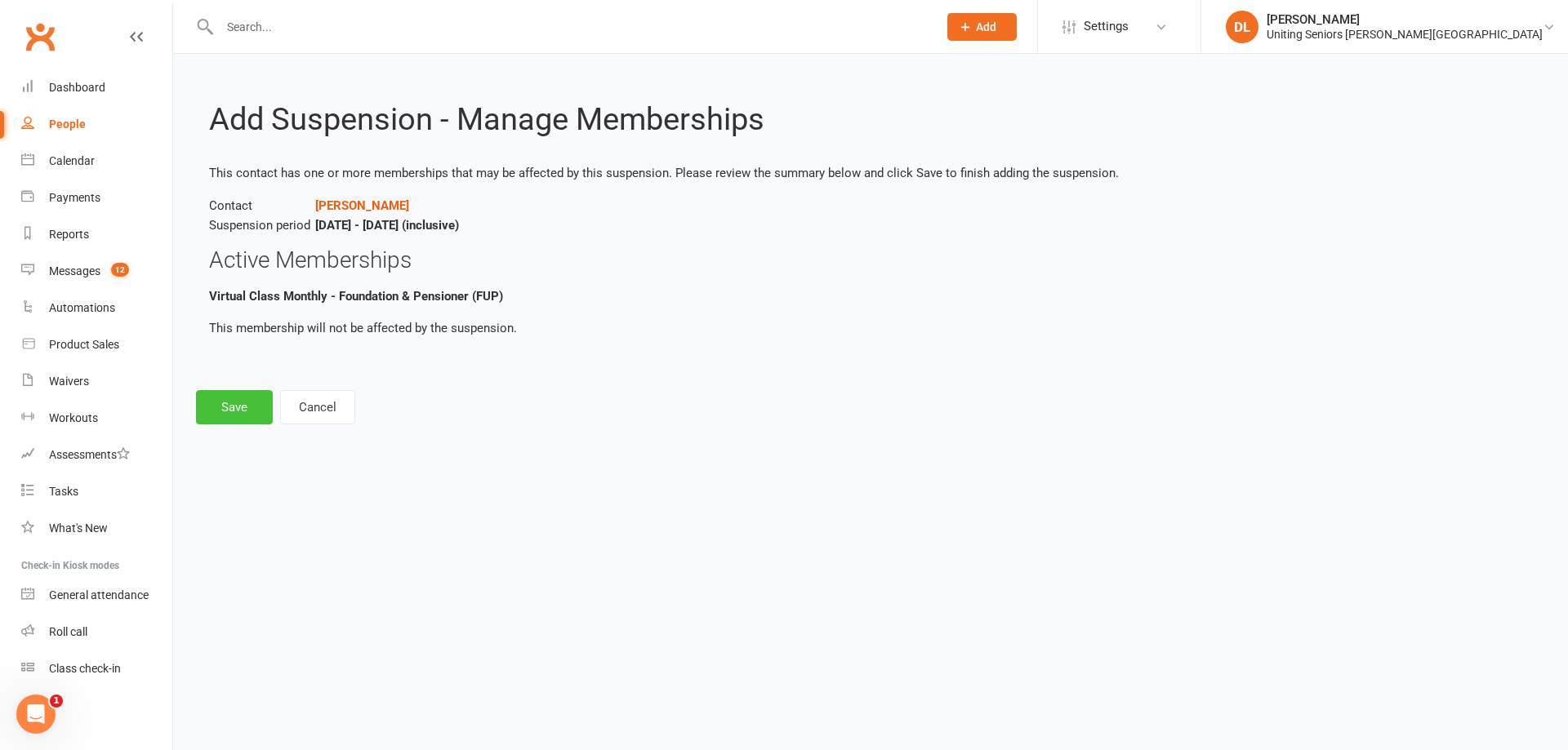
click at [241, 416] on button "Save" at bounding box center [234, 407] width 77 height 34
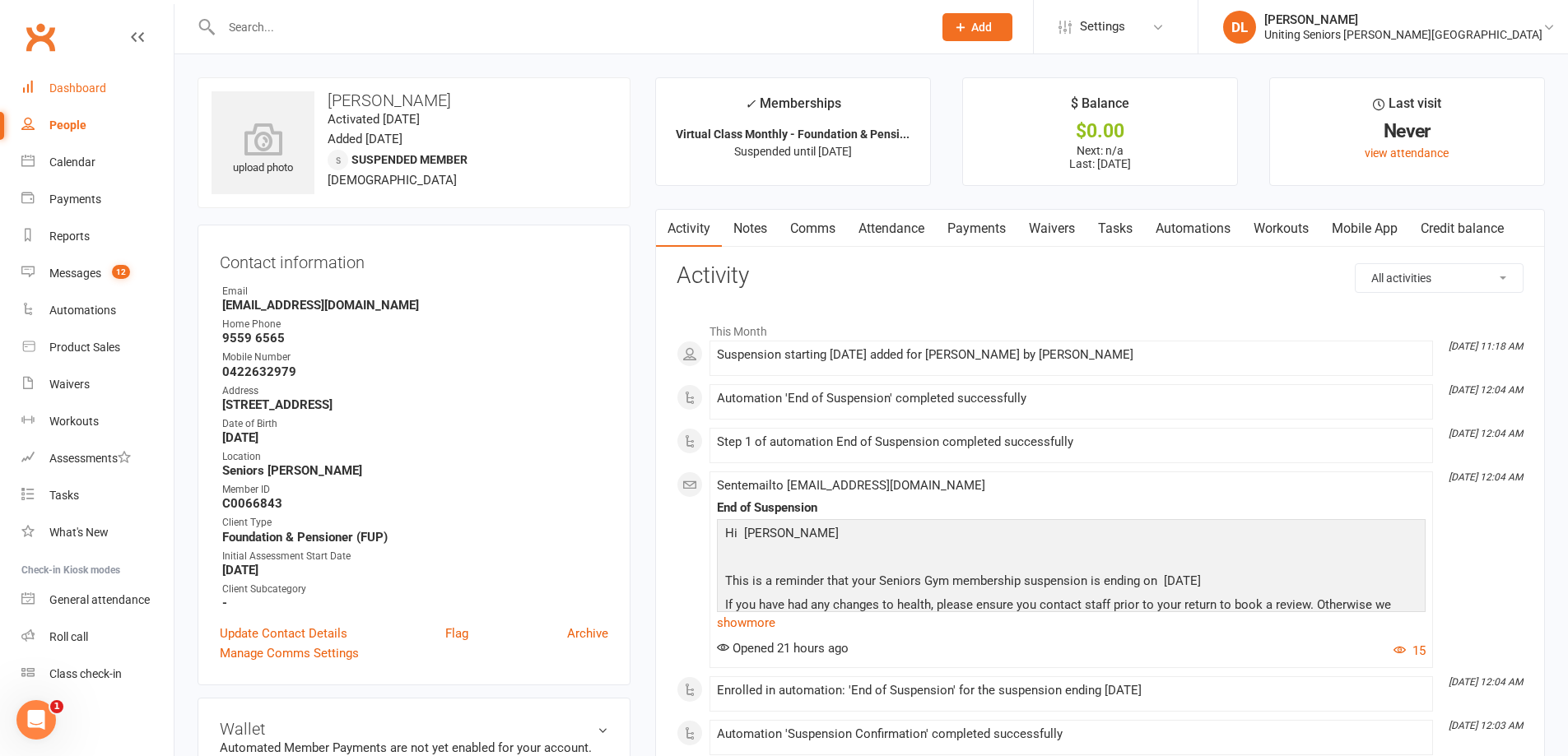
click at [49, 76] on link "Dashboard" at bounding box center [97, 88] width 152 height 37
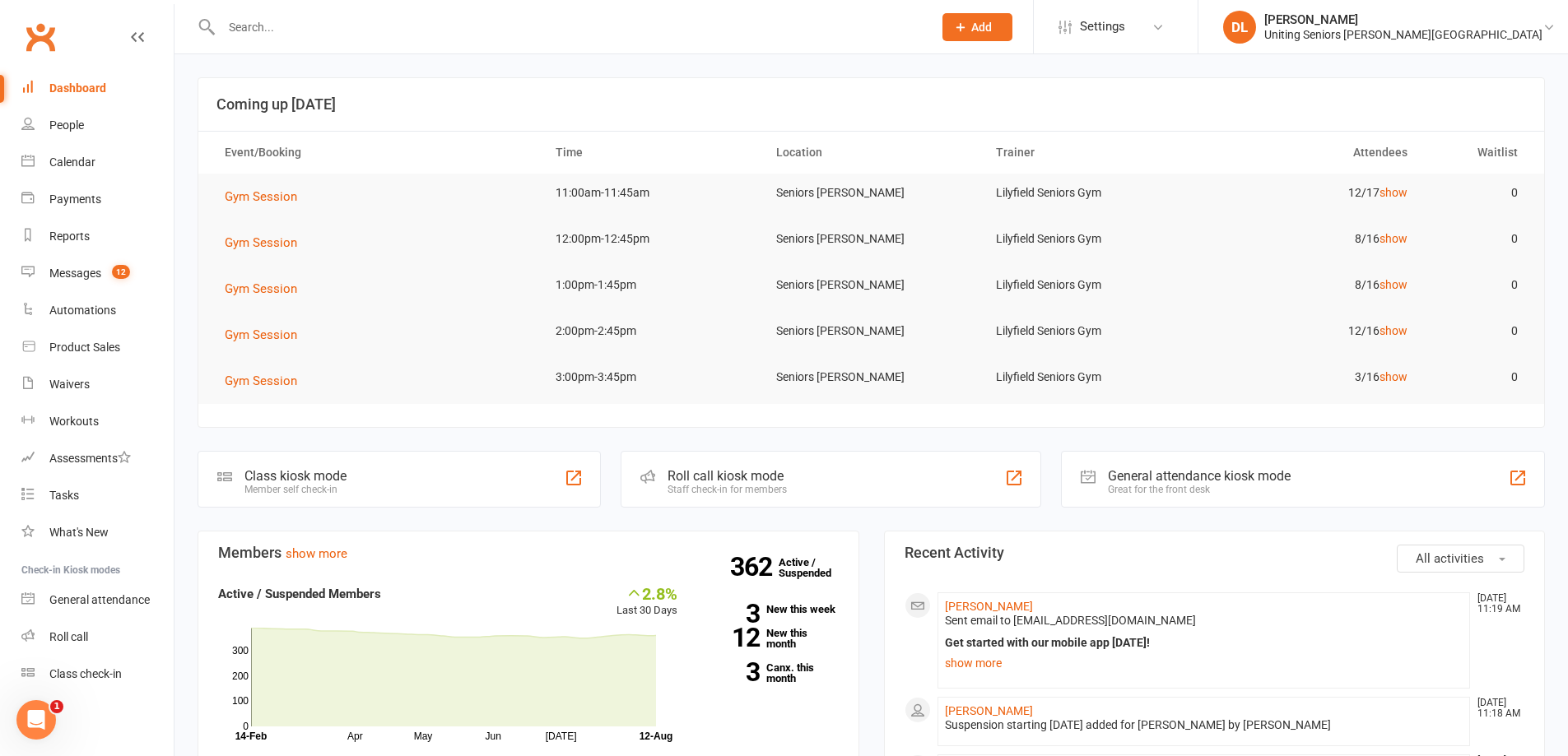
click at [276, 183] on td "Gym Session" at bounding box center [375, 196] width 330 height 46
click at [271, 189] on span "Gym Session" at bounding box center [261, 196] width 73 height 15
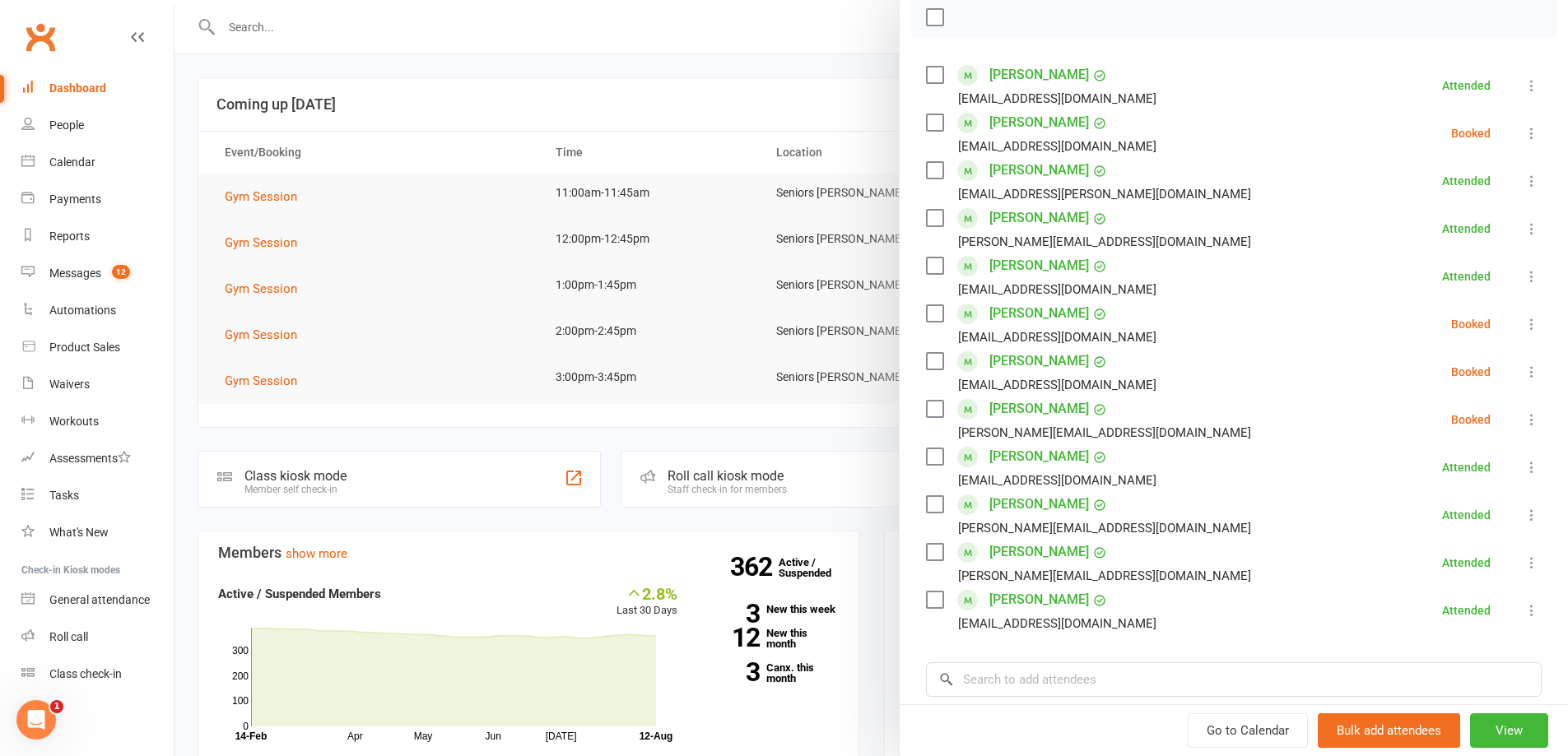
scroll to position [247, 0]
click at [271, 297] on div at bounding box center [871, 378] width 1393 height 756
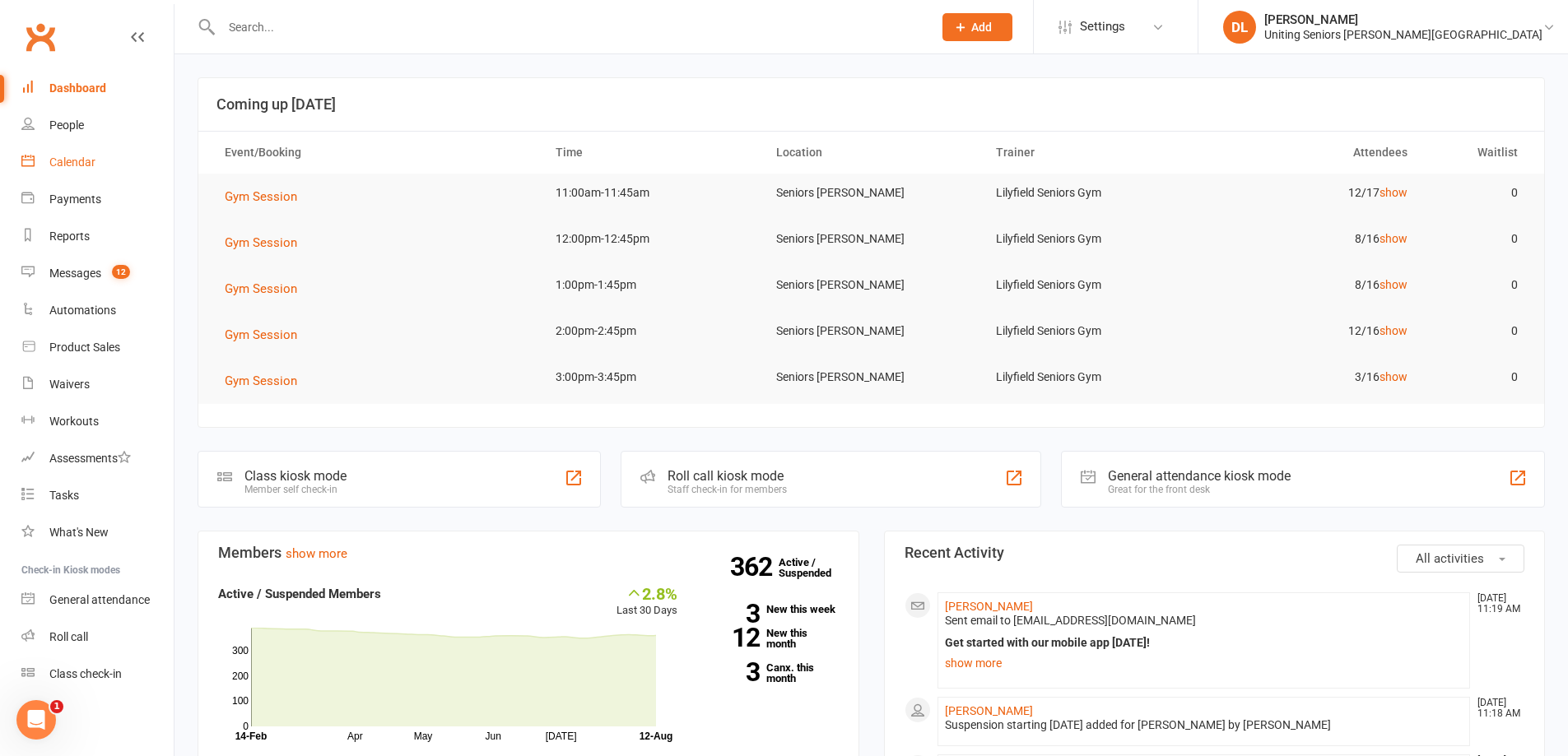
click at [94, 161] on div "Calendar" at bounding box center [72, 162] width 46 height 13
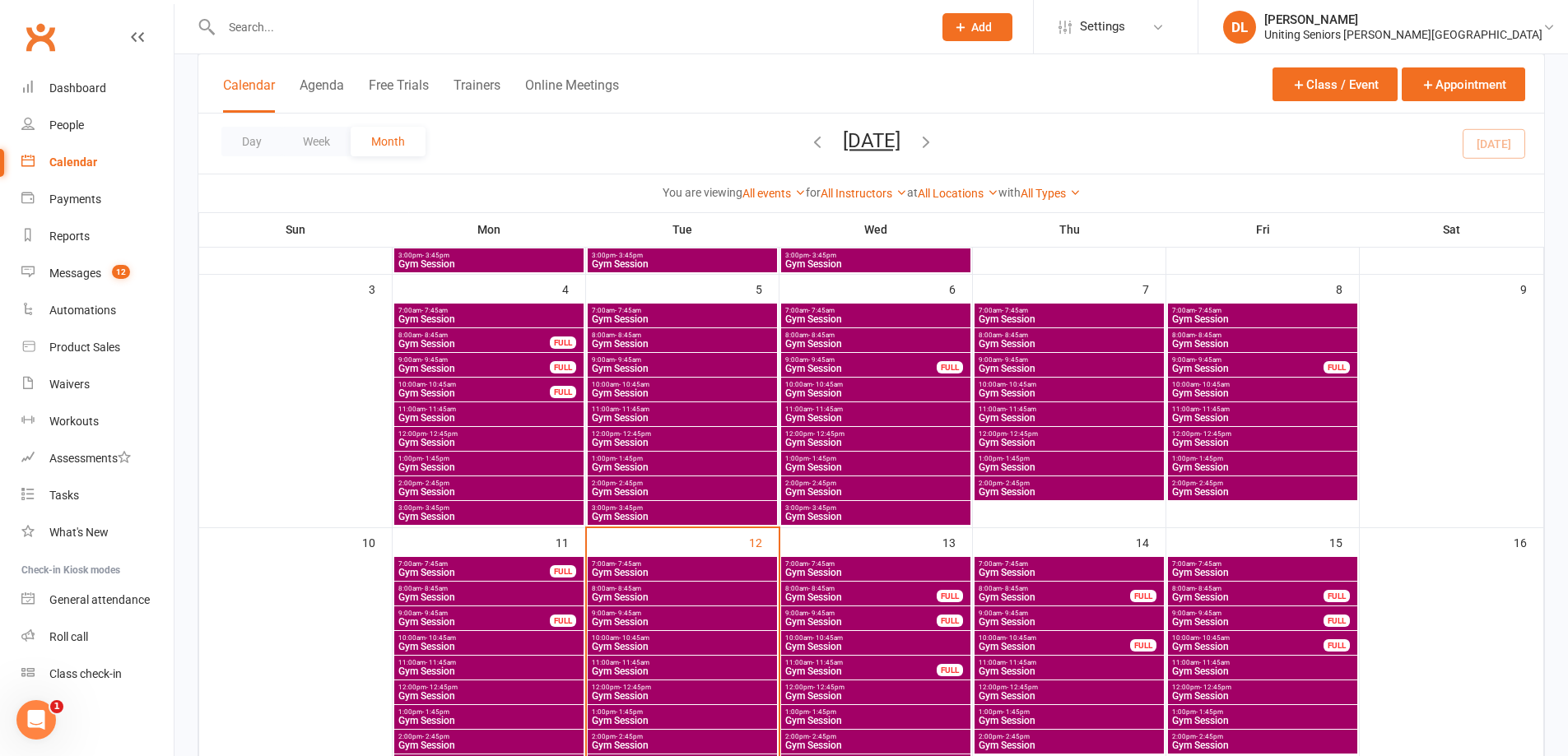
scroll to position [412, 0]
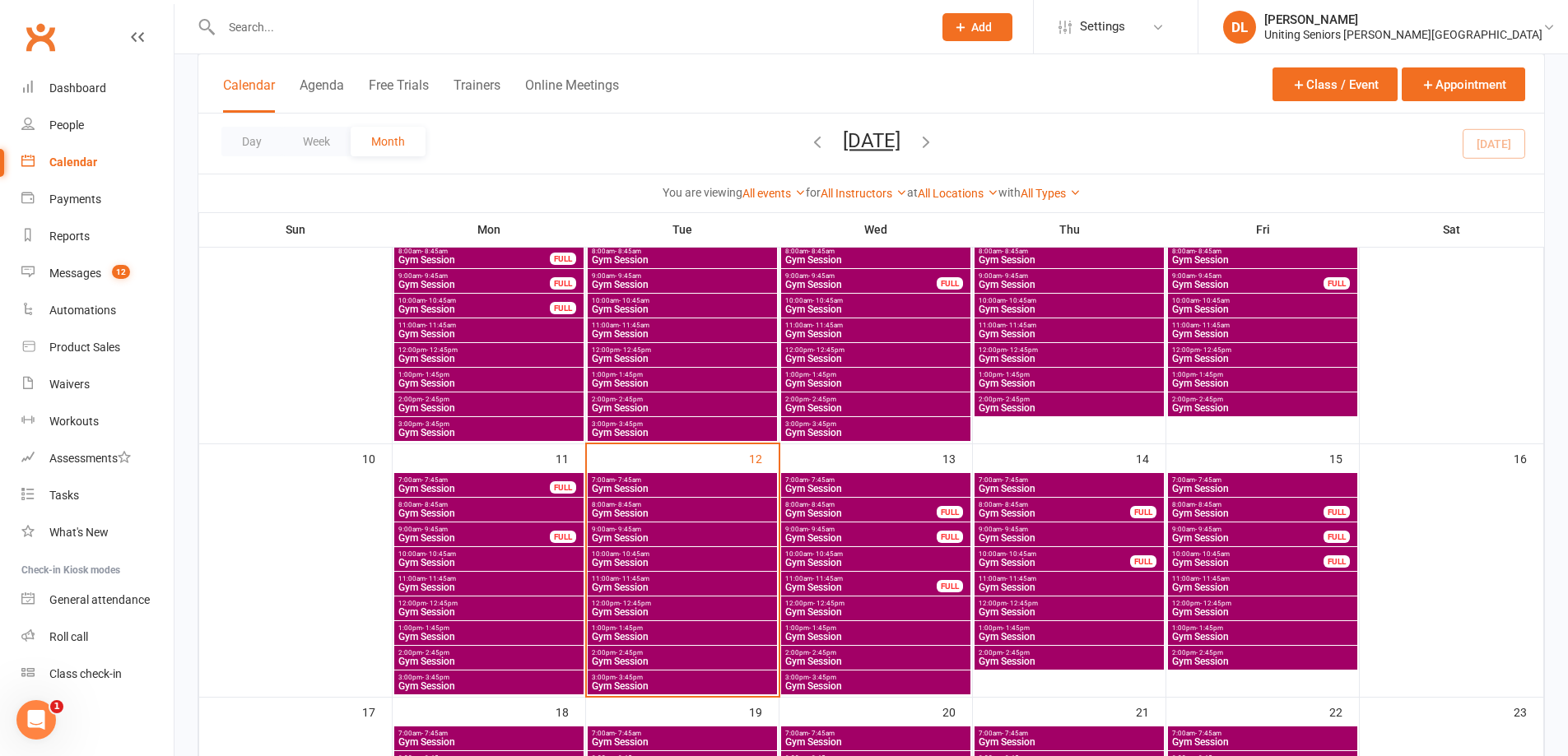
click at [668, 477] on span "7:00am - 7:45am" at bounding box center [683, 480] width 182 height 8
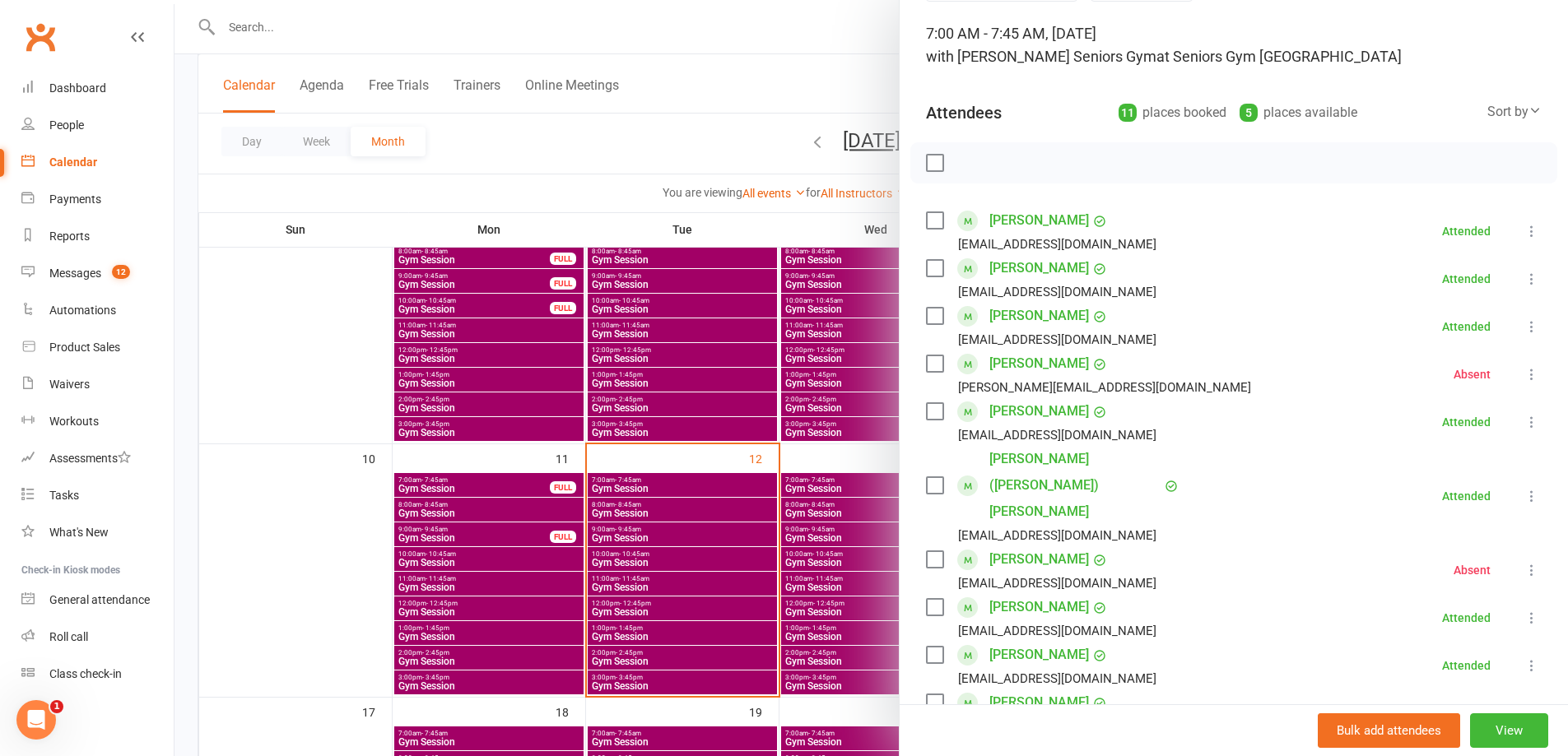
scroll to position [247, 0]
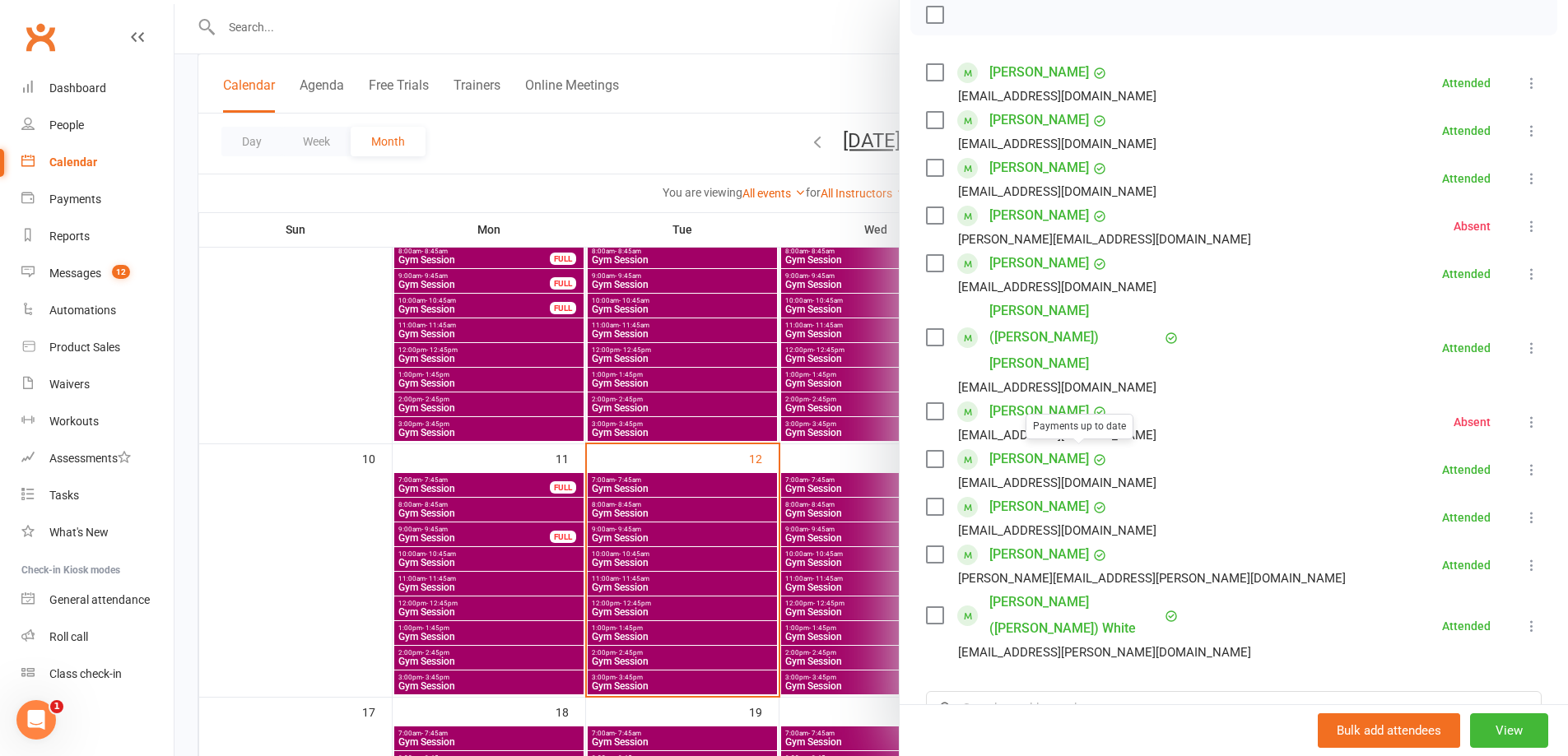
click at [533, 492] on div at bounding box center [871, 378] width 1393 height 756
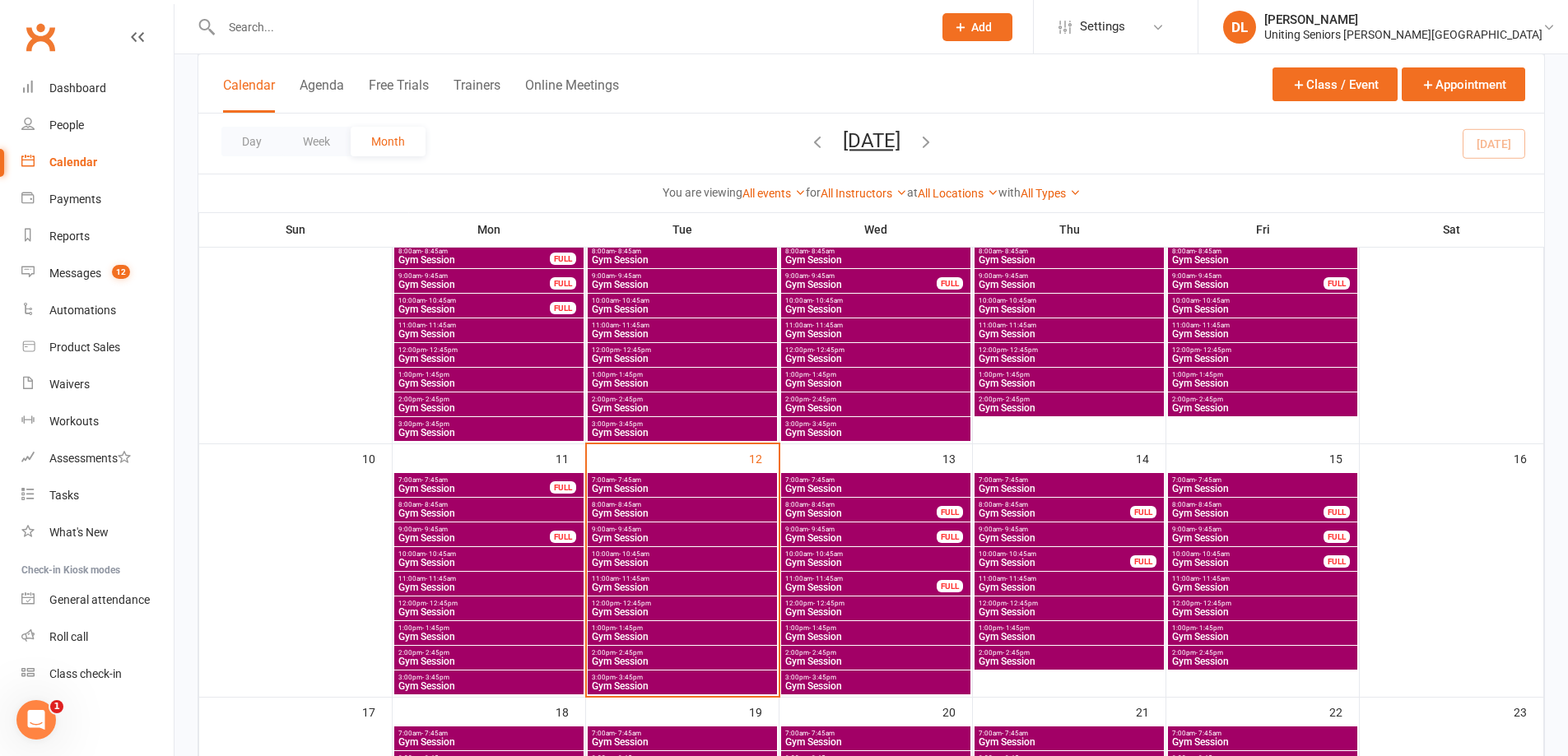
click at [653, 504] on span "8:00am - 8:45am" at bounding box center [683, 505] width 182 height 8
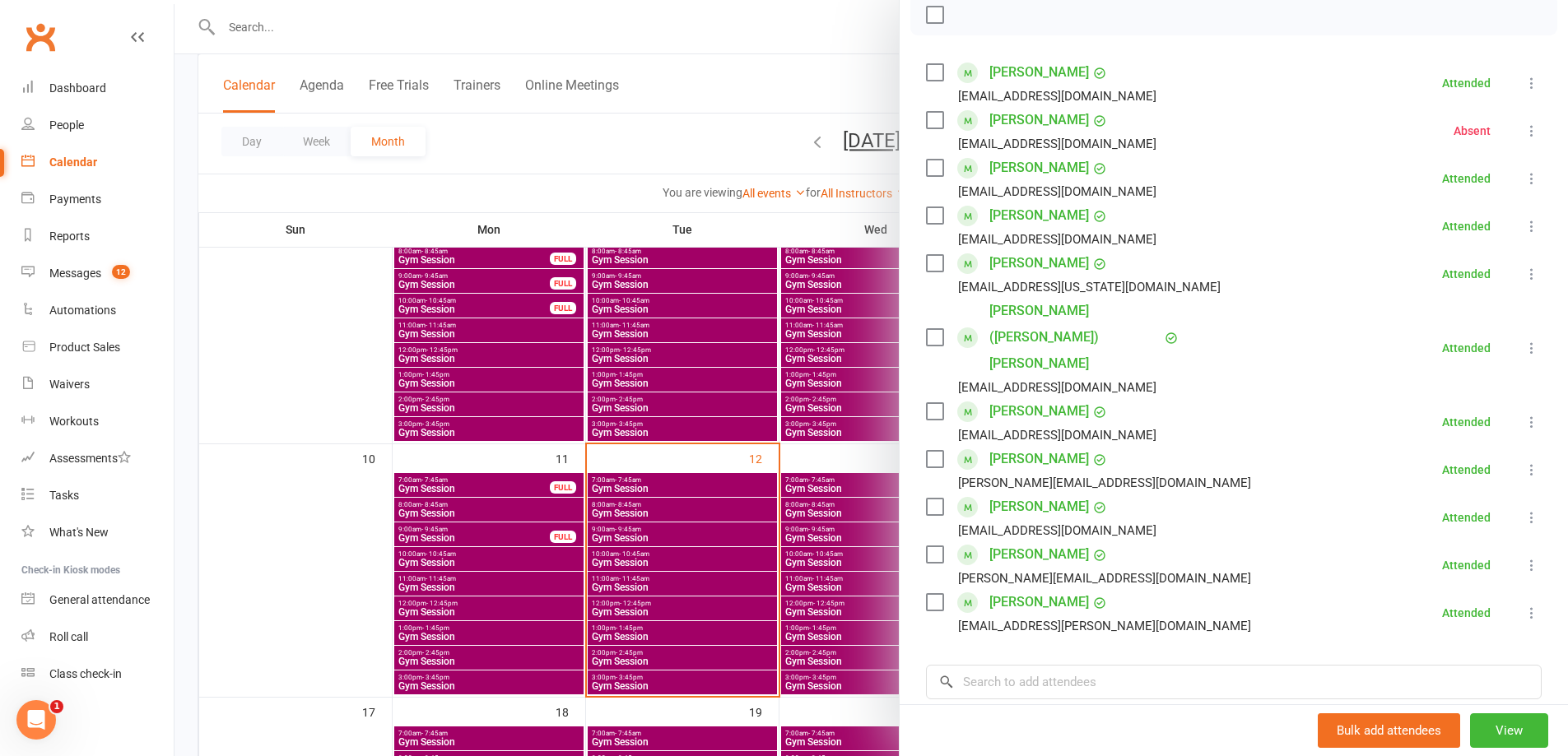
click at [607, 522] on div at bounding box center [871, 378] width 1393 height 756
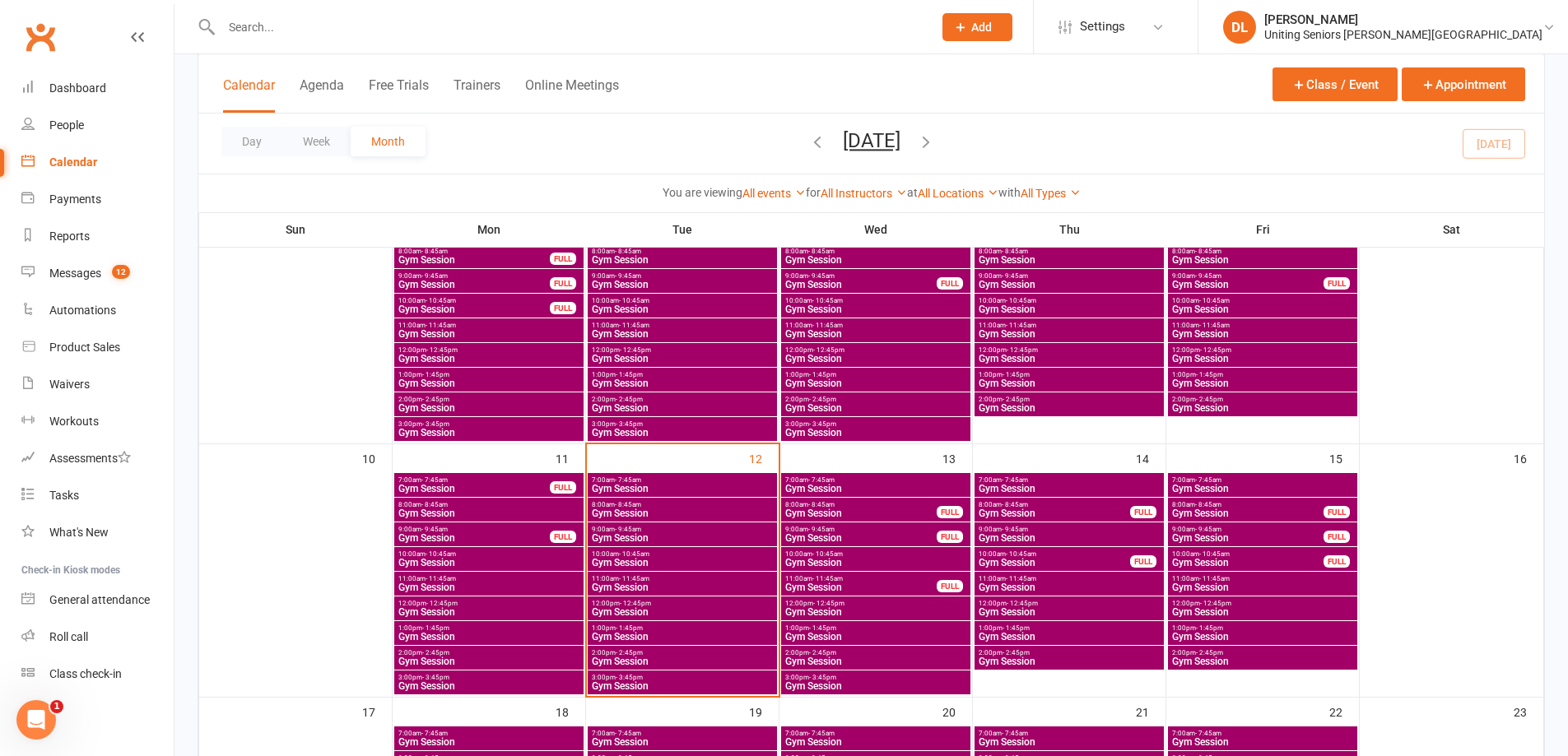
click at [715, 537] on span "Gym Session" at bounding box center [683, 538] width 182 height 10
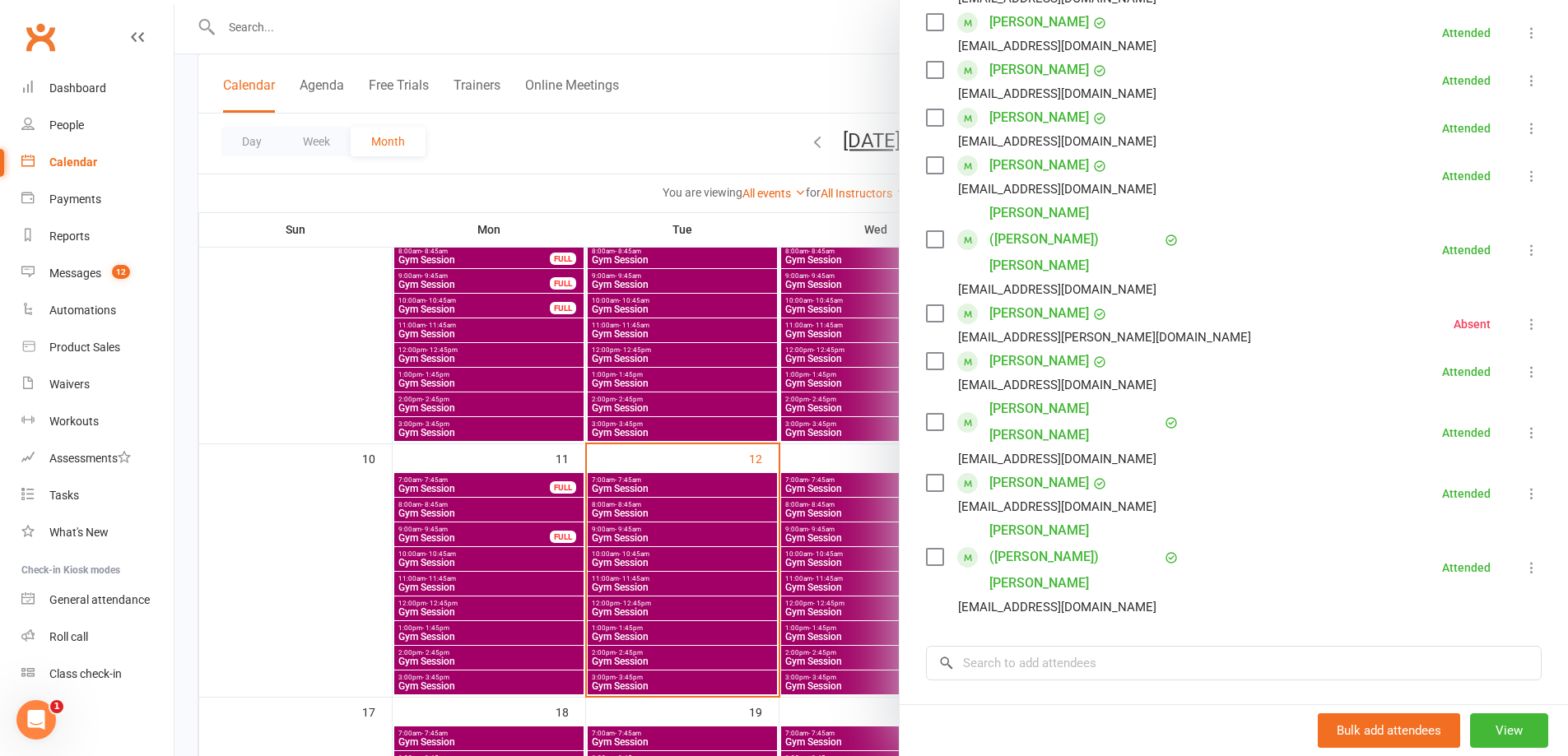
scroll to position [412, 0]
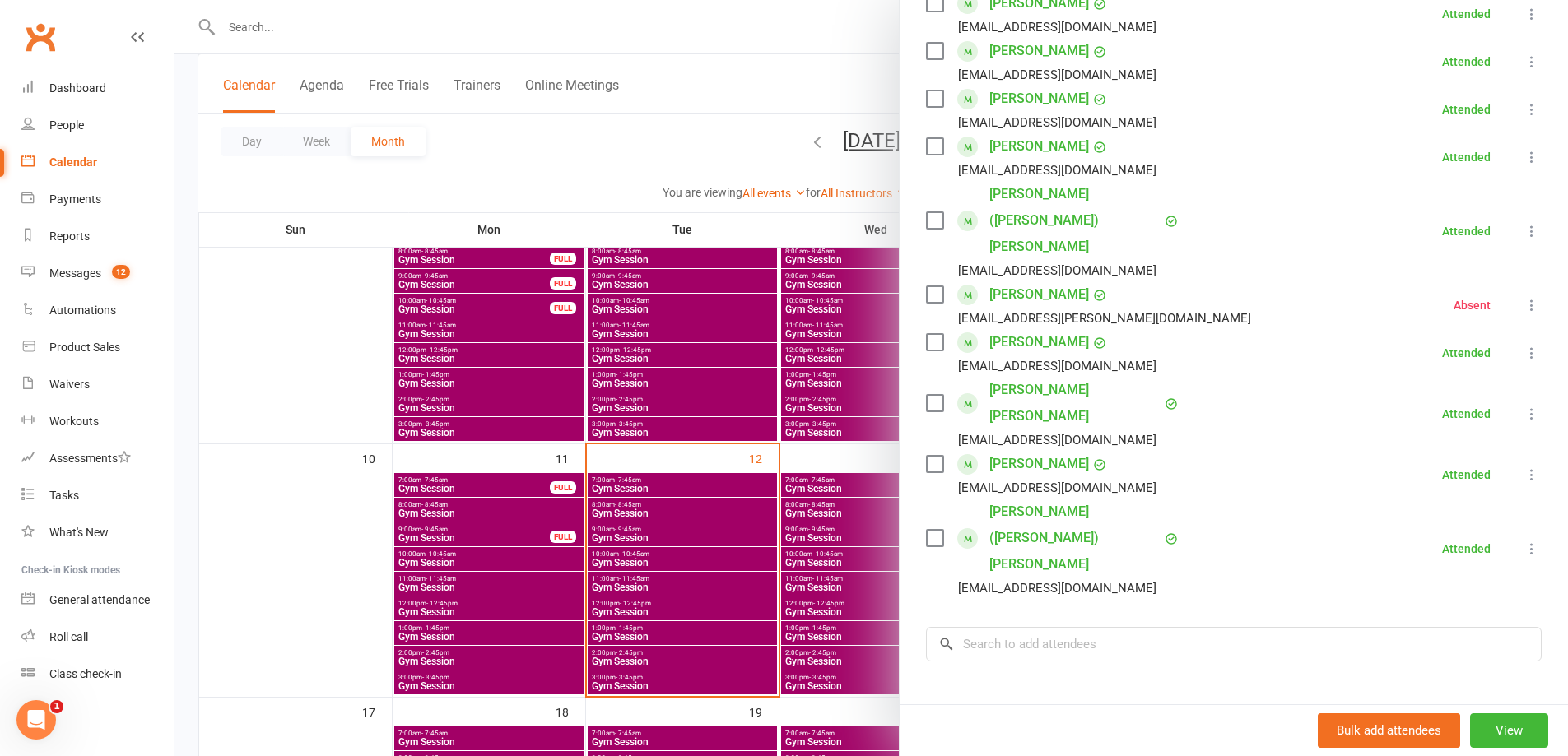
click at [736, 458] on div at bounding box center [871, 378] width 1393 height 756
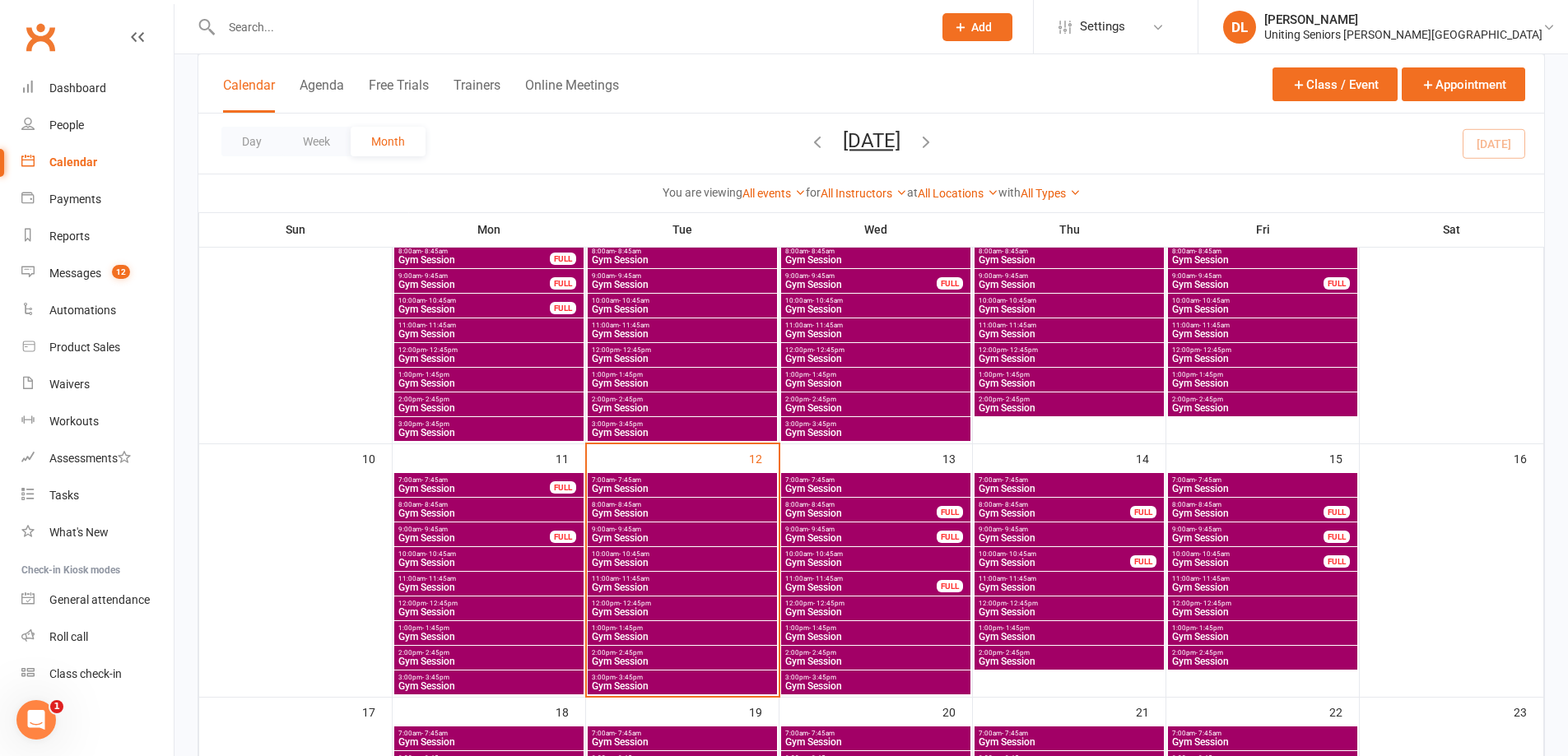
click at [688, 560] on span "Gym Session" at bounding box center [683, 563] width 182 height 10
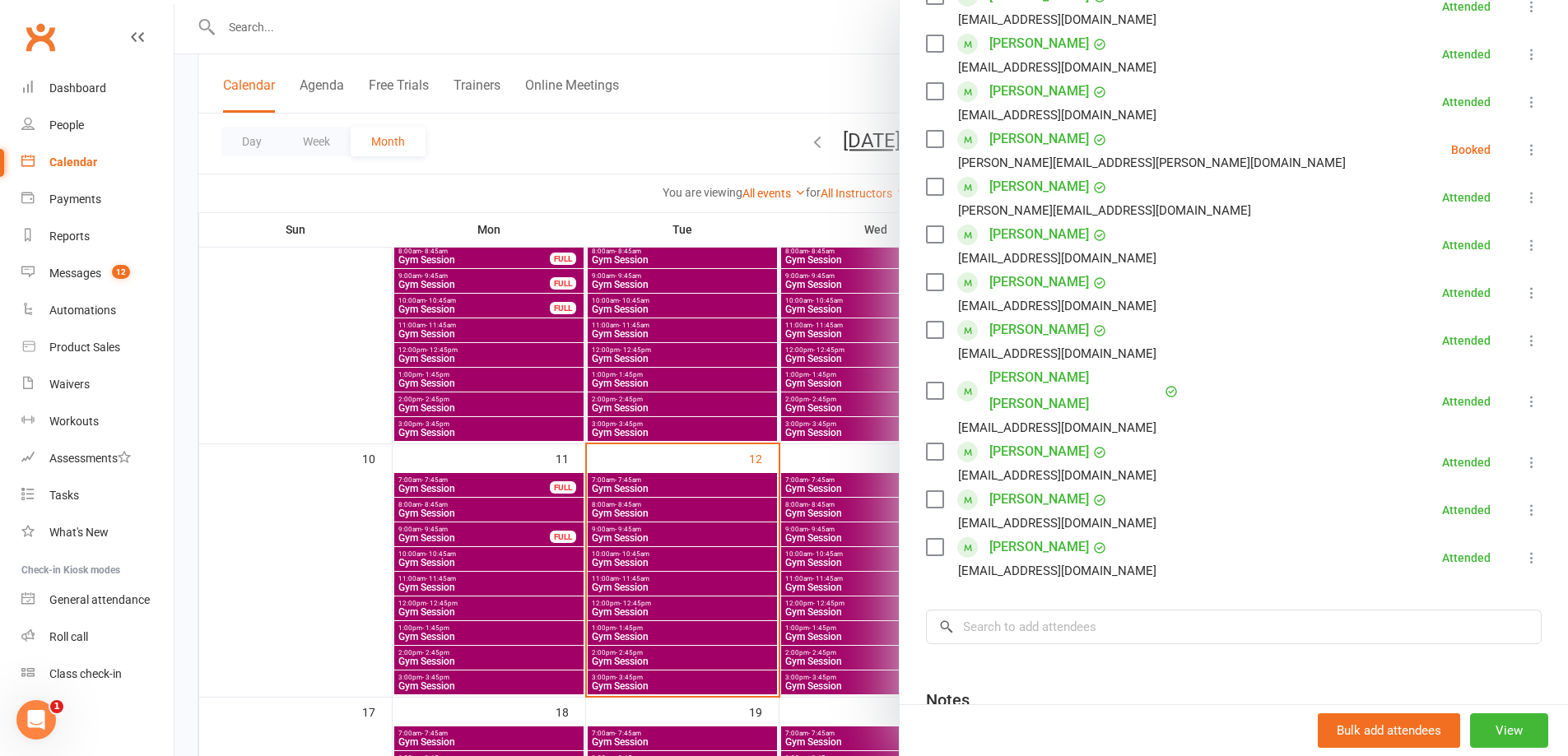
scroll to position [662, 0]
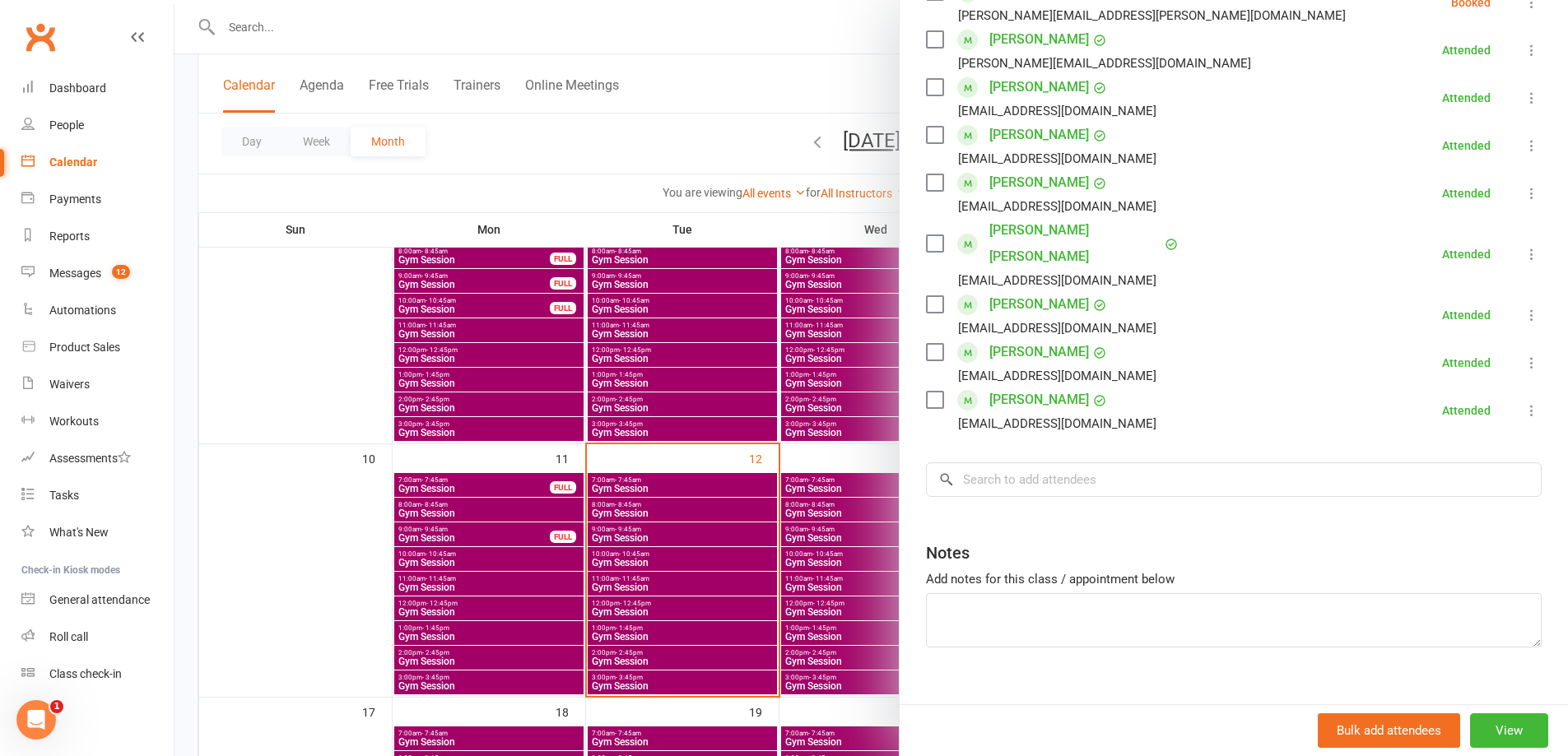
click at [310, 287] on div at bounding box center [871, 378] width 1393 height 756
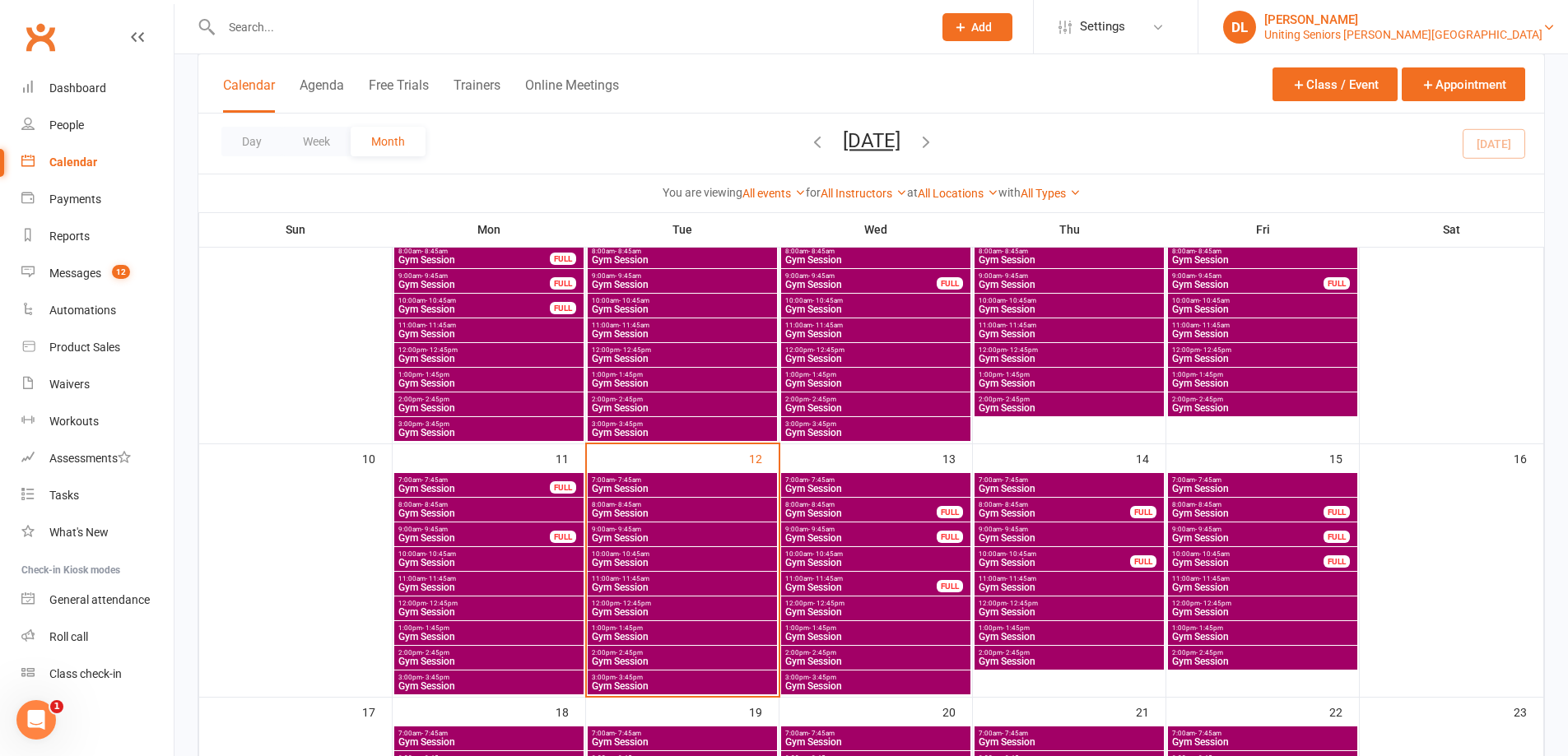
click at [1452, 15] on div "[PERSON_NAME]" at bounding box center [1403, 20] width 278 height 15
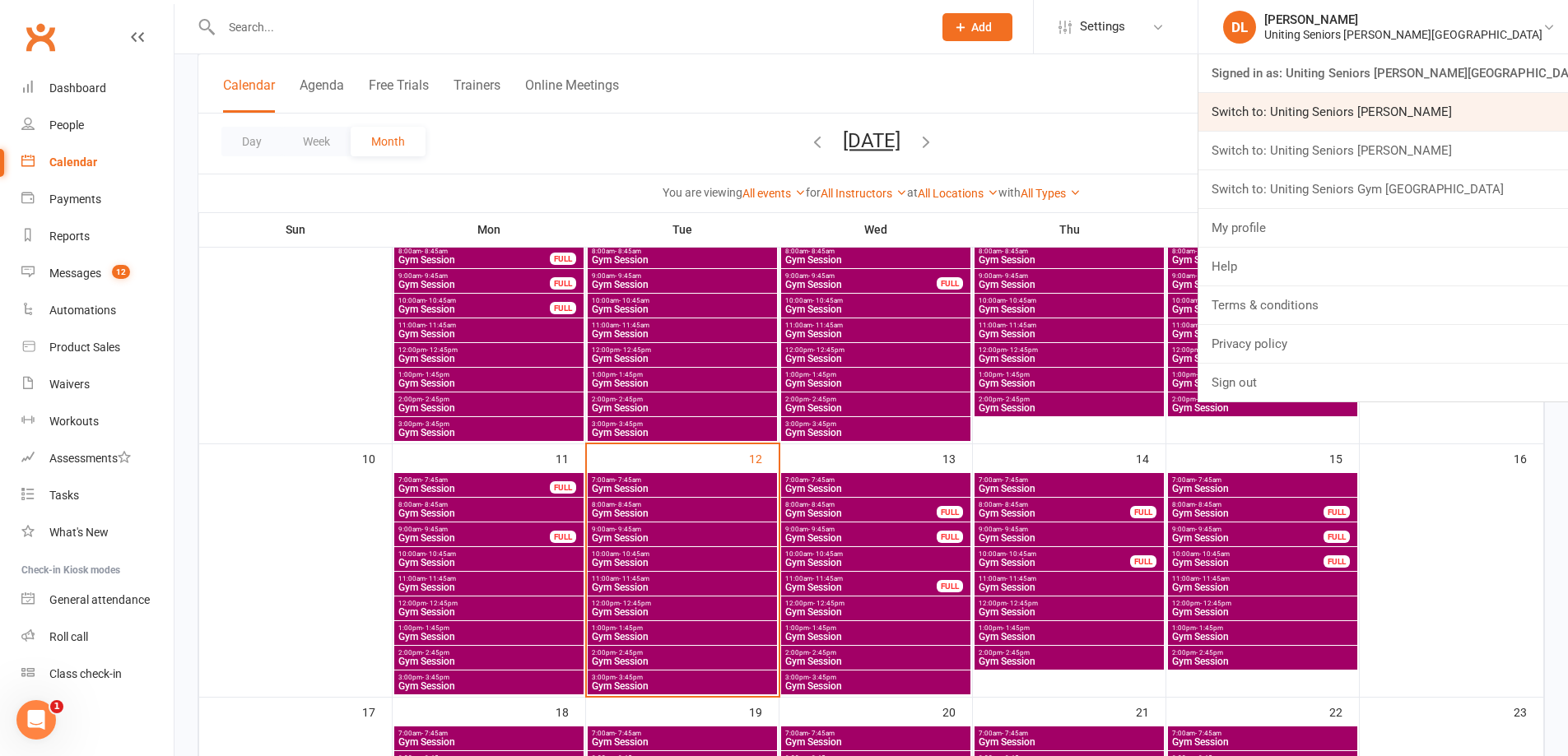
click at [1472, 109] on link "Switch to: Uniting Seniors [PERSON_NAME]" at bounding box center [1383, 112] width 370 height 38
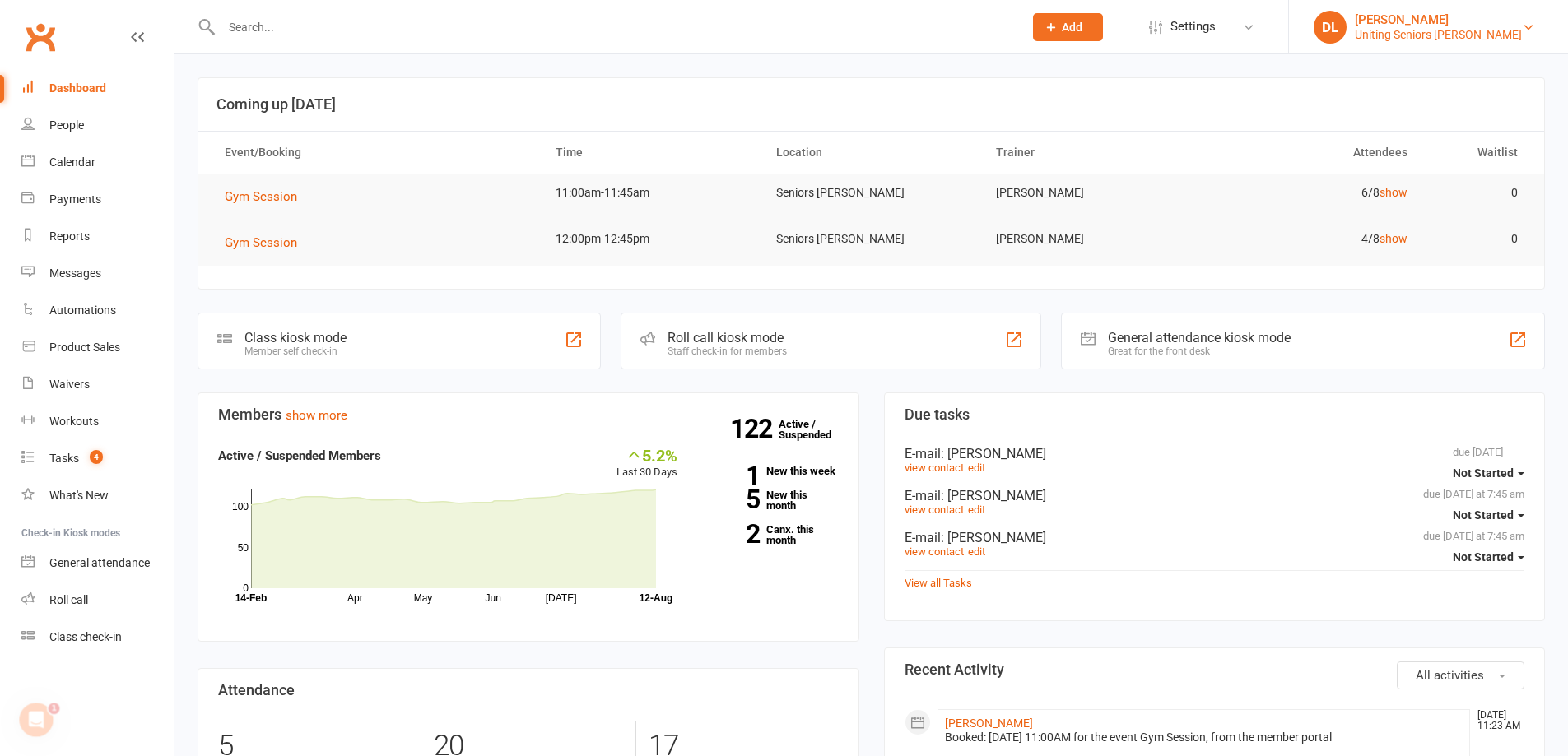
click at [1461, 28] on div "Uniting Seniors [PERSON_NAME]" at bounding box center [1438, 34] width 167 height 15
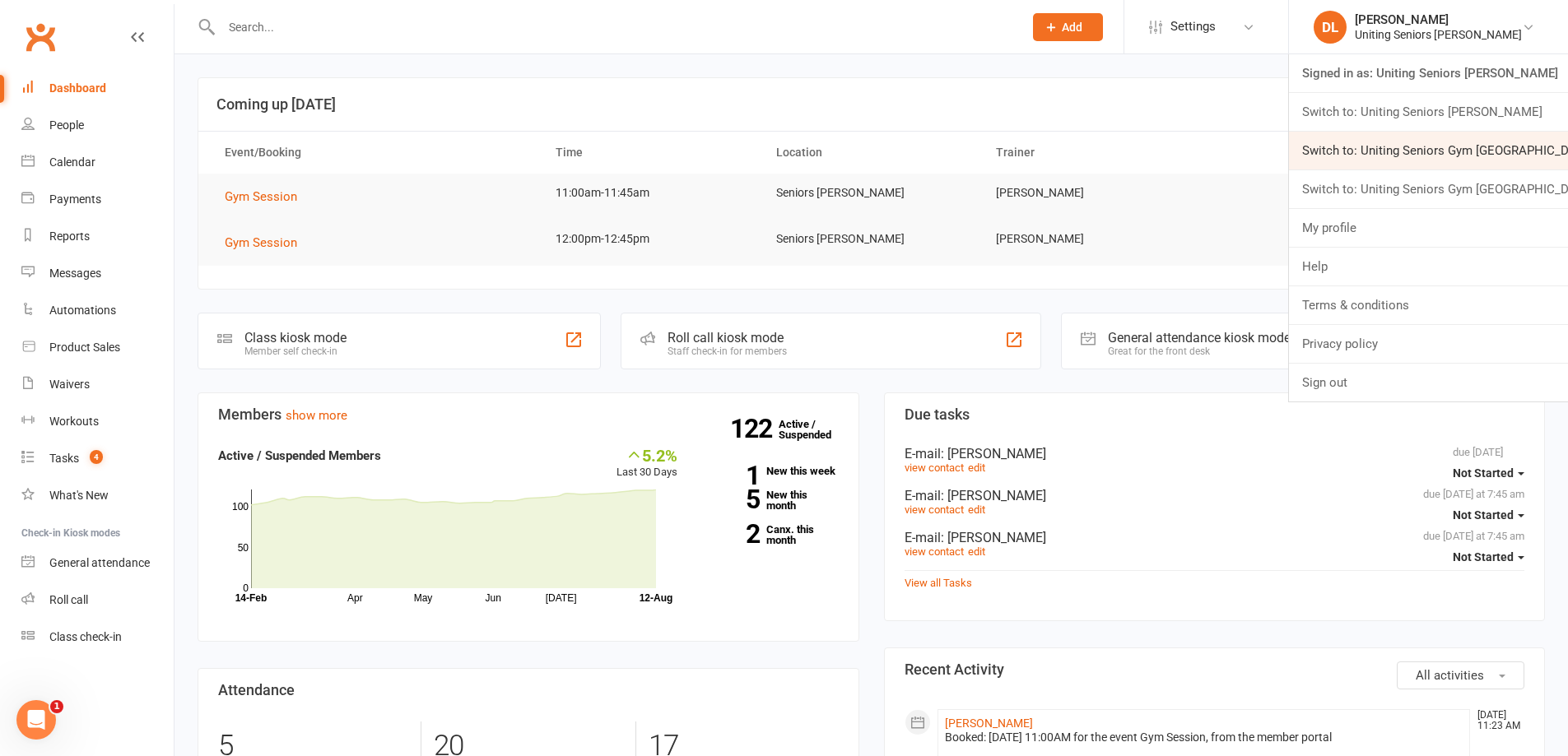
click at [1498, 143] on link "Switch to: Uniting Seniors Gym [GEOGRAPHIC_DATA]" at bounding box center [1428, 150] width 279 height 38
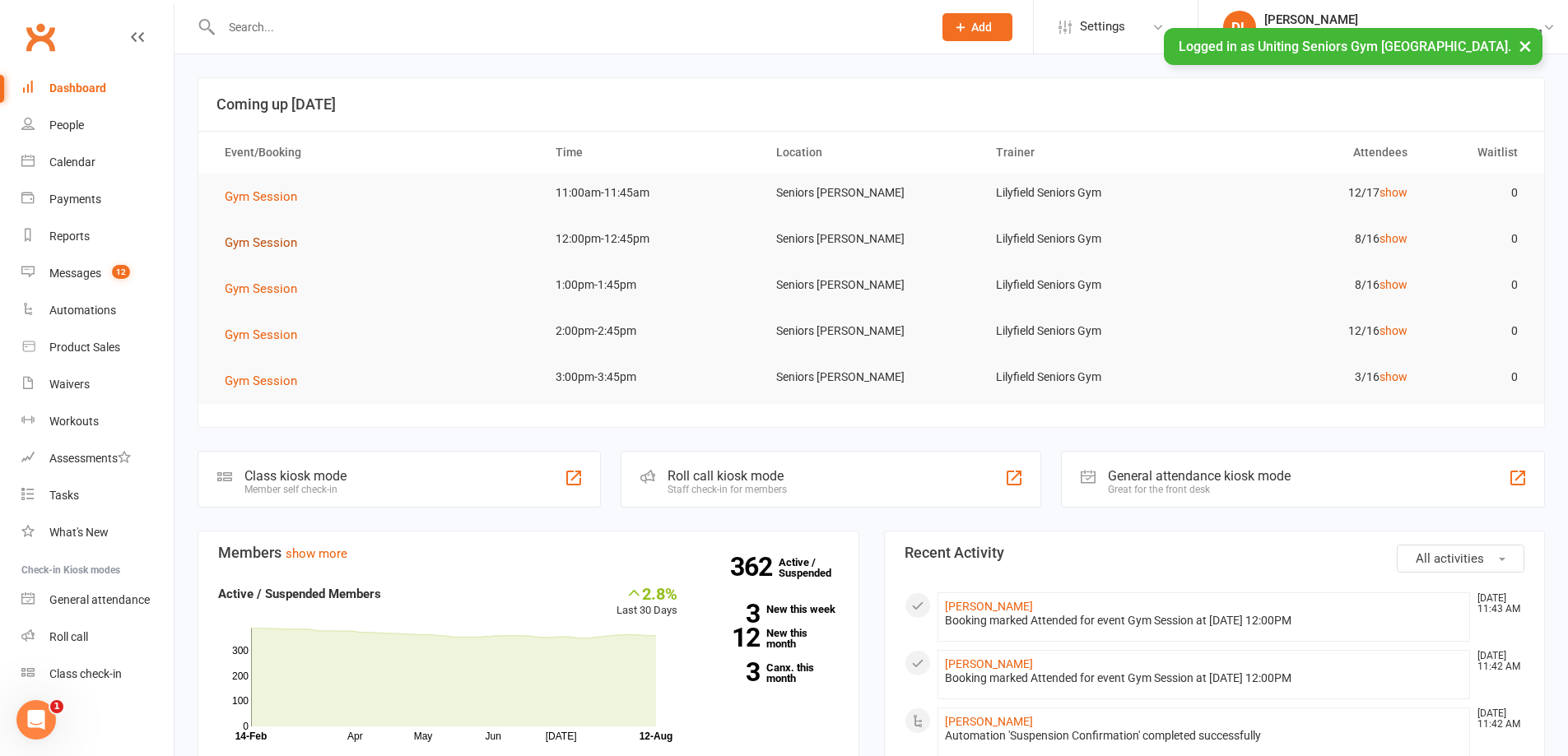
click at [260, 244] on span "Gym Session" at bounding box center [261, 242] width 73 height 15
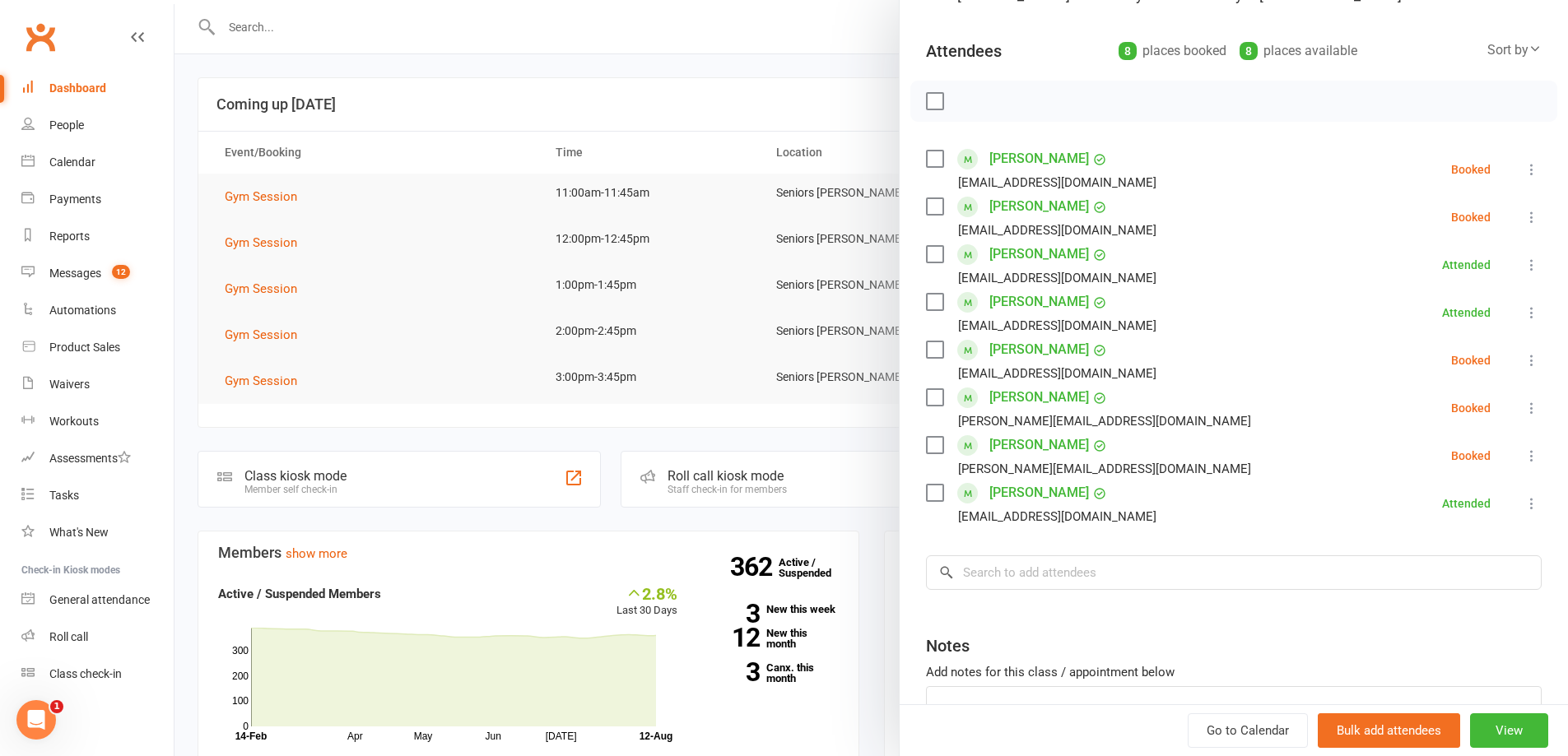
scroll to position [165, 0]
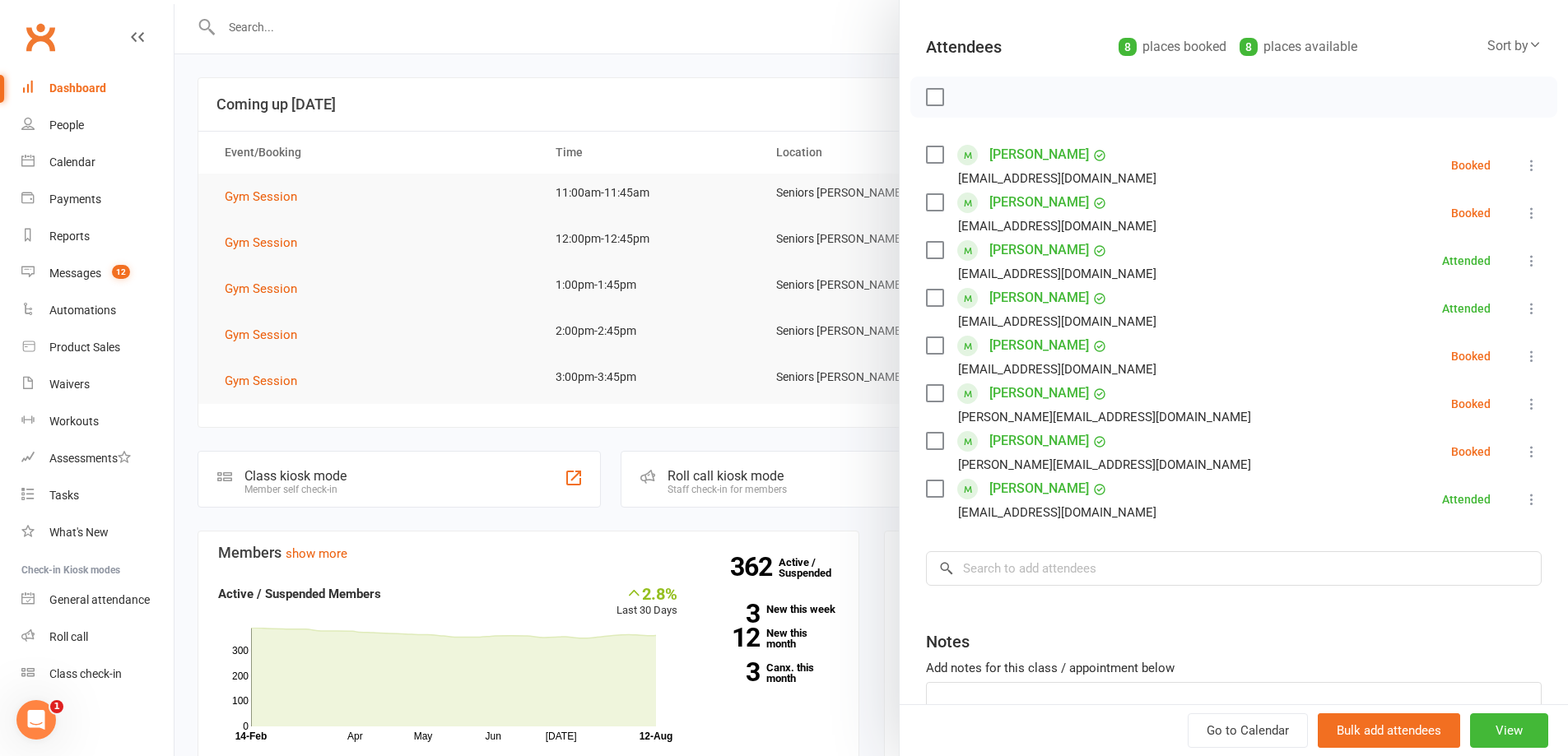
click at [366, 274] on div at bounding box center [871, 378] width 1393 height 756
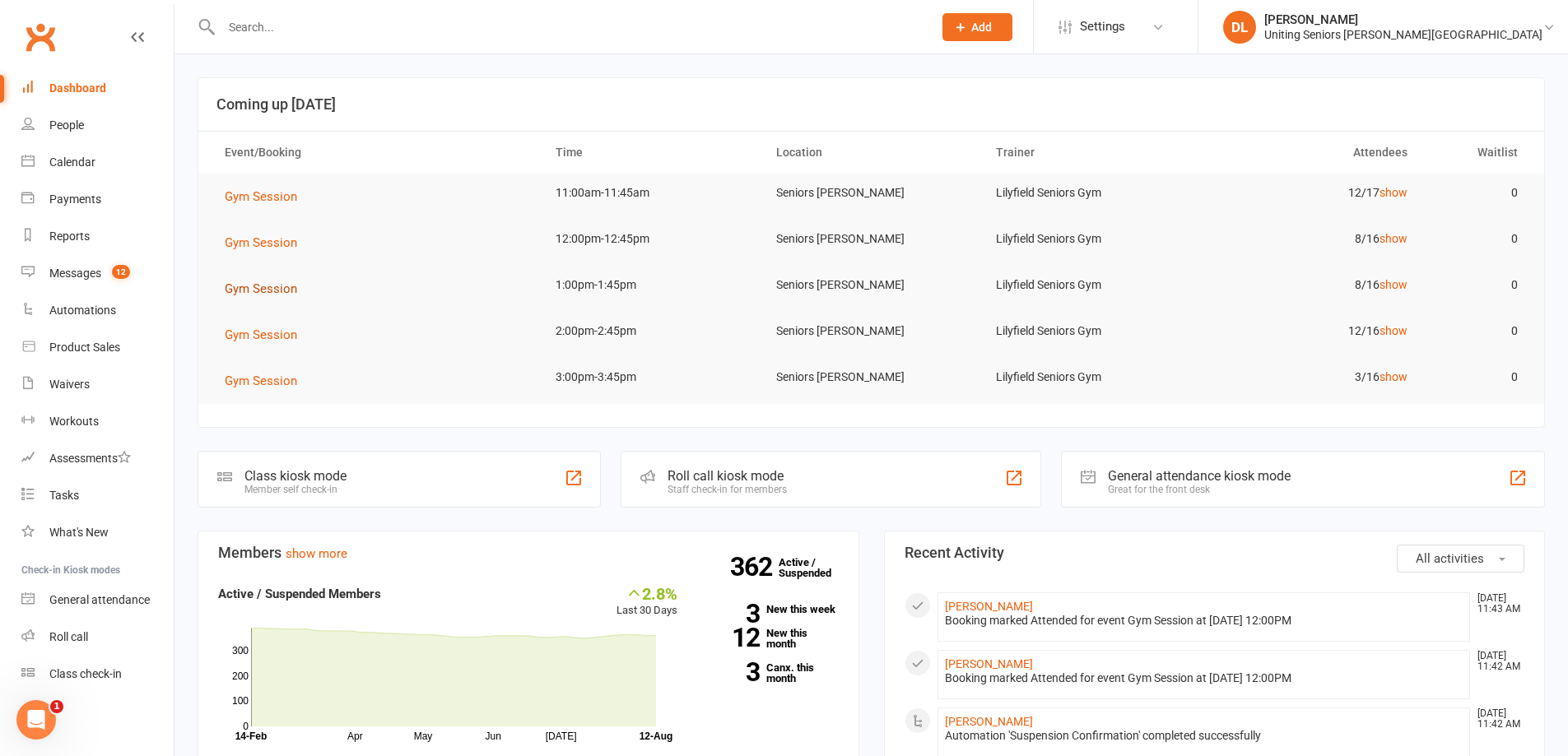
click at [274, 288] on span "Gym Session" at bounding box center [261, 288] width 73 height 15
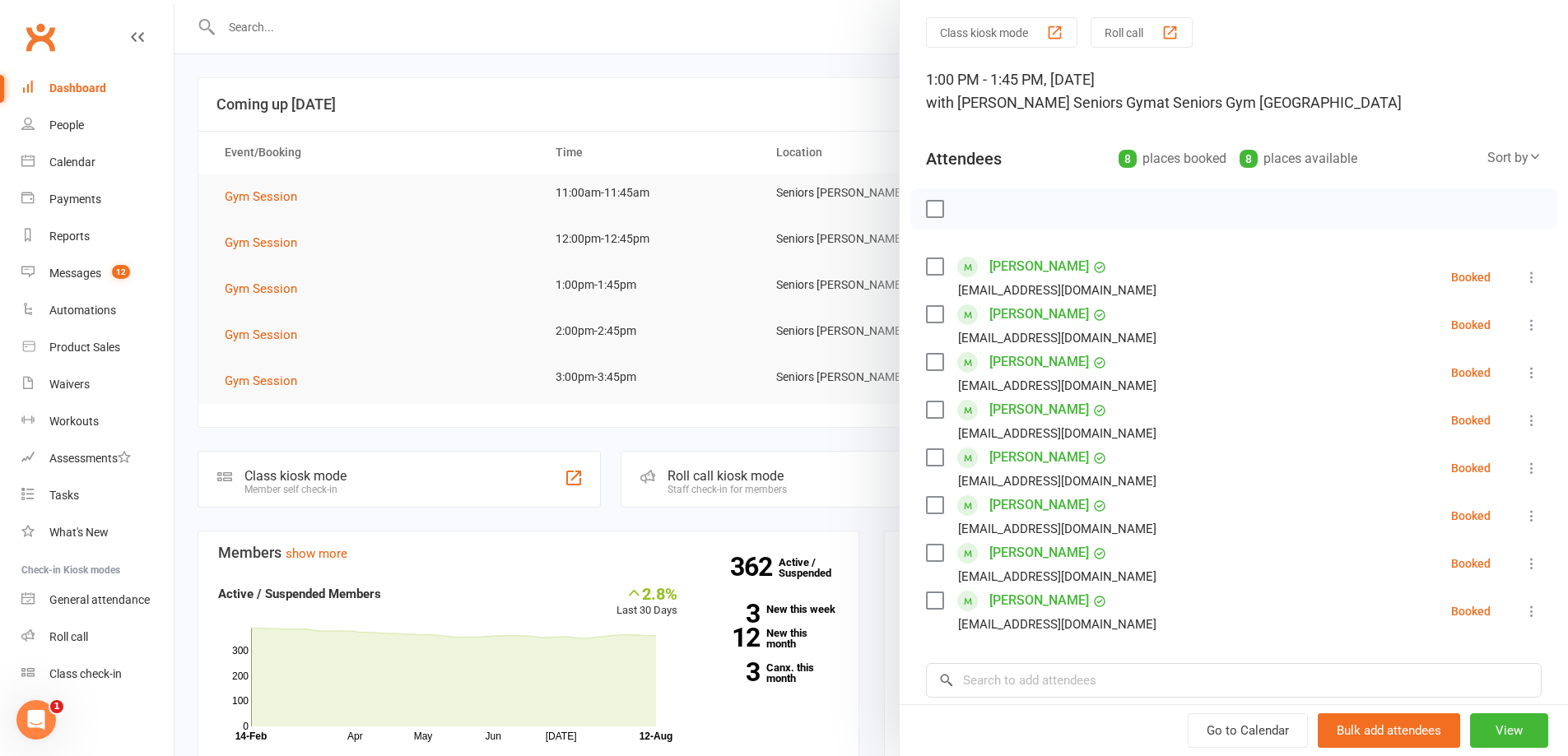
scroll to position [82, 0]
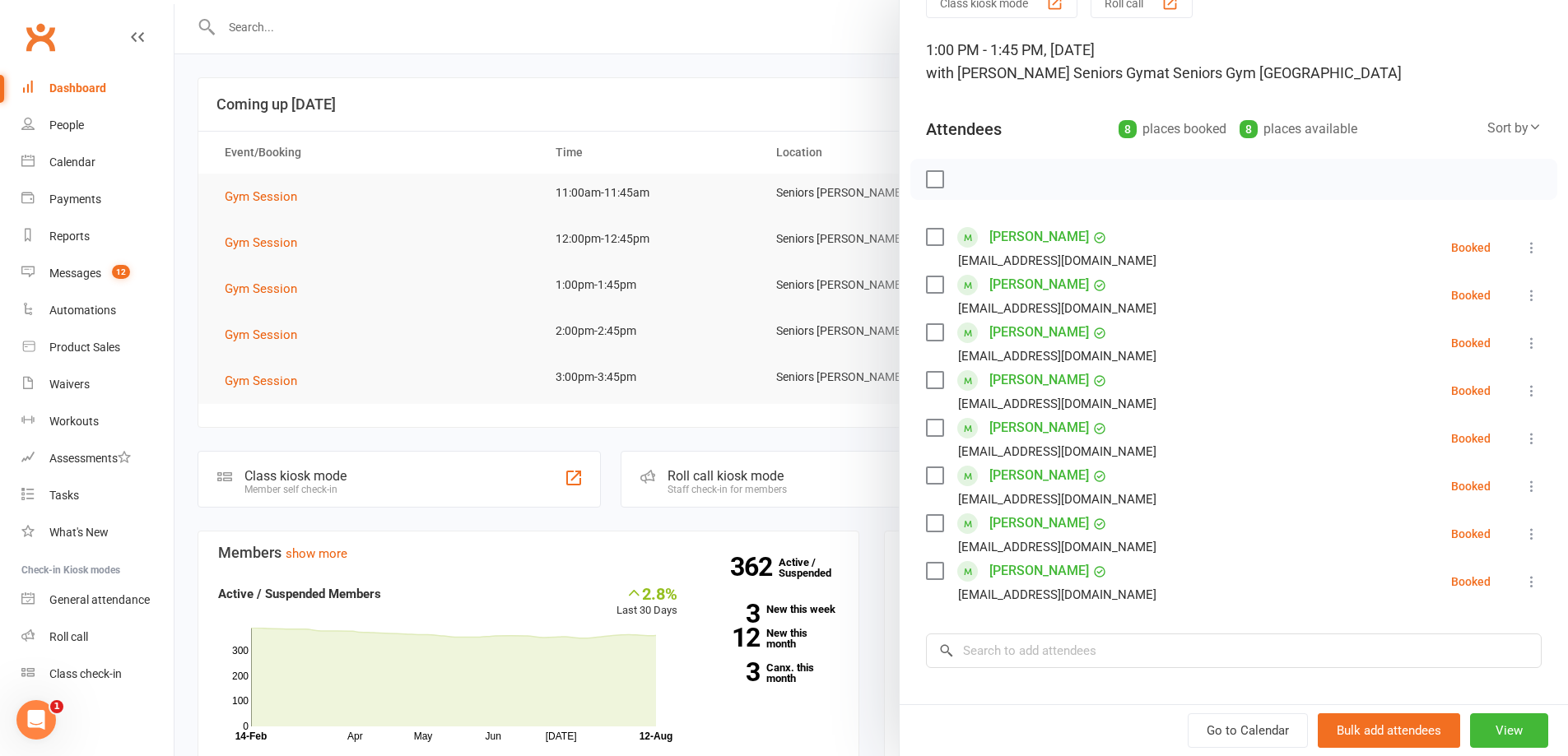
click at [340, 284] on div at bounding box center [871, 378] width 1393 height 756
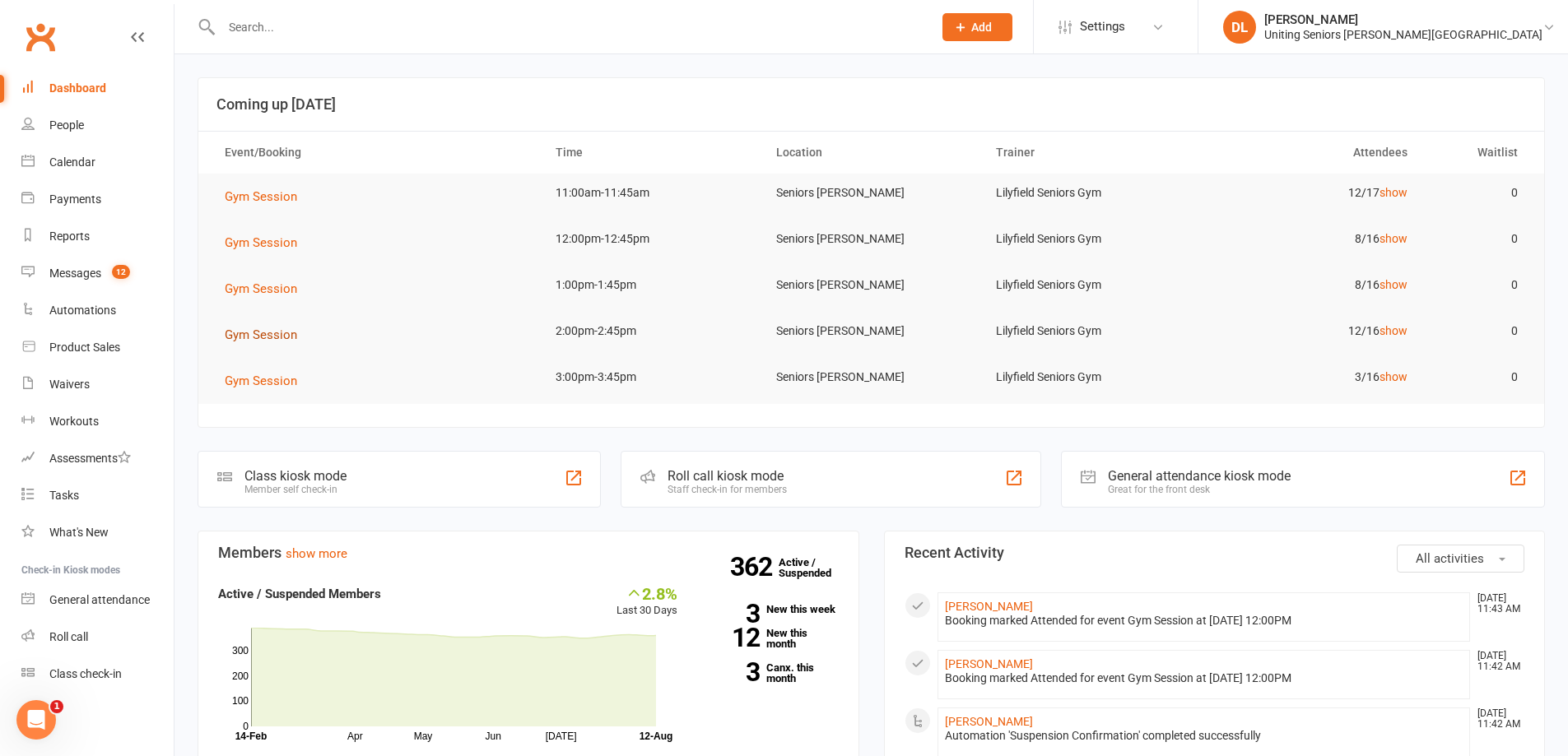
click at [269, 339] on span "Gym Session" at bounding box center [261, 334] width 73 height 15
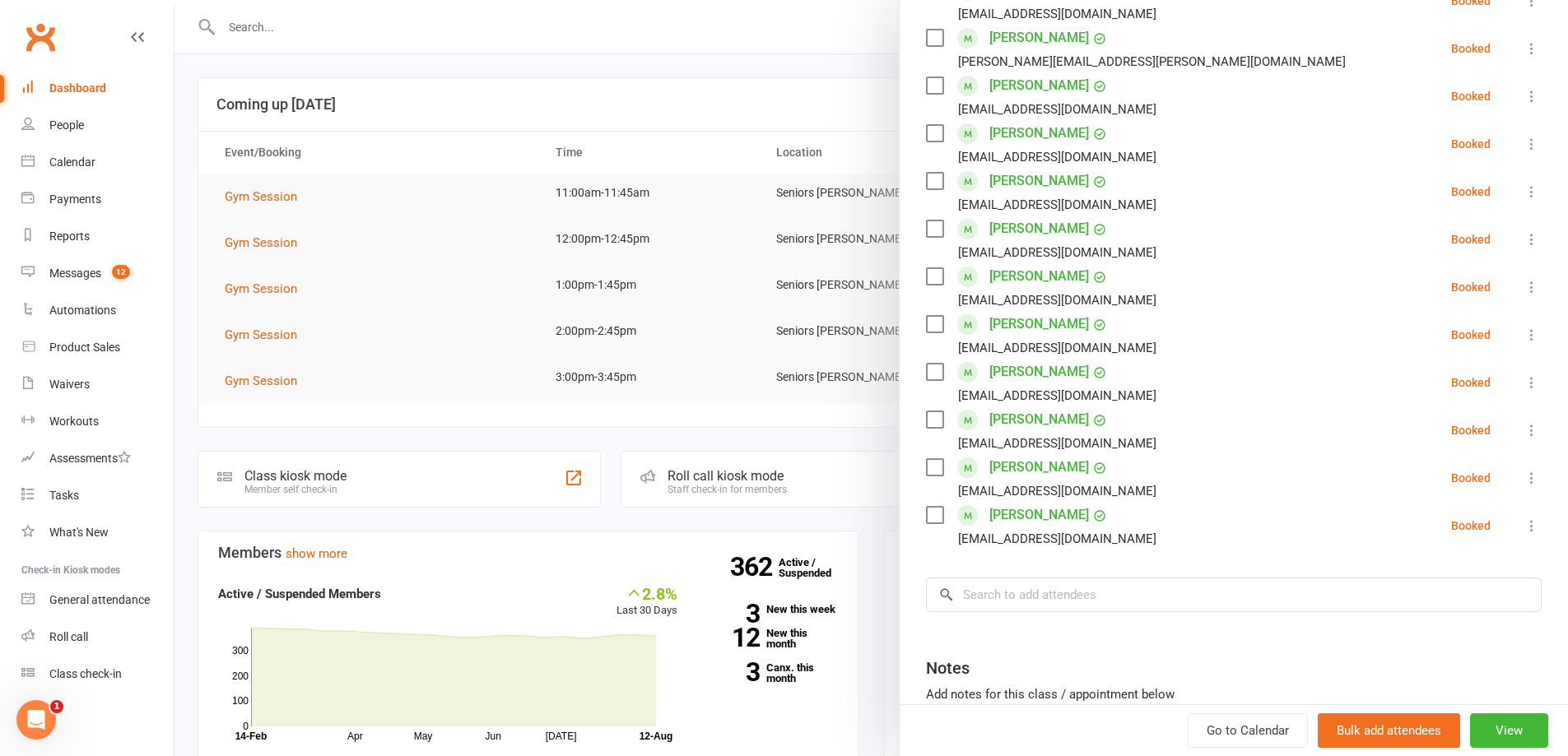
scroll to position [247, 0]
